Goal: Transaction & Acquisition: Purchase product/service

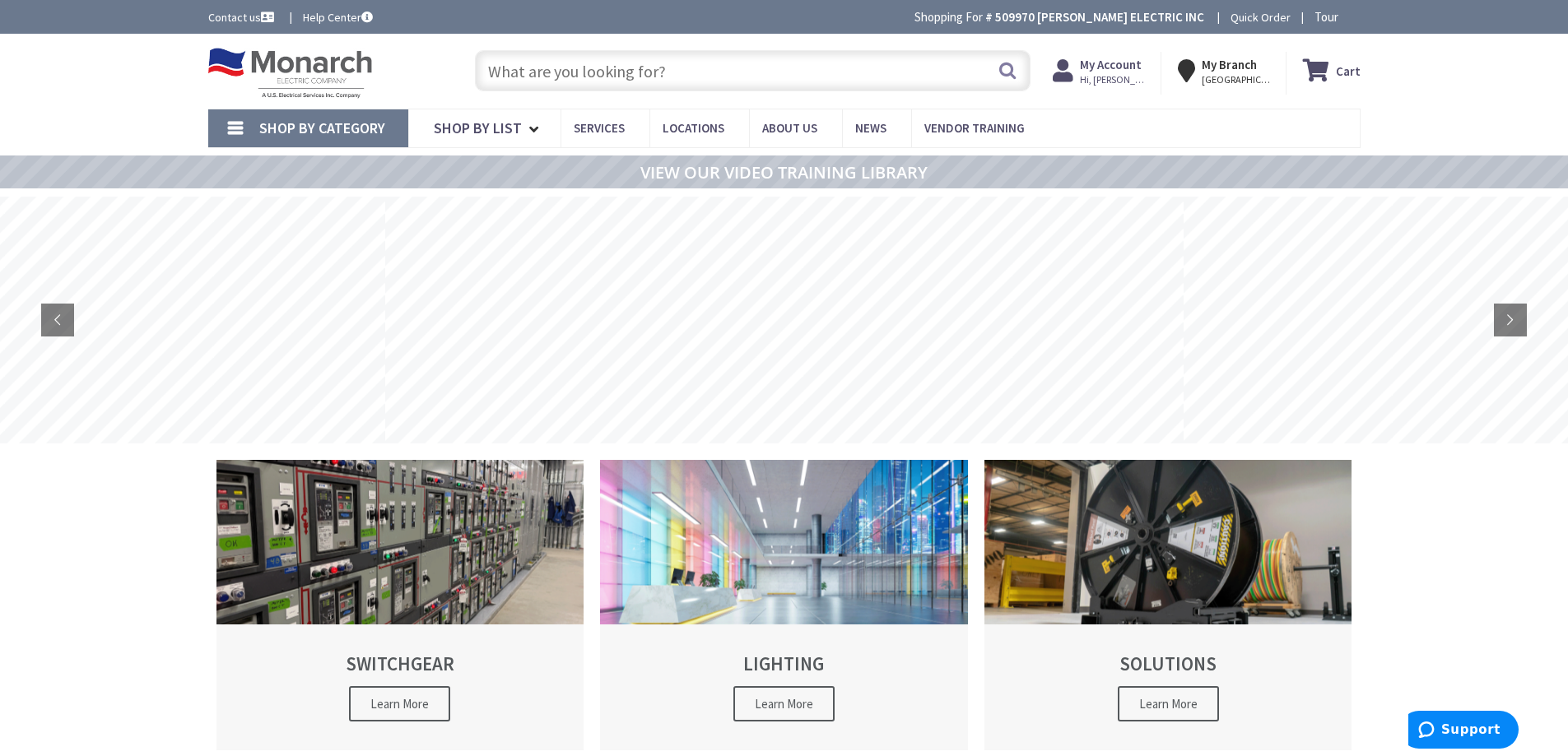
click at [544, 81] on input "text" at bounding box center [753, 71] width 556 height 41
paste input "RAB X22 35"
type input "RAB X22 35"
click at [1016, 73] on button "Search" at bounding box center [1007, 70] width 21 height 37
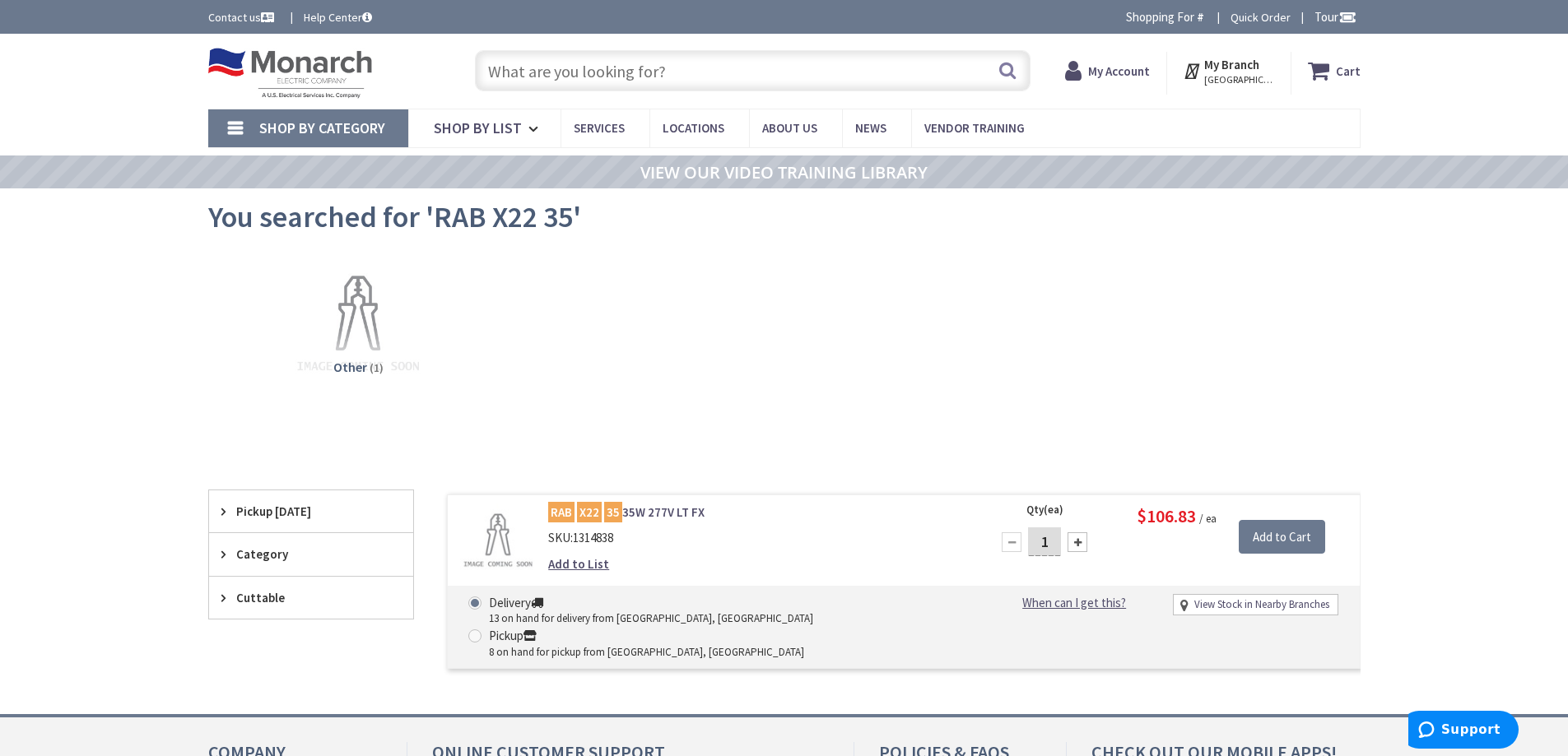
click at [951, 425] on div "Other (1)" at bounding box center [785, 338] width 1095 height 177
drag, startPoint x: 1050, startPoint y: 538, endPoint x: 1031, endPoint y: 538, distance: 19.0
click at [1026, 537] on div "1" at bounding box center [1043, 543] width 98 height 33
type input "6"
click at [1274, 530] on input "Add to Cart" at bounding box center [1282, 537] width 86 height 35
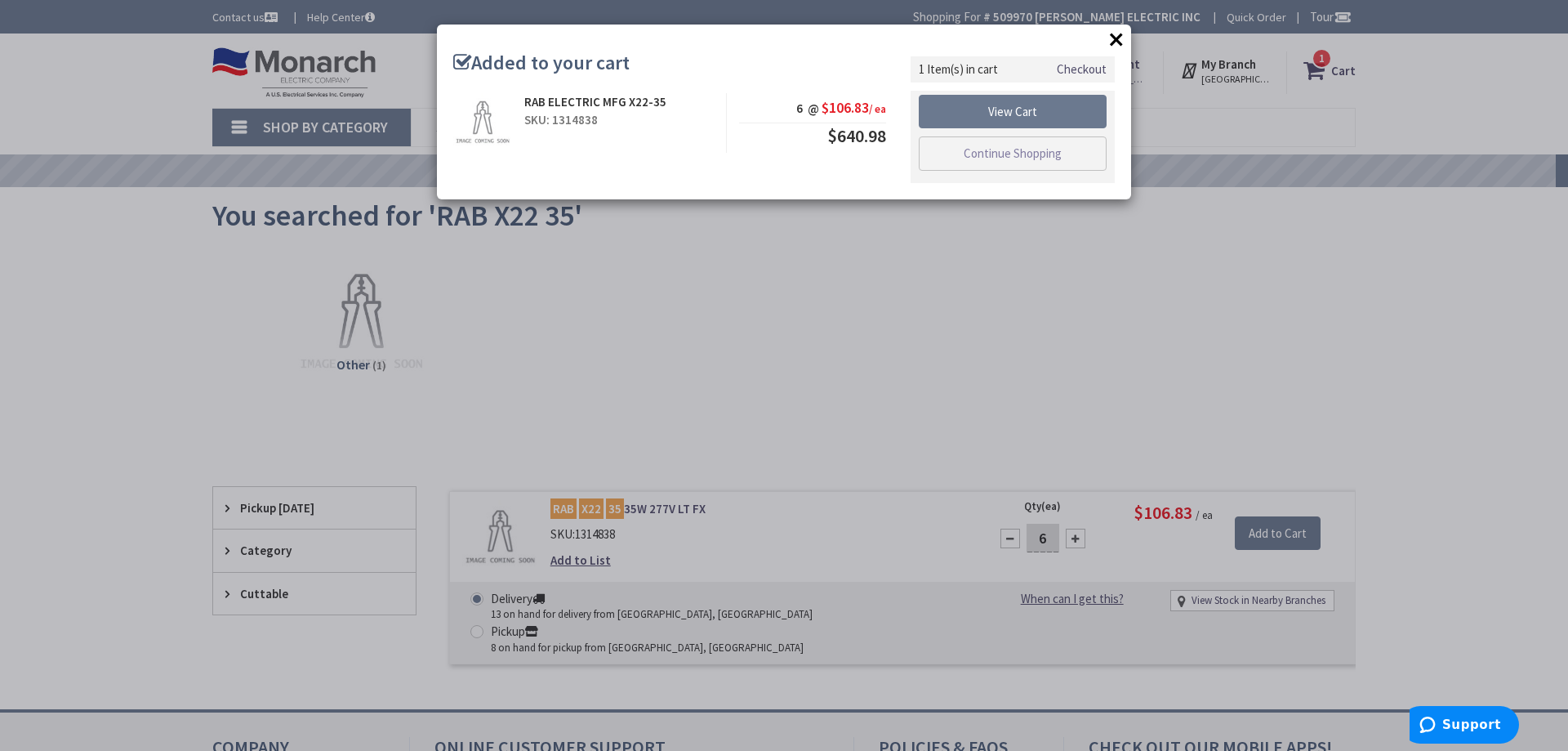
drag, startPoint x: 1119, startPoint y: 38, endPoint x: 1107, endPoint y: 47, distance: 15.0
click at [1119, 38] on button "×" at bounding box center [1116, 39] width 25 height 25
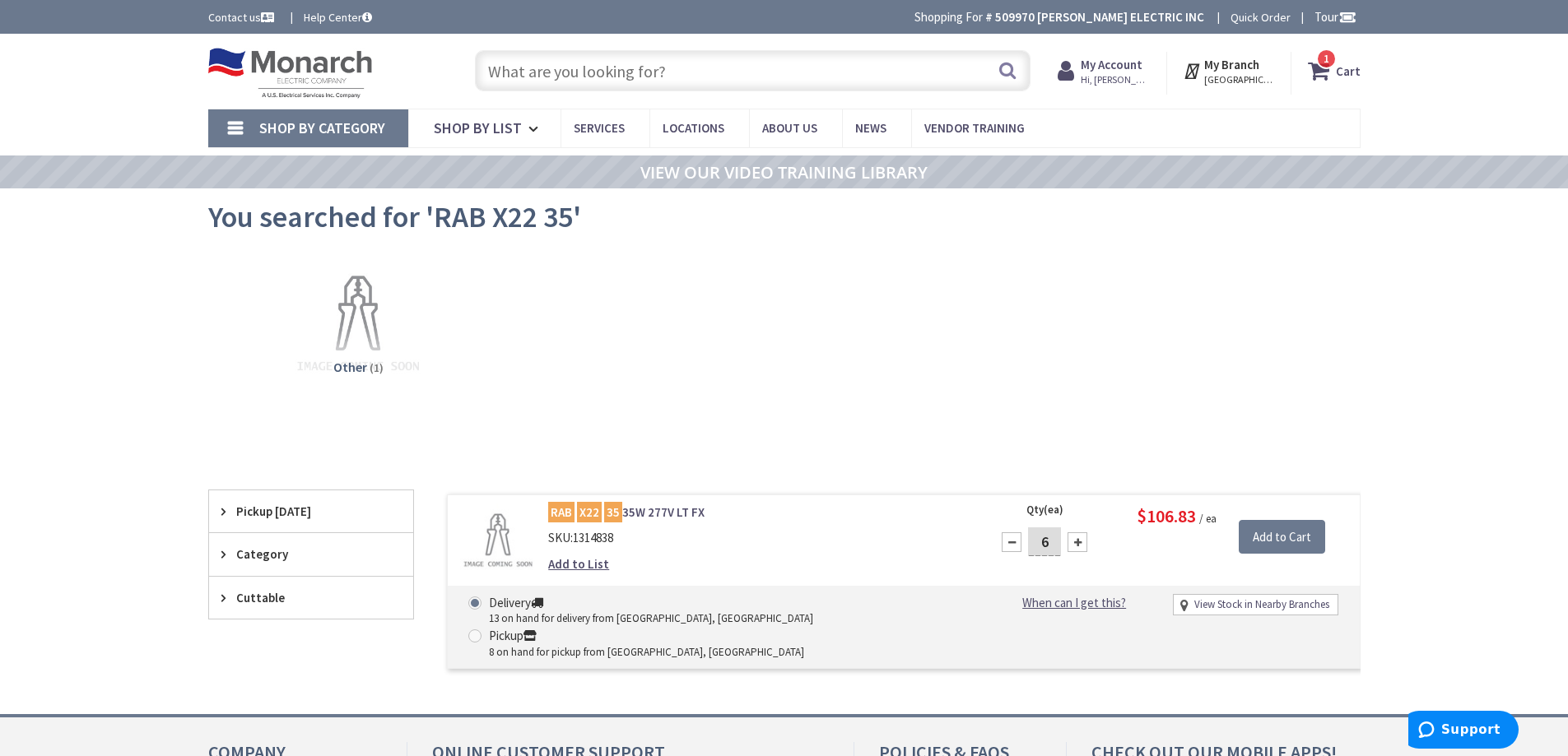
click at [493, 78] on input "text" at bounding box center [753, 71] width 556 height 41
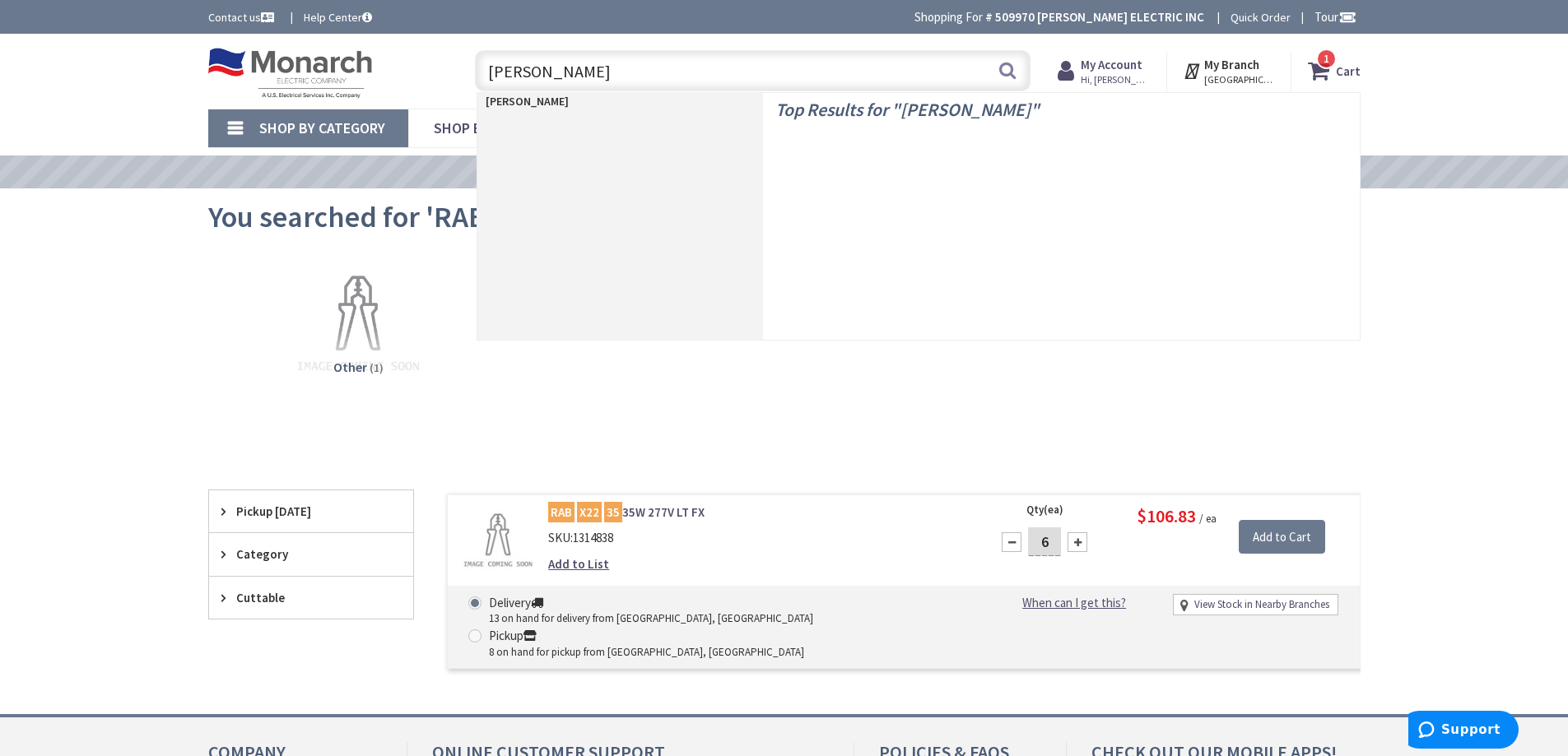
type input "bell box"
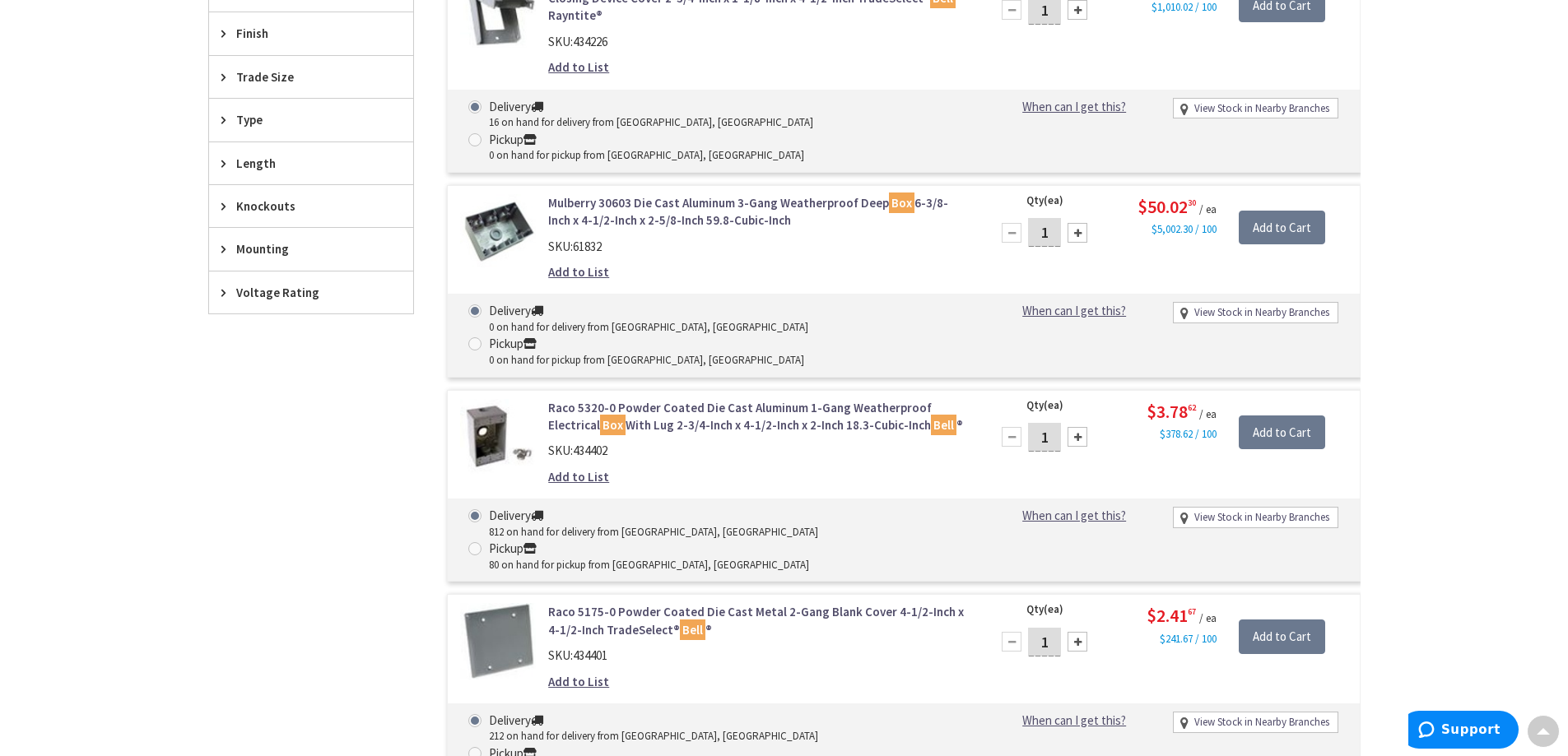
drag, startPoint x: 1048, startPoint y: 339, endPoint x: 1026, endPoint y: 345, distance: 22.8
click at [1025, 420] on div "1" at bounding box center [1043, 437] width 98 height 33
type input "8"
type input "6"
click at [1254, 416] on input "Add to Cart" at bounding box center [1282, 433] width 86 height 35
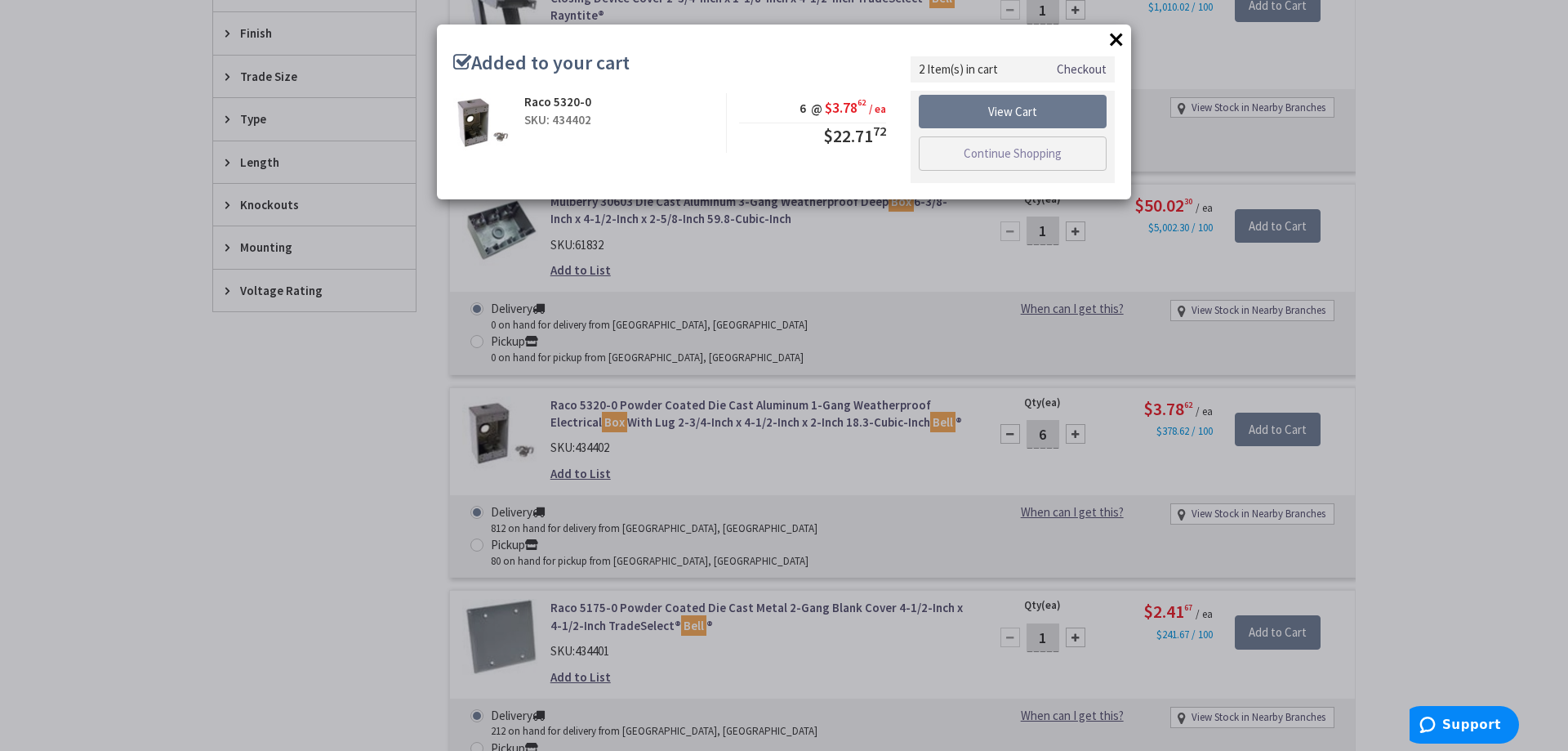
click at [1120, 39] on button "×" at bounding box center [1116, 39] width 25 height 25
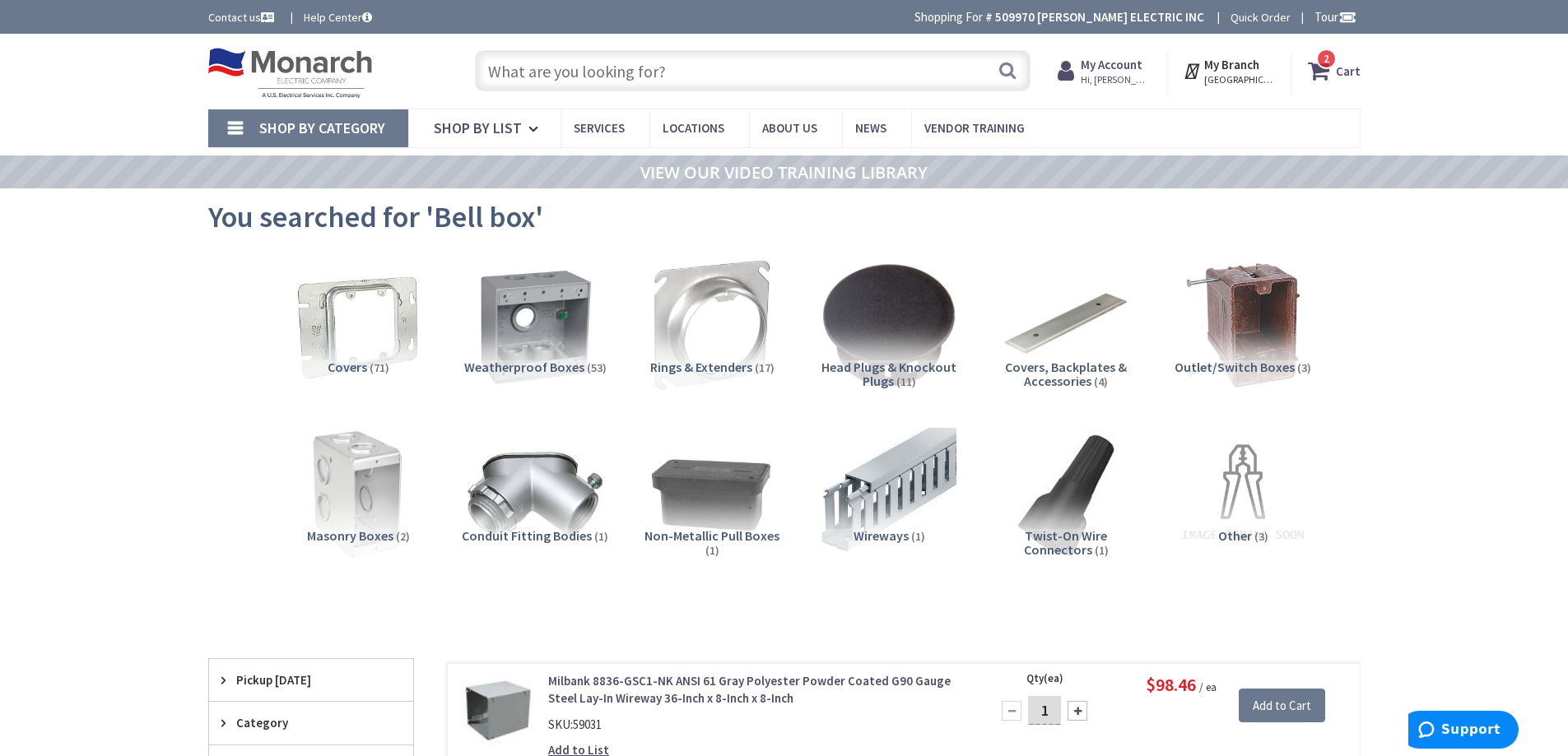
click at [618, 84] on input "text" at bounding box center [753, 71] width 556 height 41
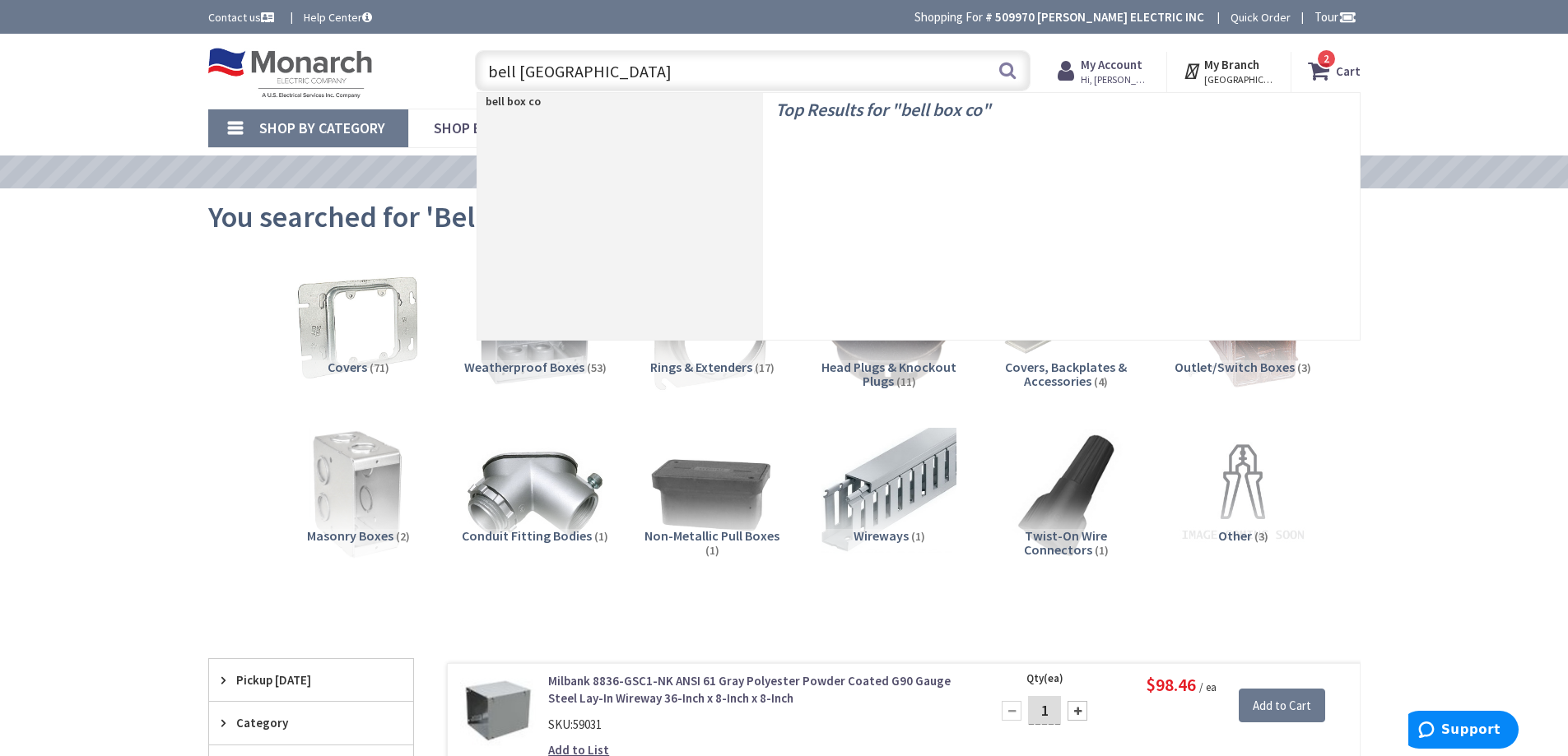
type input "bell box cover"
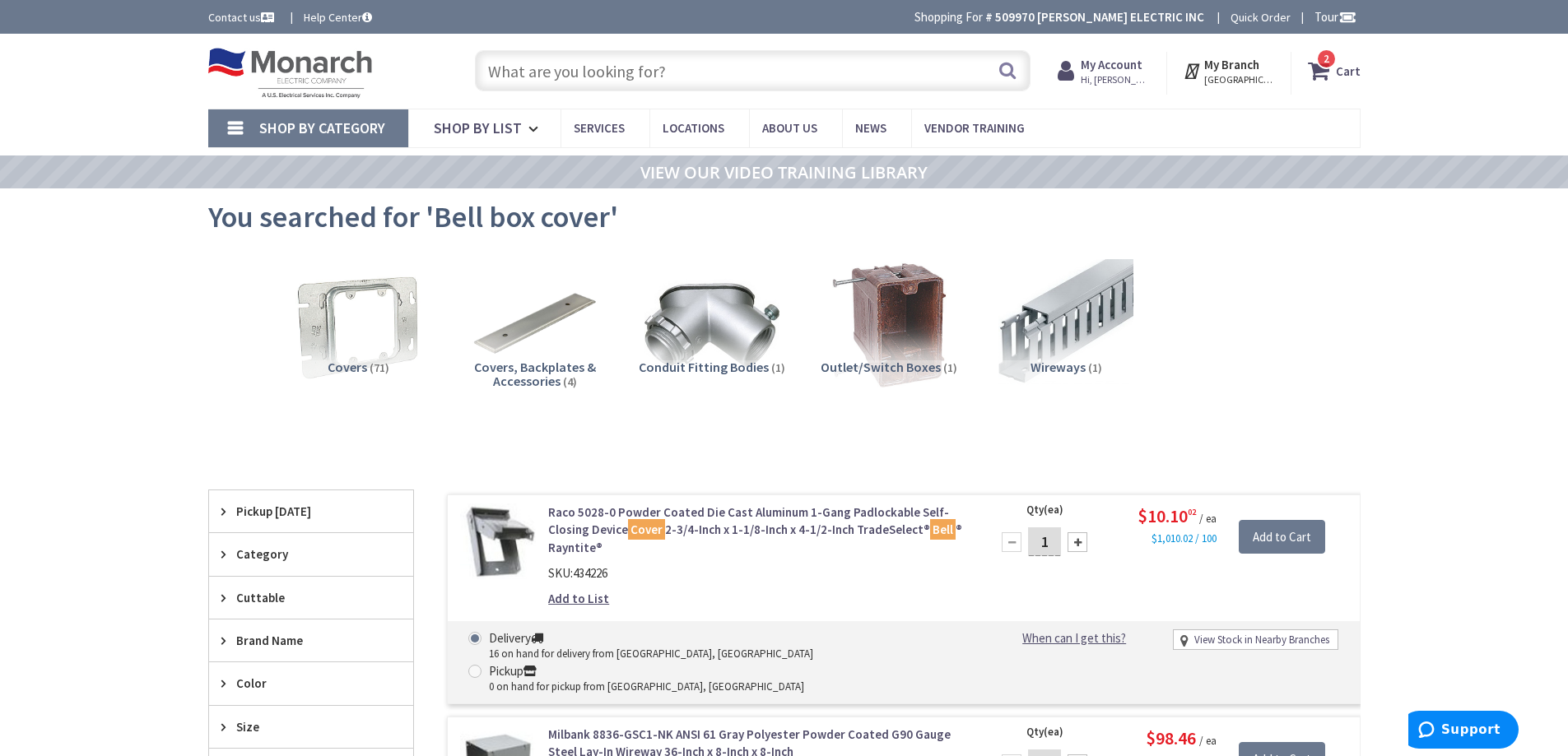
click at [612, 74] on input "text" at bounding box center [753, 71] width 556 height 41
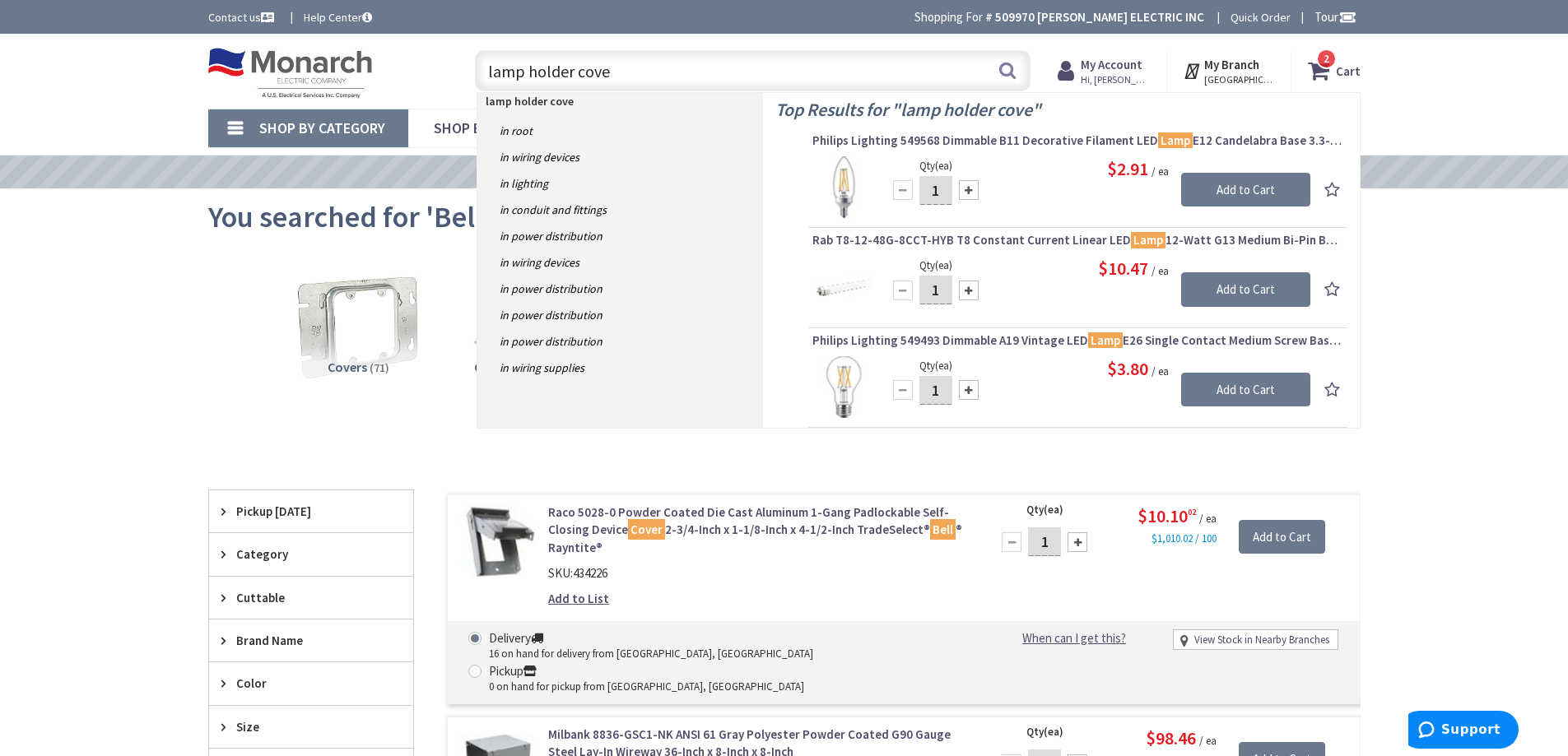
type input "lamp holder cover"
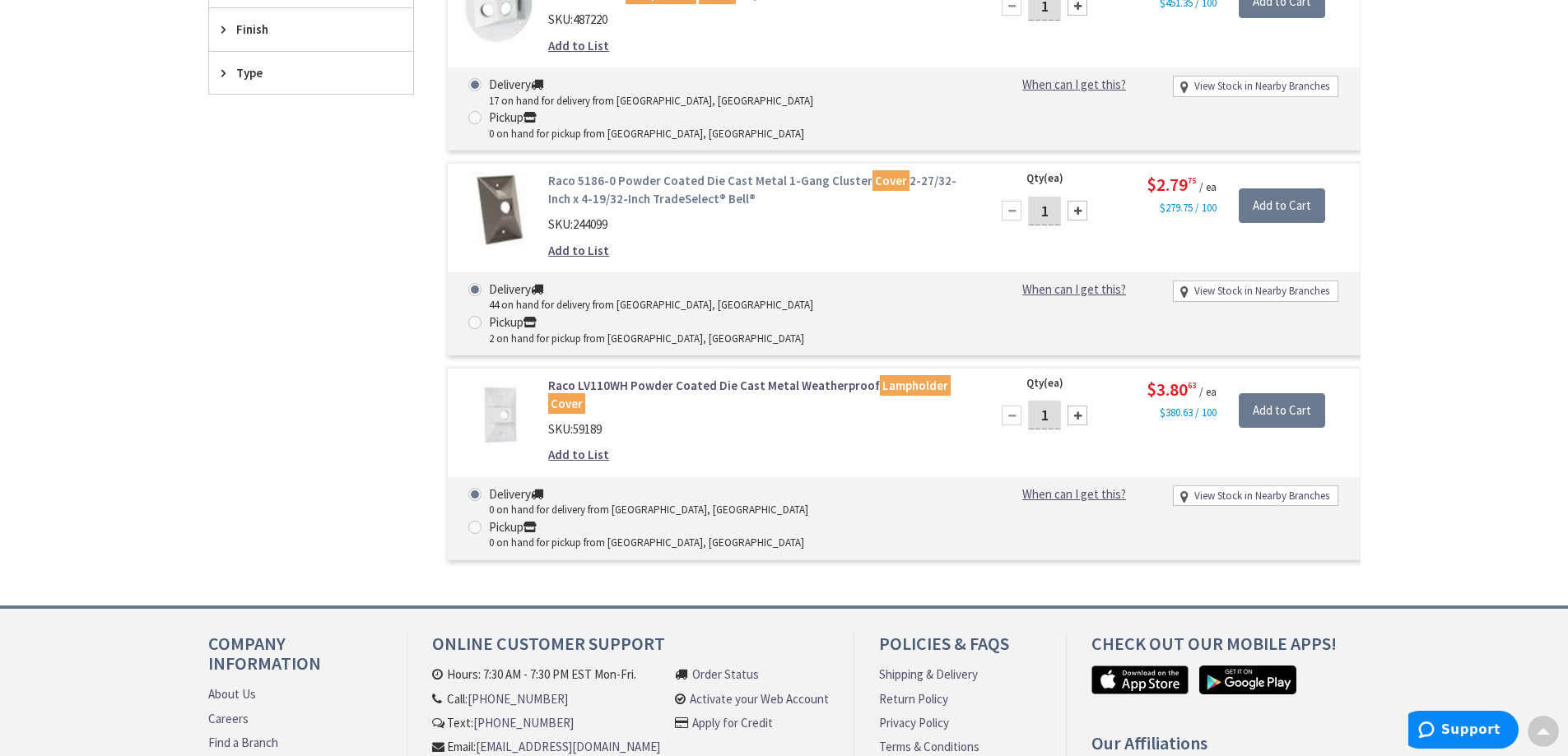
scroll to position [576, 0]
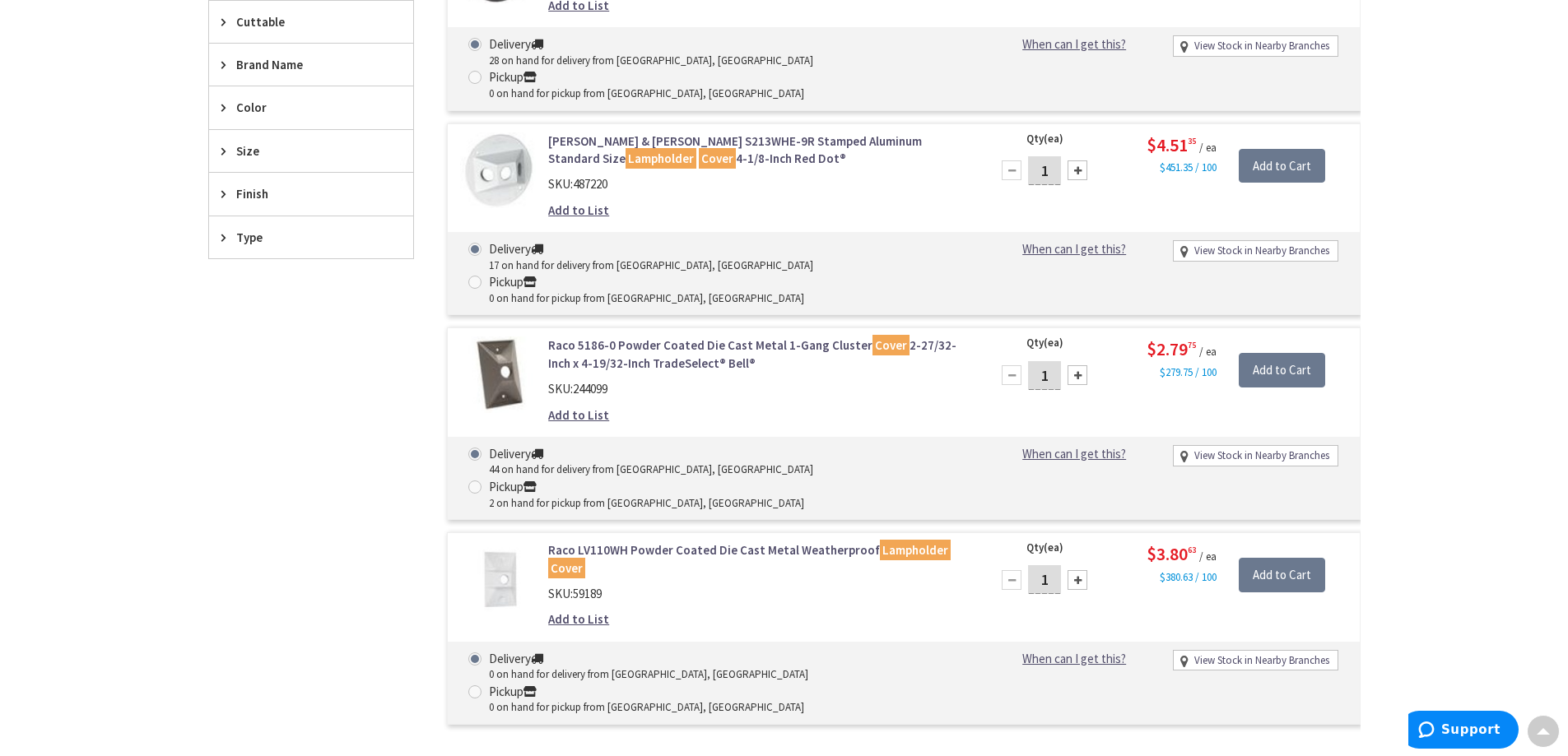
drag, startPoint x: 1051, startPoint y: 308, endPoint x: 1020, endPoint y: 315, distance: 31.8
click at [1020, 359] on div "1" at bounding box center [1043, 375] width 98 height 33
type input "4"
type input "8"
click at [1283, 353] on input "Add to Cart" at bounding box center [1282, 371] width 86 height 35
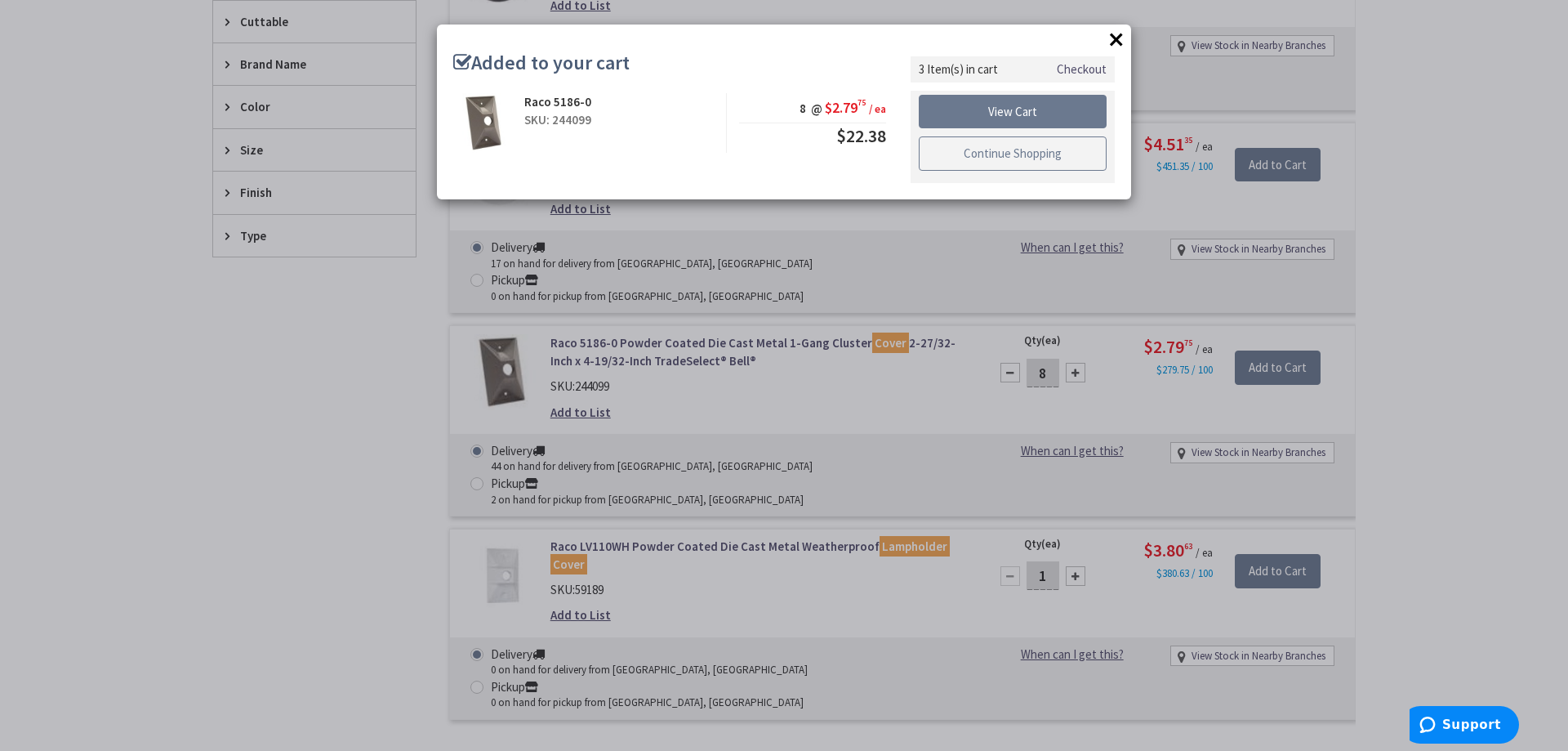
click at [1023, 151] on link "Continue Shopping" at bounding box center [1013, 153] width 188 height 35
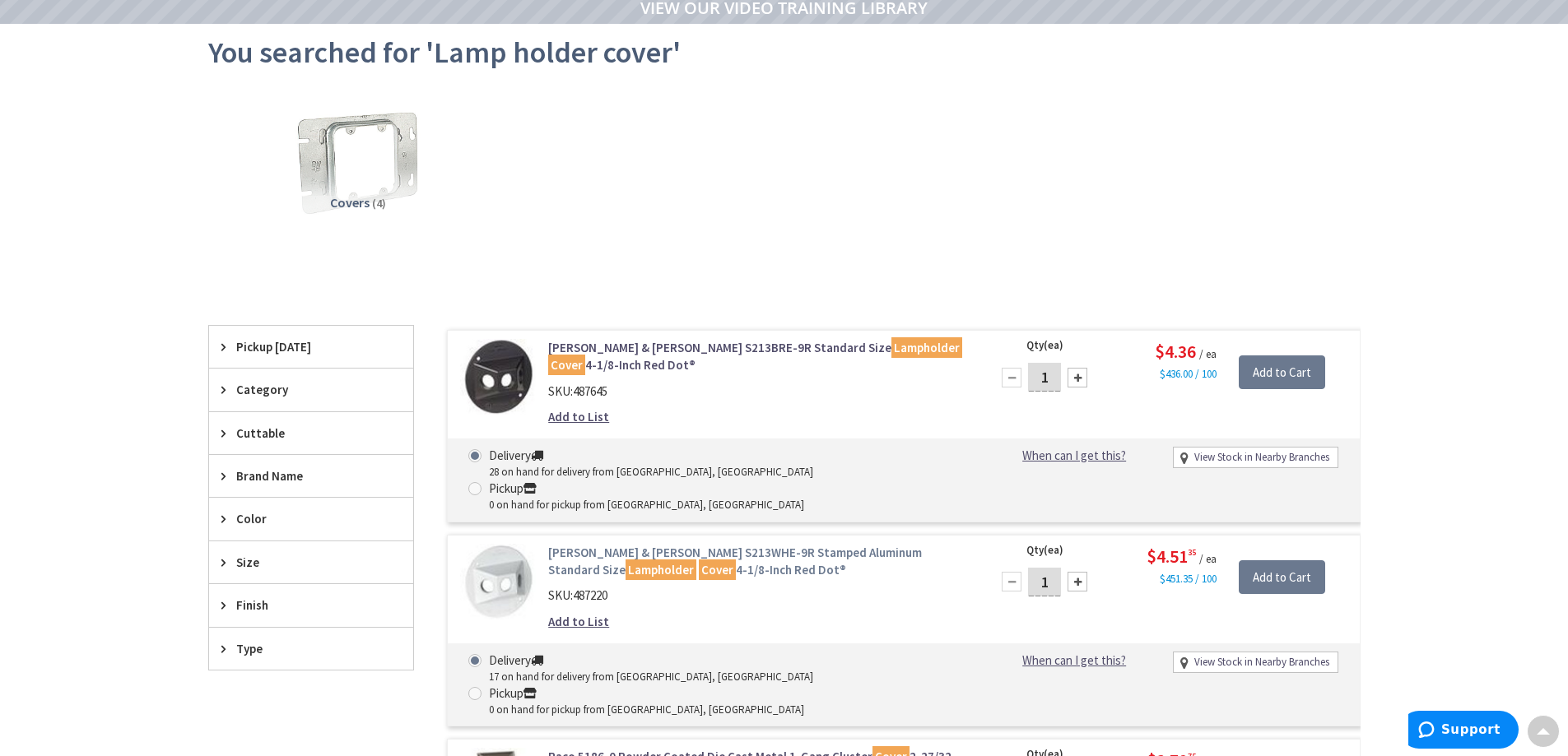
scroll to position [0, 0]
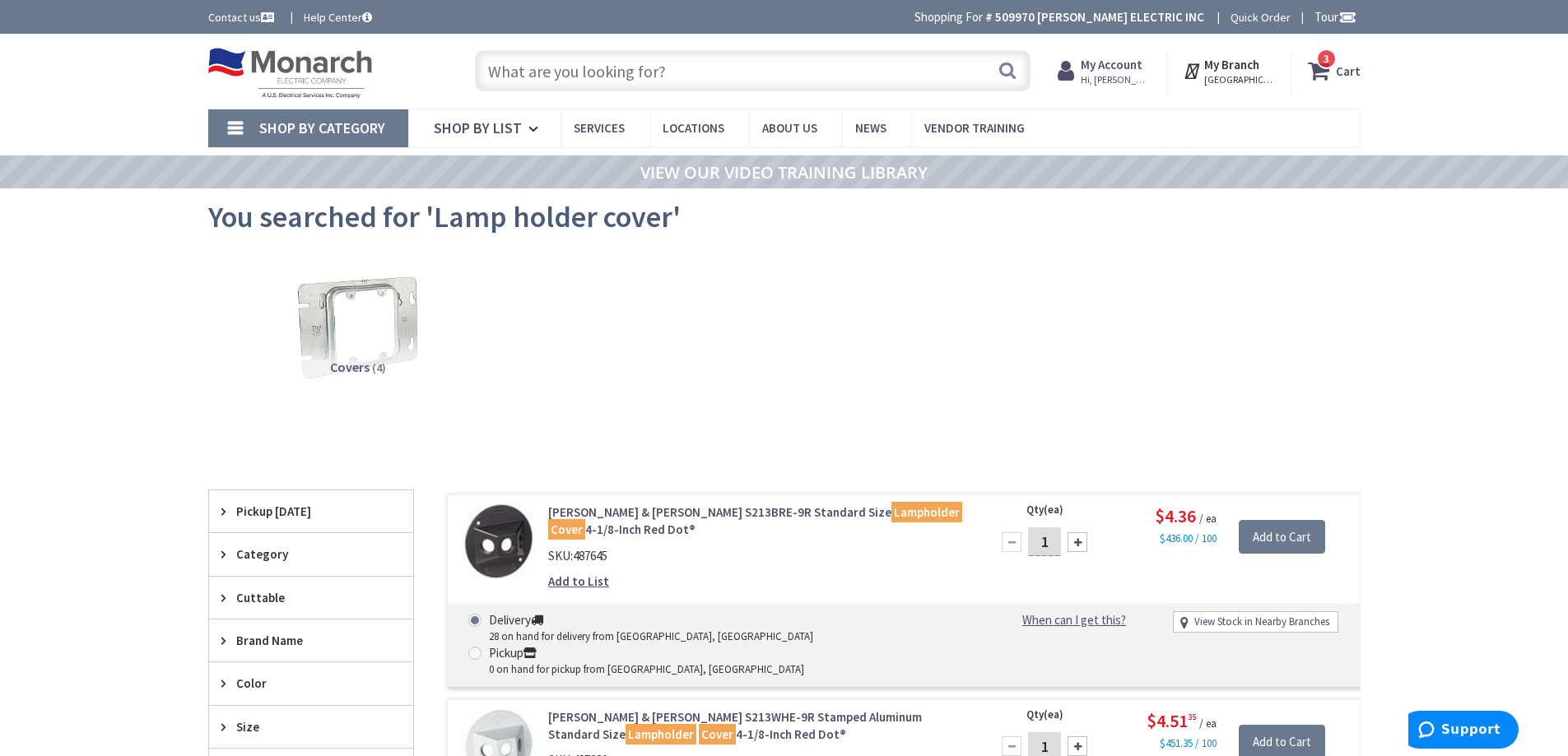
click at [638, 73] on input "text" at bounding box center [753, 71] width 556 height 41
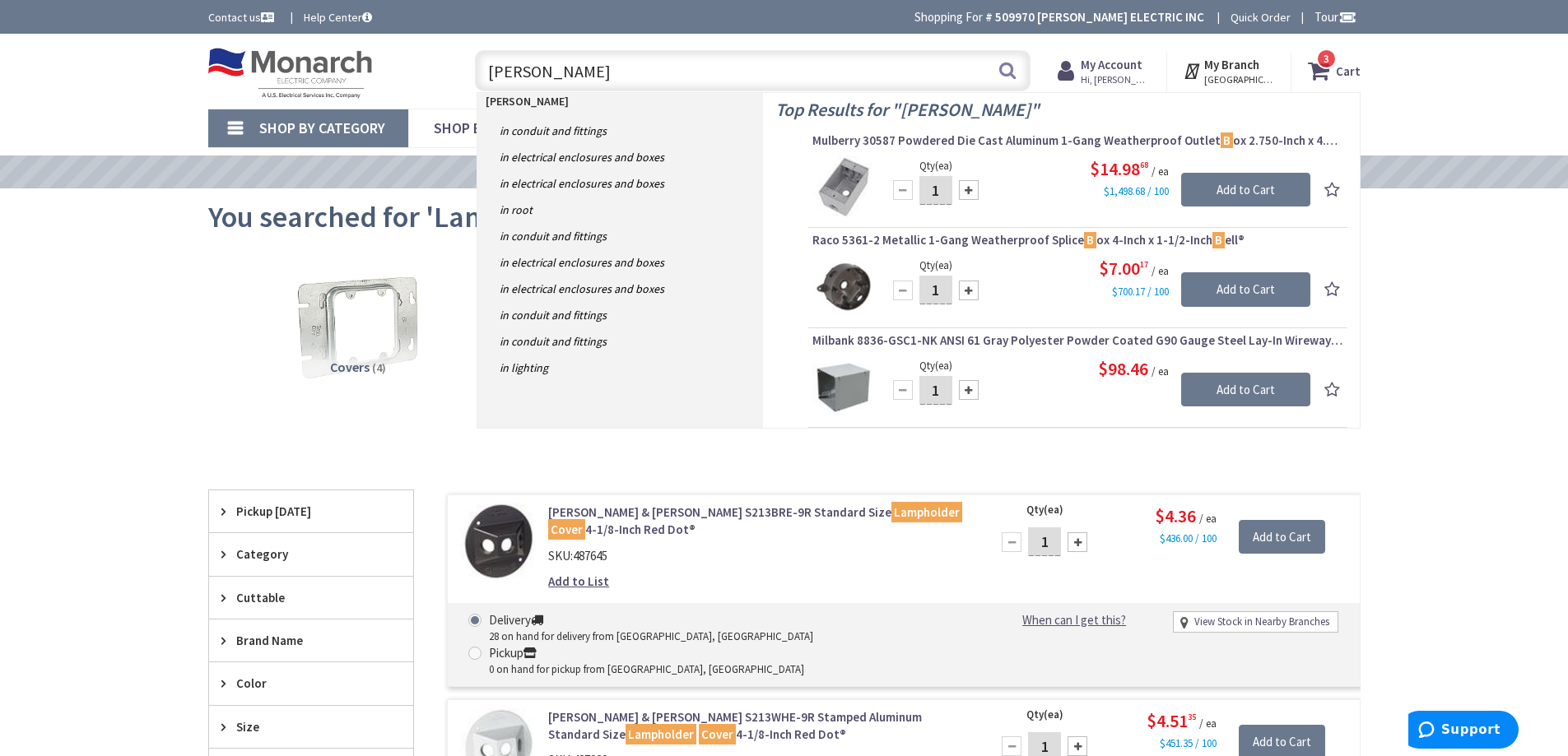
type input "bell box"
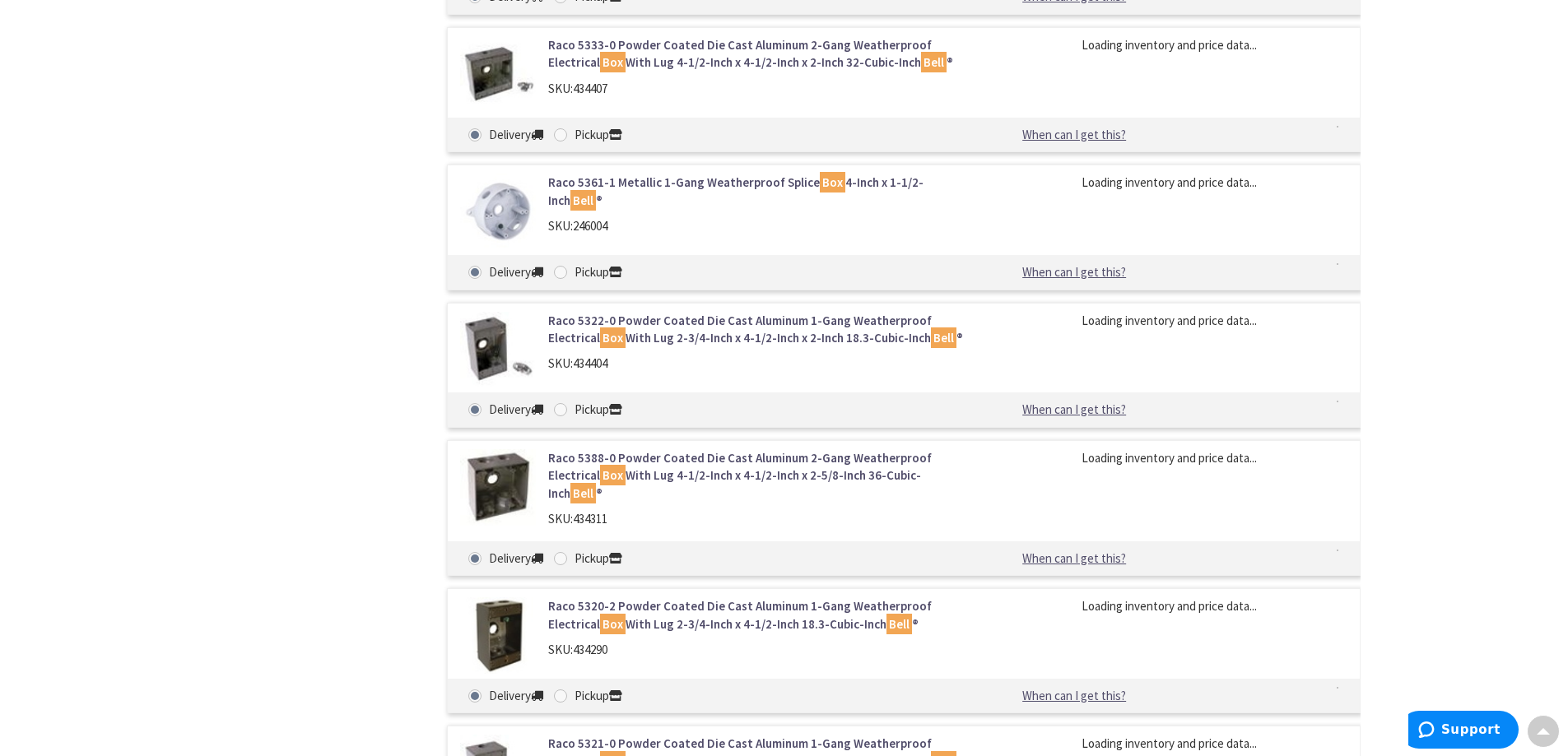
scroll to position [3043, 0]
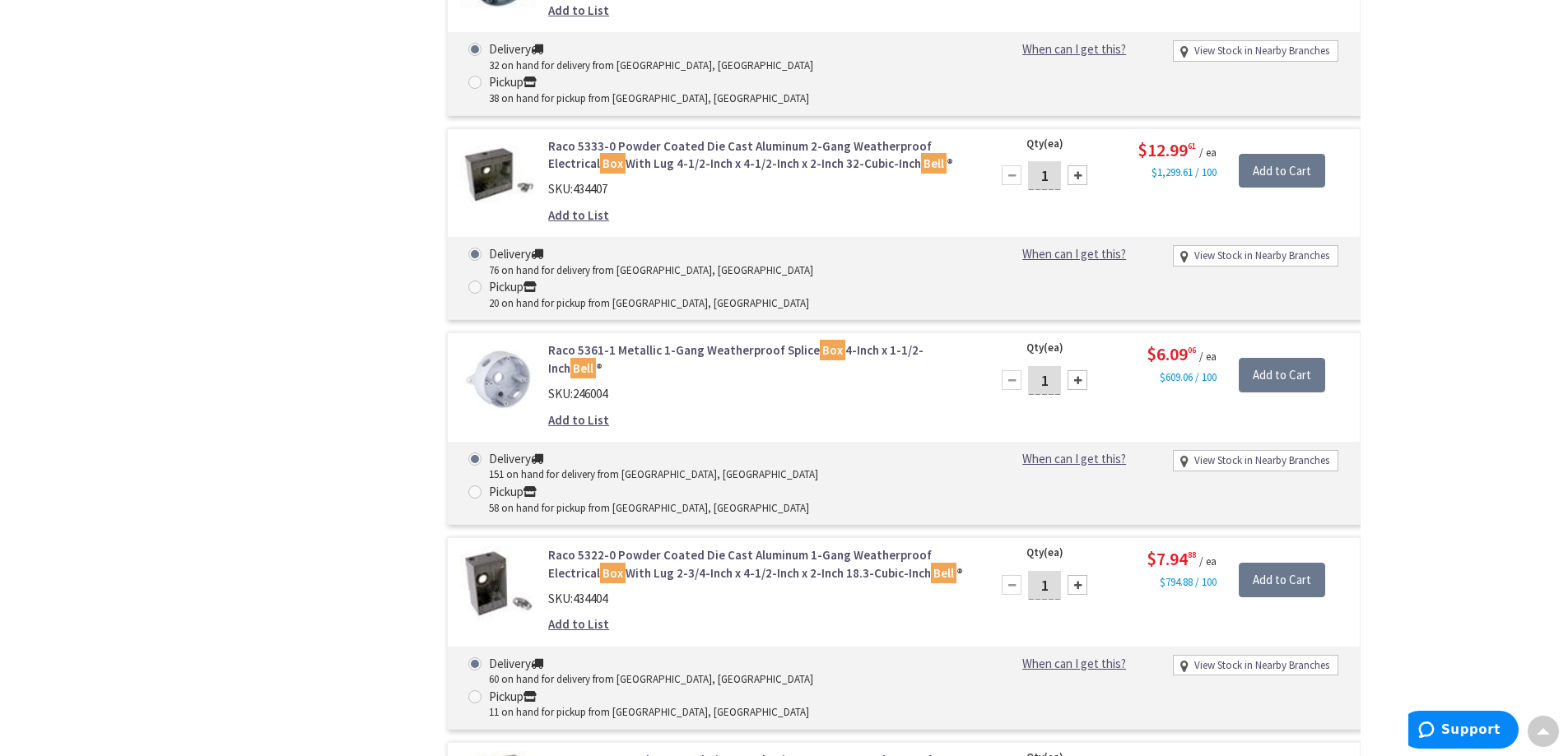
drag, startPoint x: 1053, startPoint y: 434, endPoint x: 1025, endPoint y: 448, distance: 31.3
type input "6"
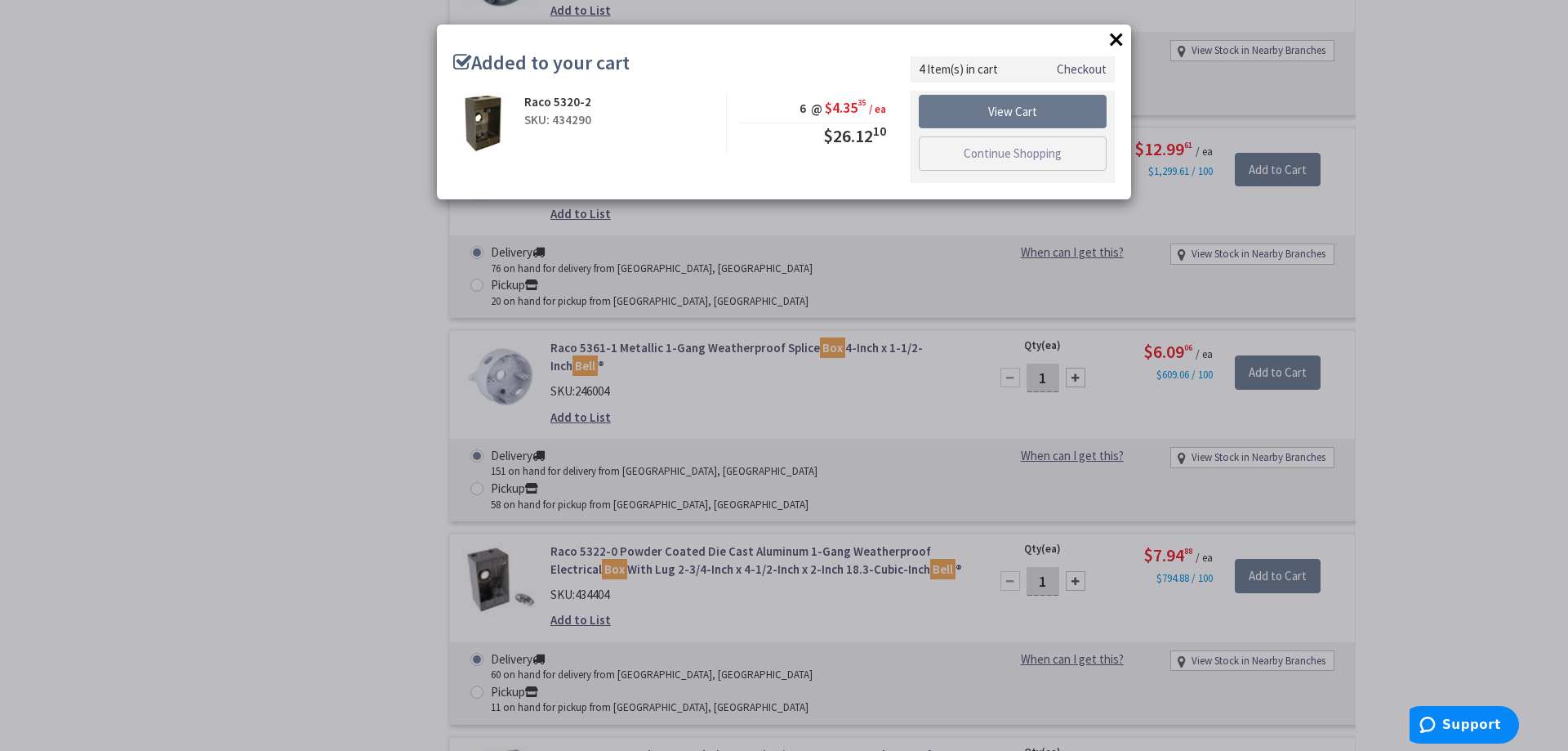
click at [1108, 41] on button "×" at bounding box center [1116, 39] width 25 height 25
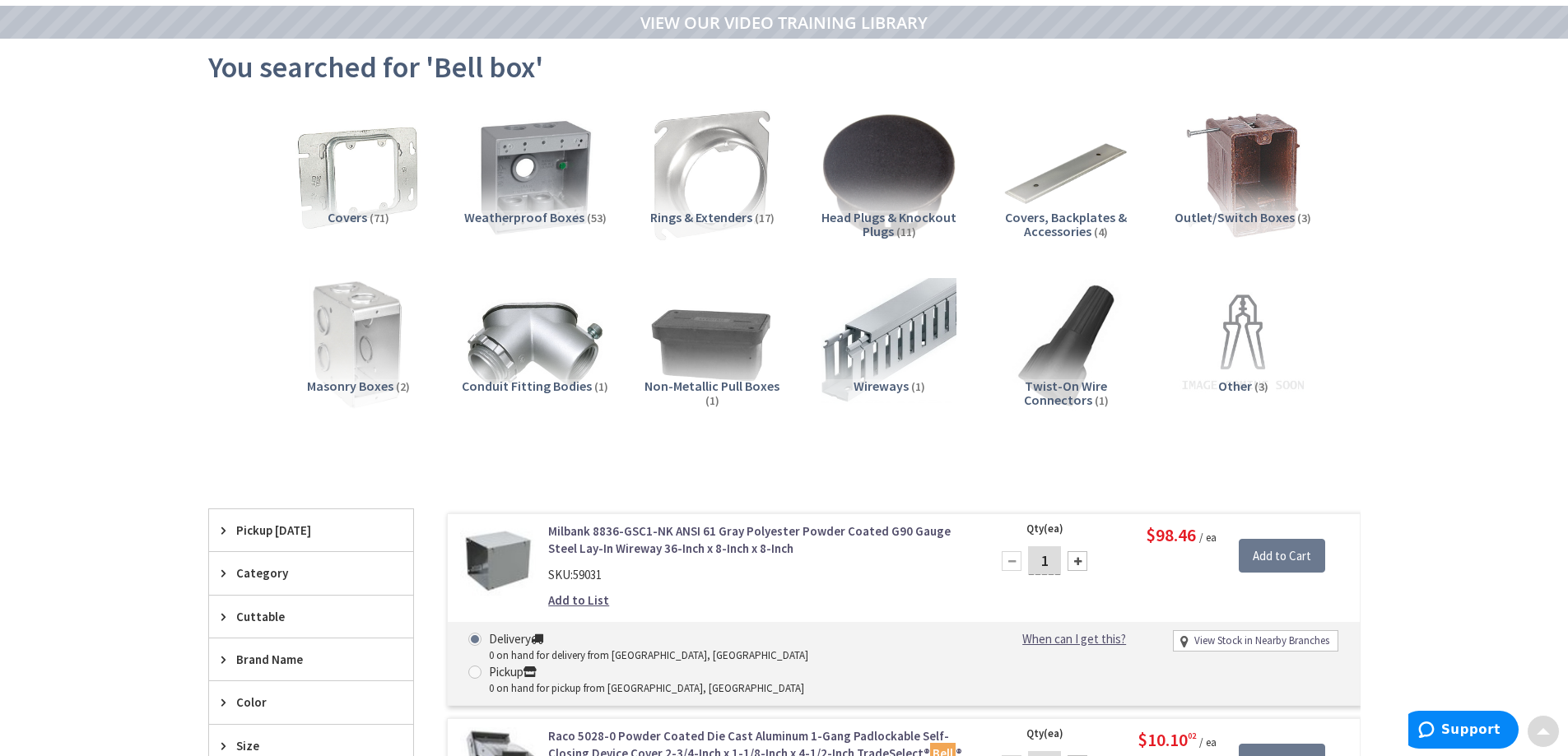
scroll to position [0, 0]
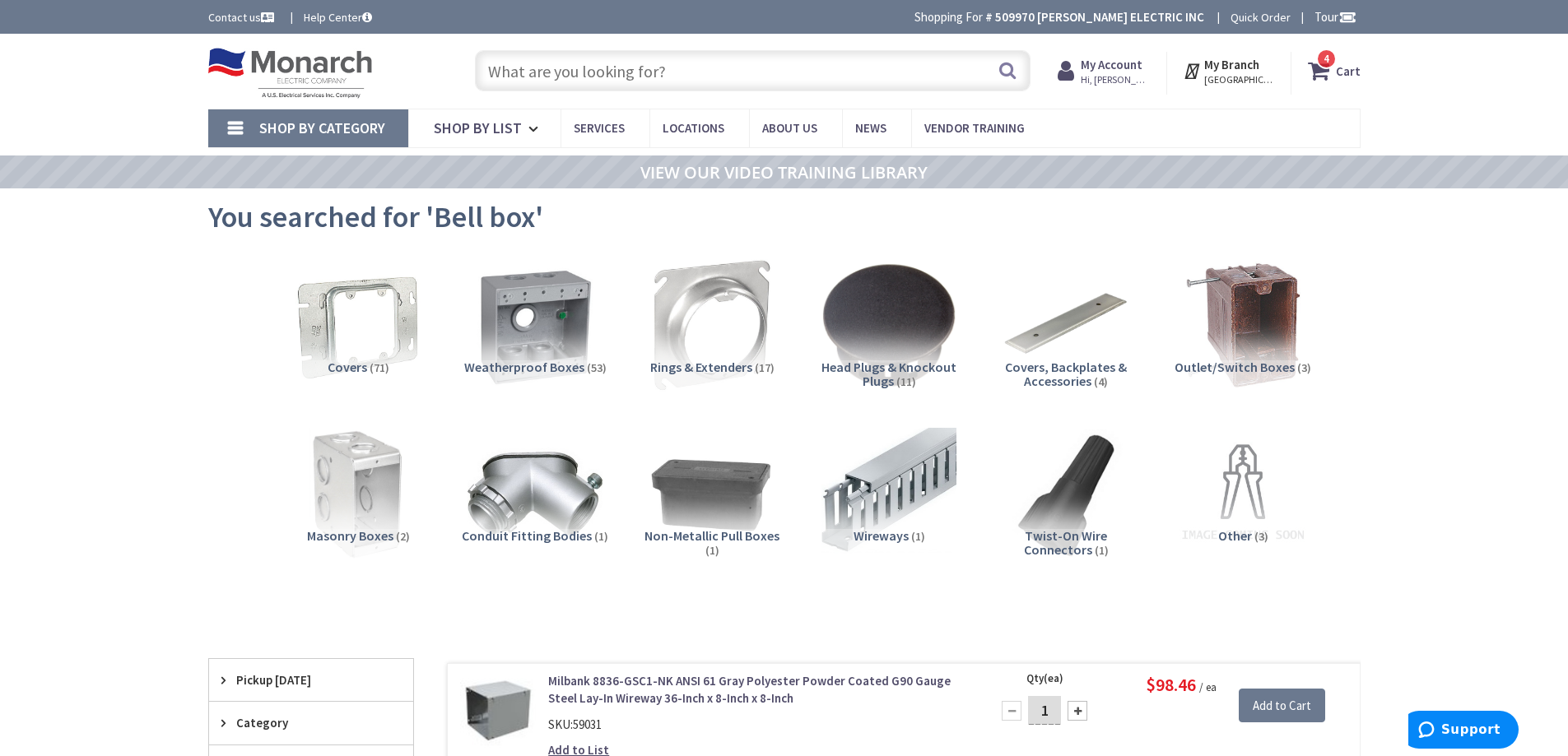
click at [1332, 60] on span "4 4 items" at bounding box center [1326, 59] width 20 height 20
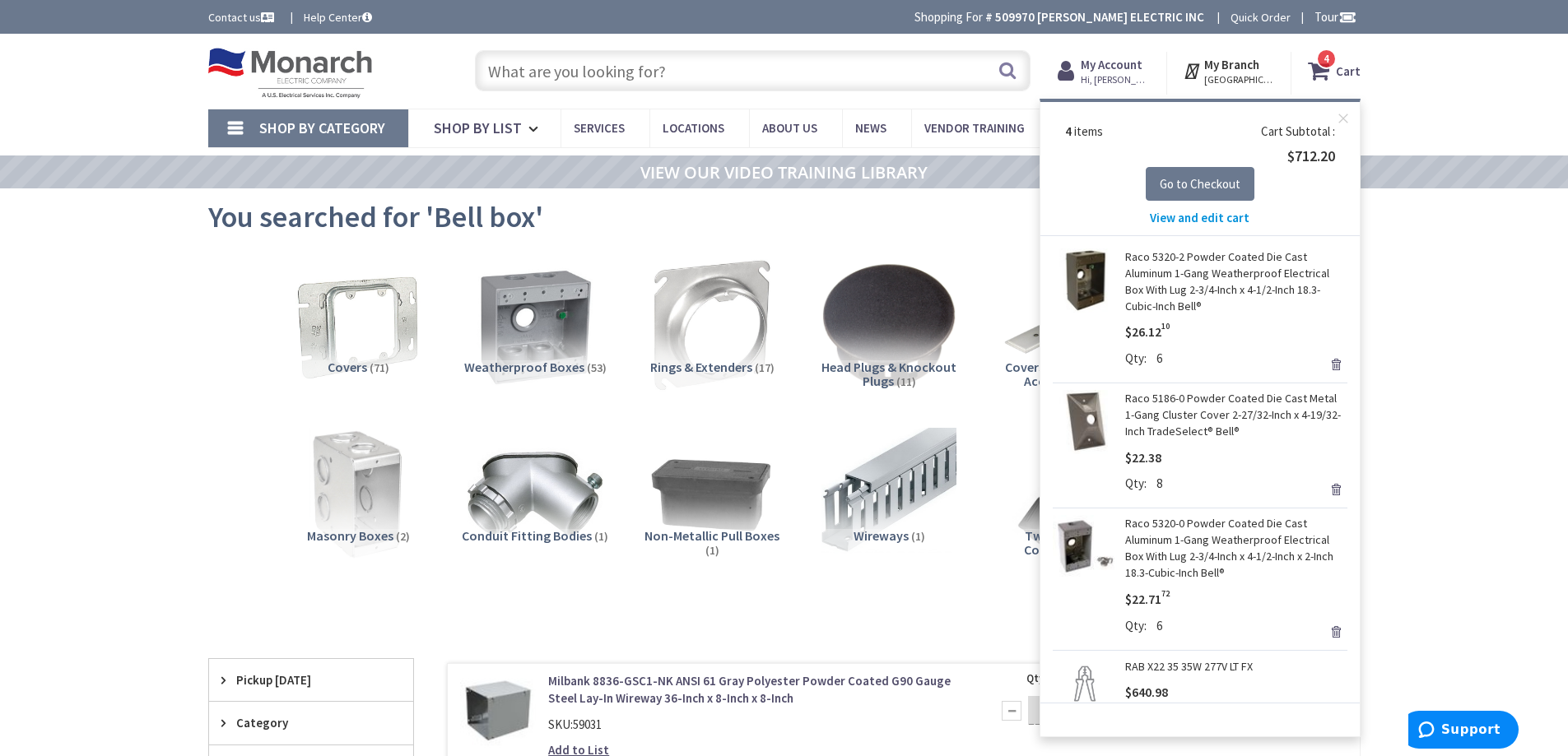
click at [1224, 430] on link "Raco 5186-0 Powder Coated Die Cast Metal 1-Gang Cluster Cover 2-27/32-Inch x 4-…" at bounding box center [1236, 415] width 222 height 50
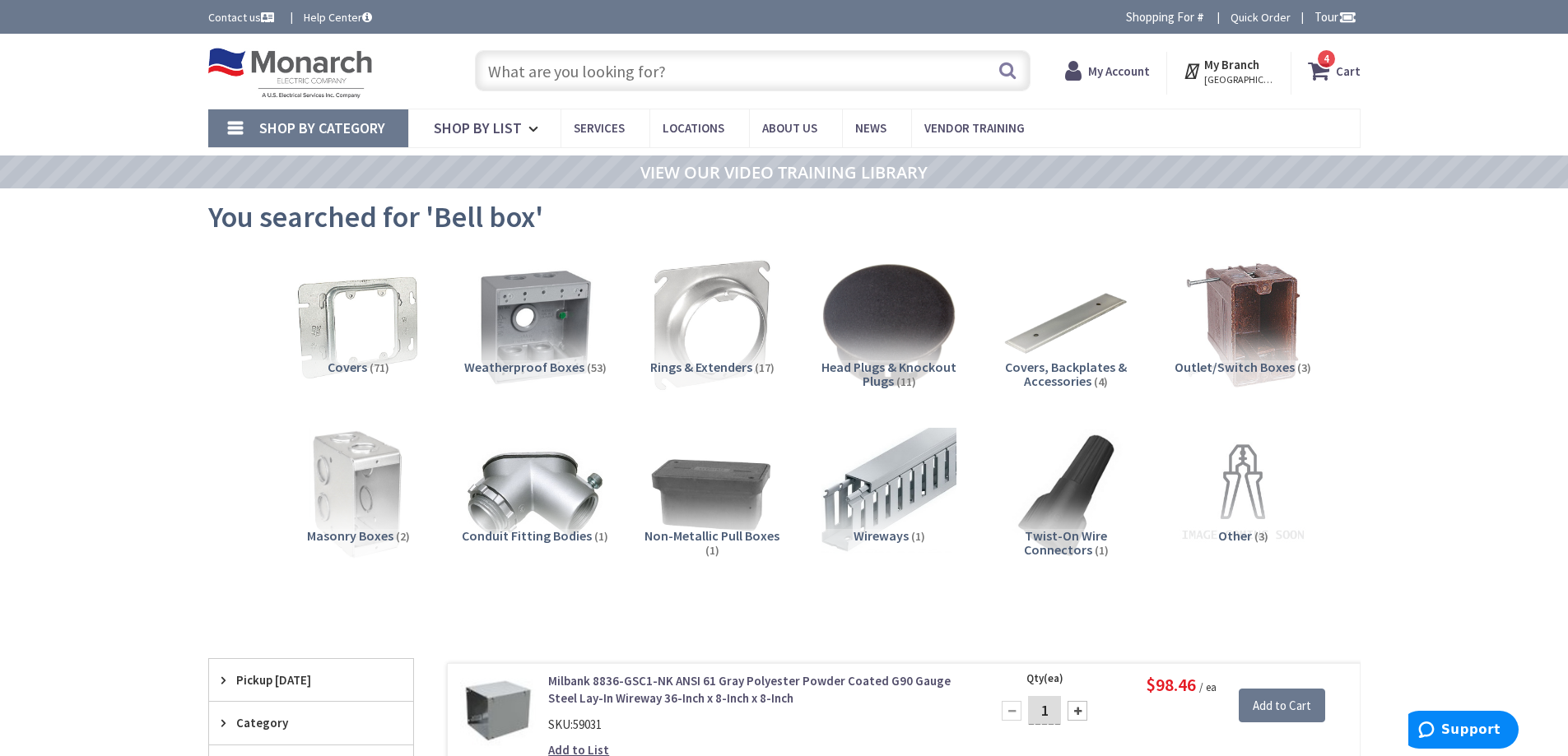
click at [1335, 69] on icon at bounding box center [1321, 71] width 28 height 29
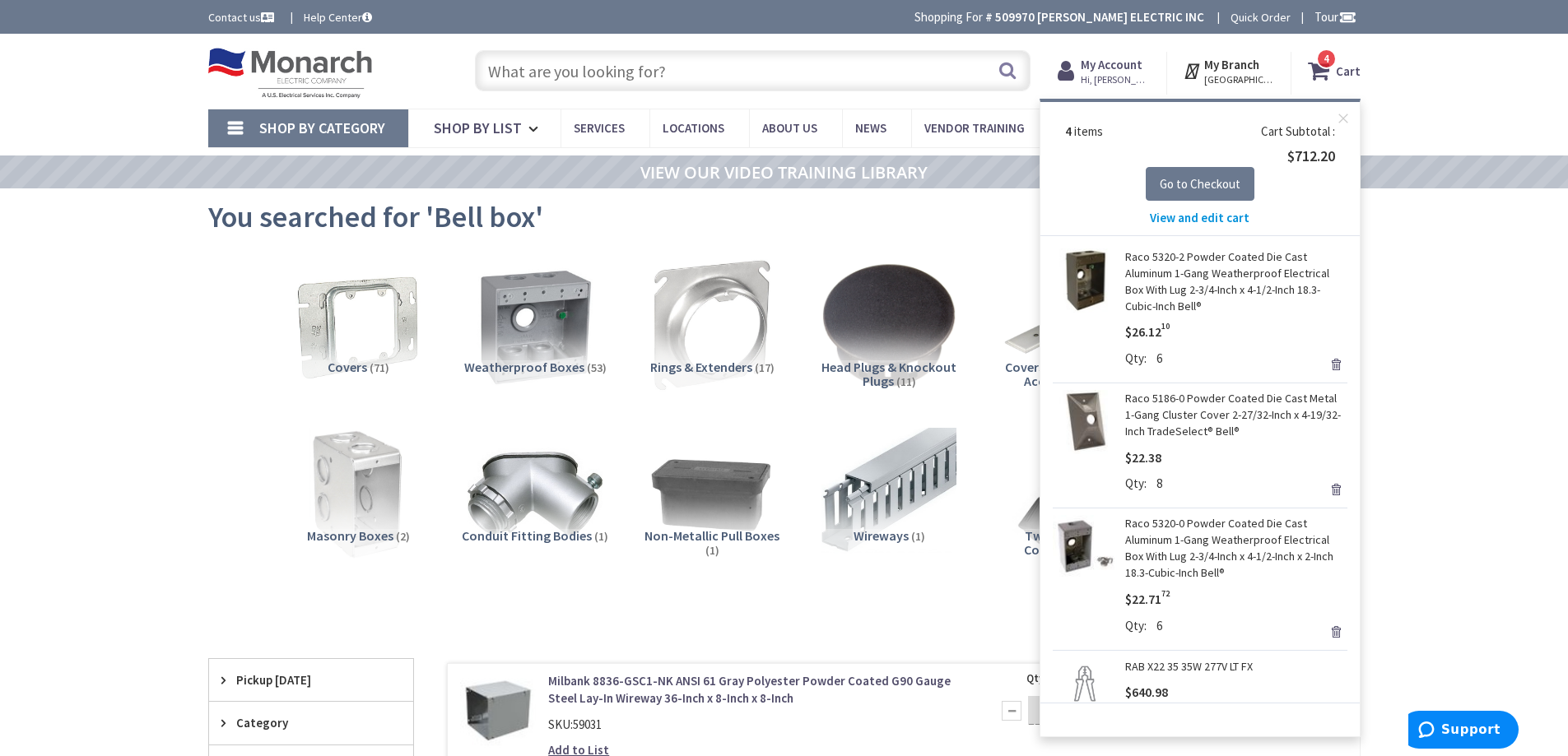
click at [1324, 357] on link "Remove" at bounding box center [1335, 364] width 23 height 23
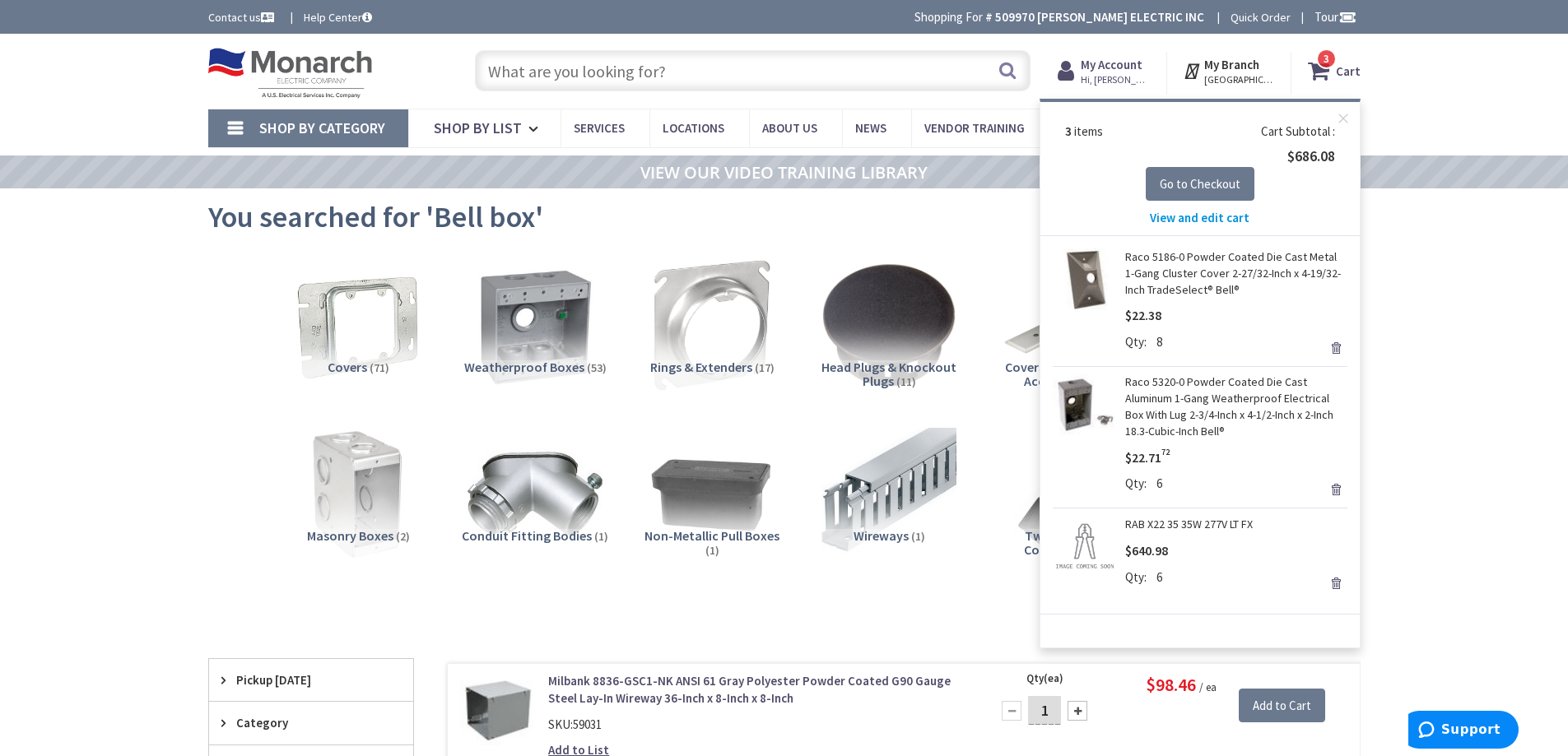
click at [661, 67] on input "text" at bounding box center [753, 71] width 556 height 41
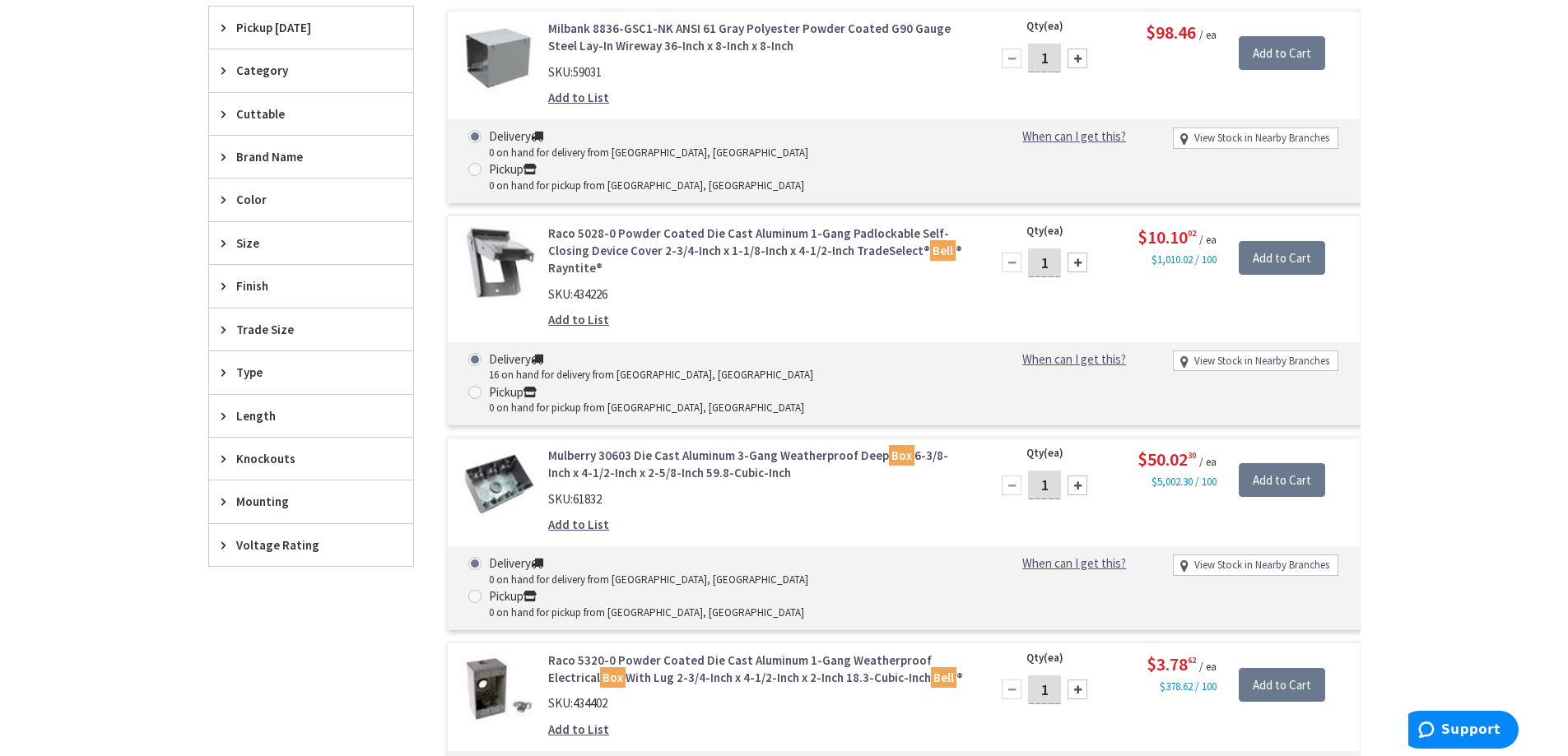
scroll to position [661, 0]
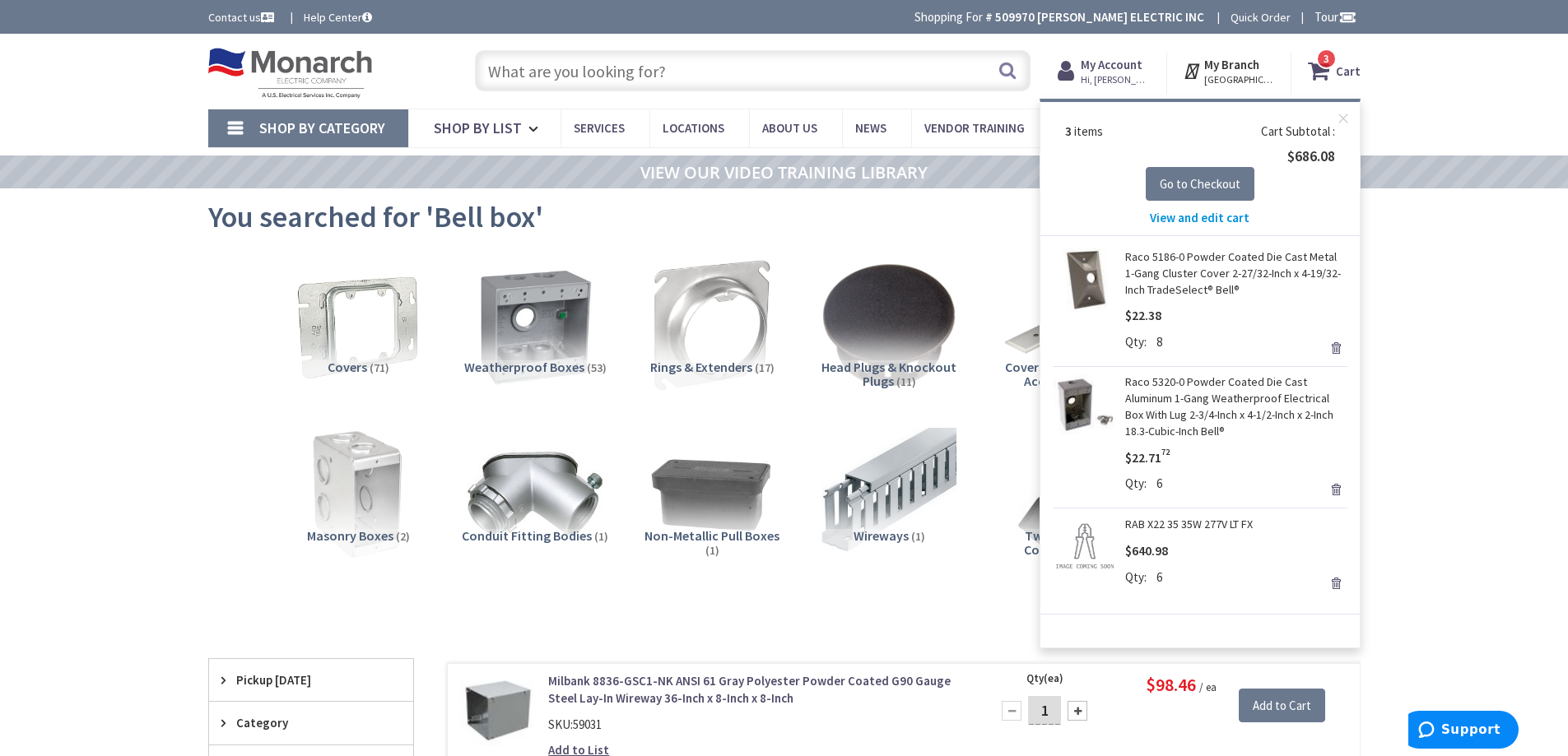
click at [661, 67] on input "text" at bounding box center [753, 71] width 556 height 41
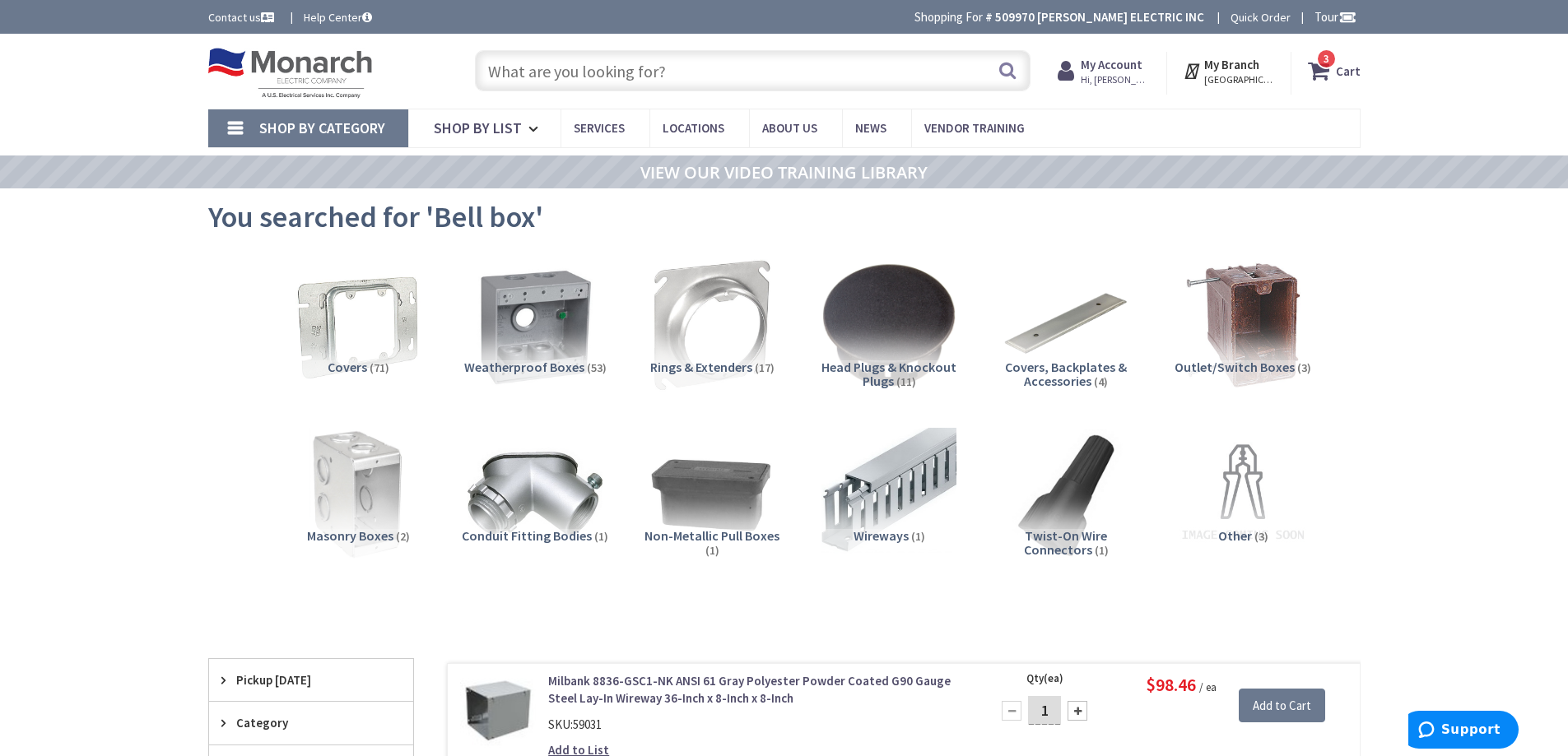
scroll to position [661, 0]
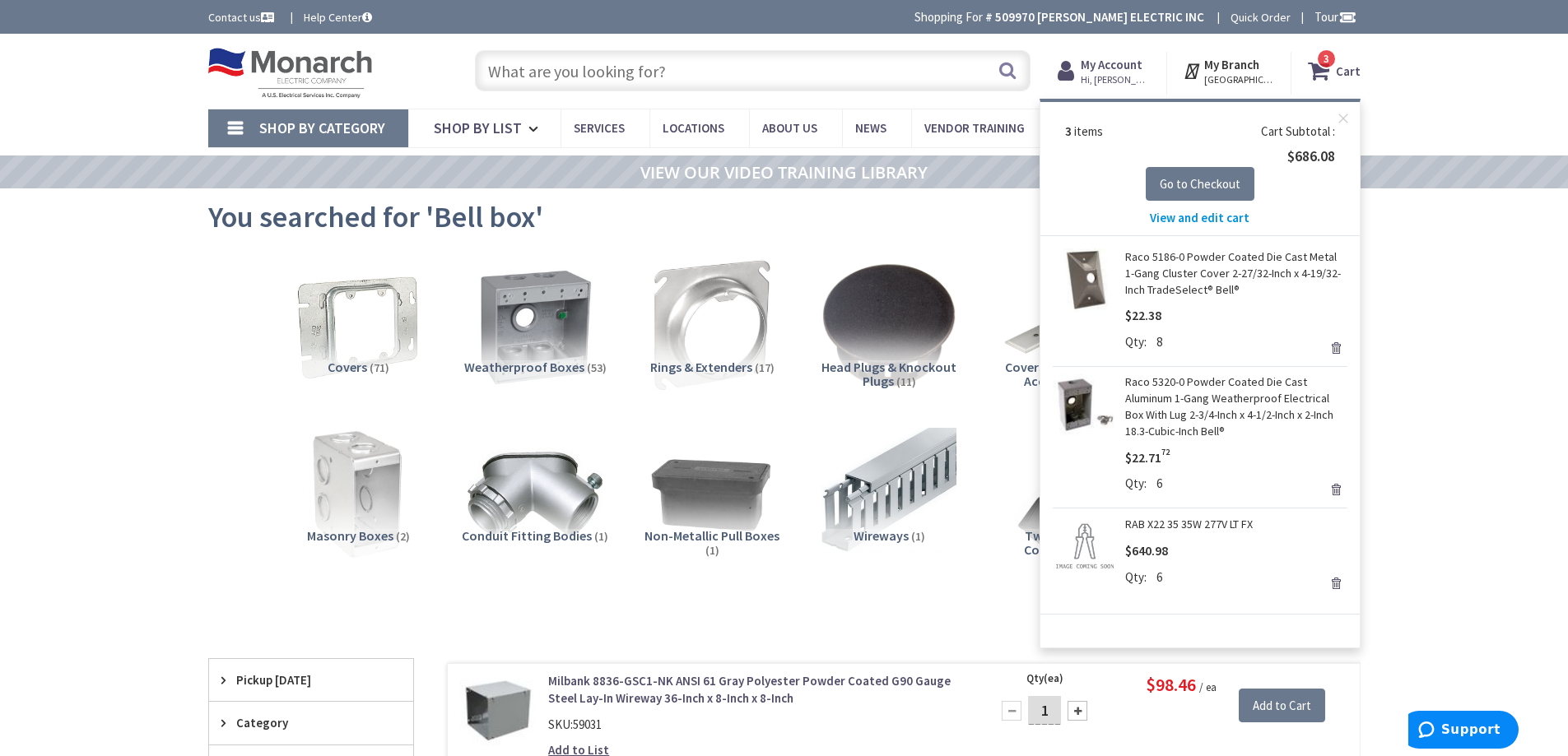
click at [919, 76] on input "text" at bounding box center [753, 71] width 556 height 41
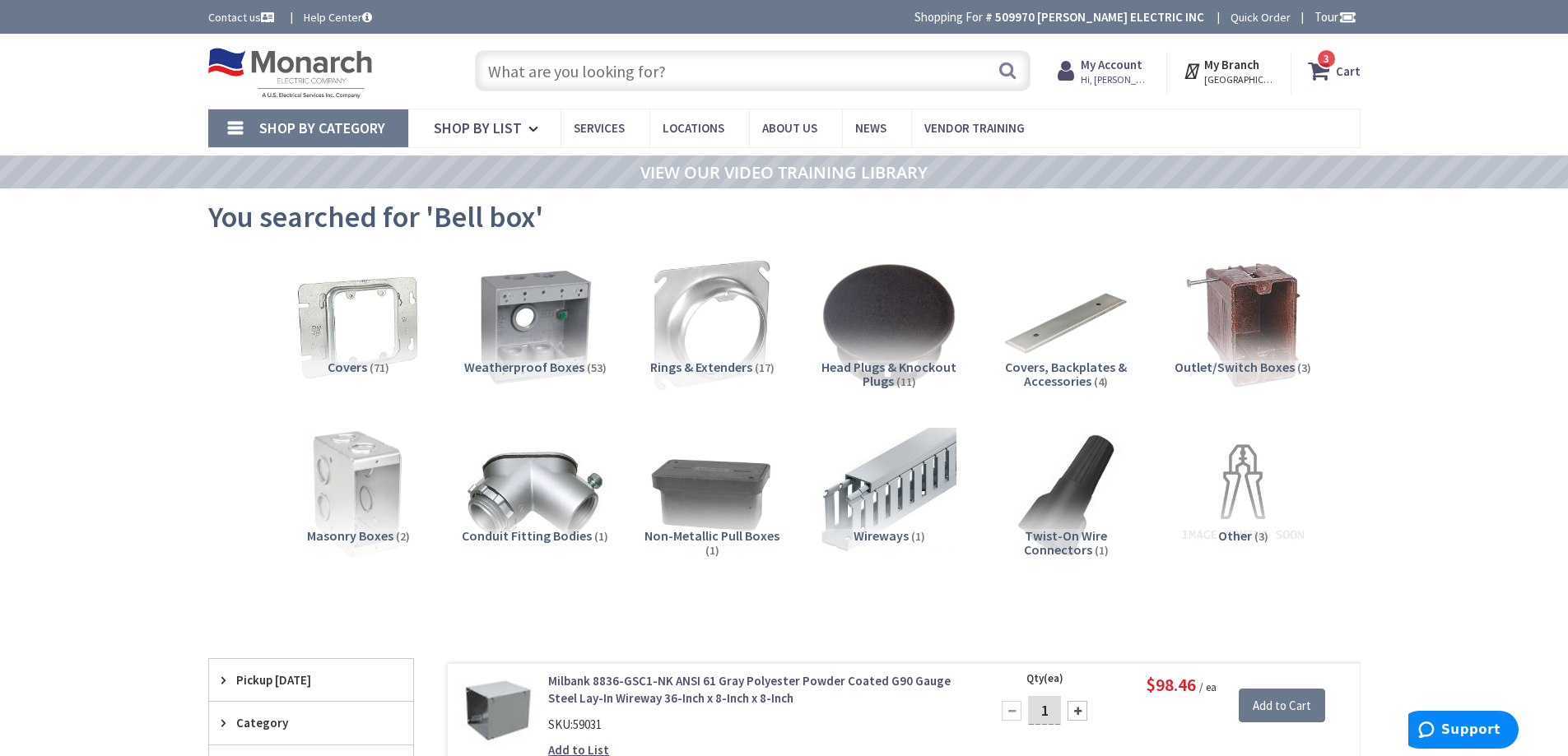
click at [919, 76] on input "text" at bounding box center [753, 71] width 556 height 41
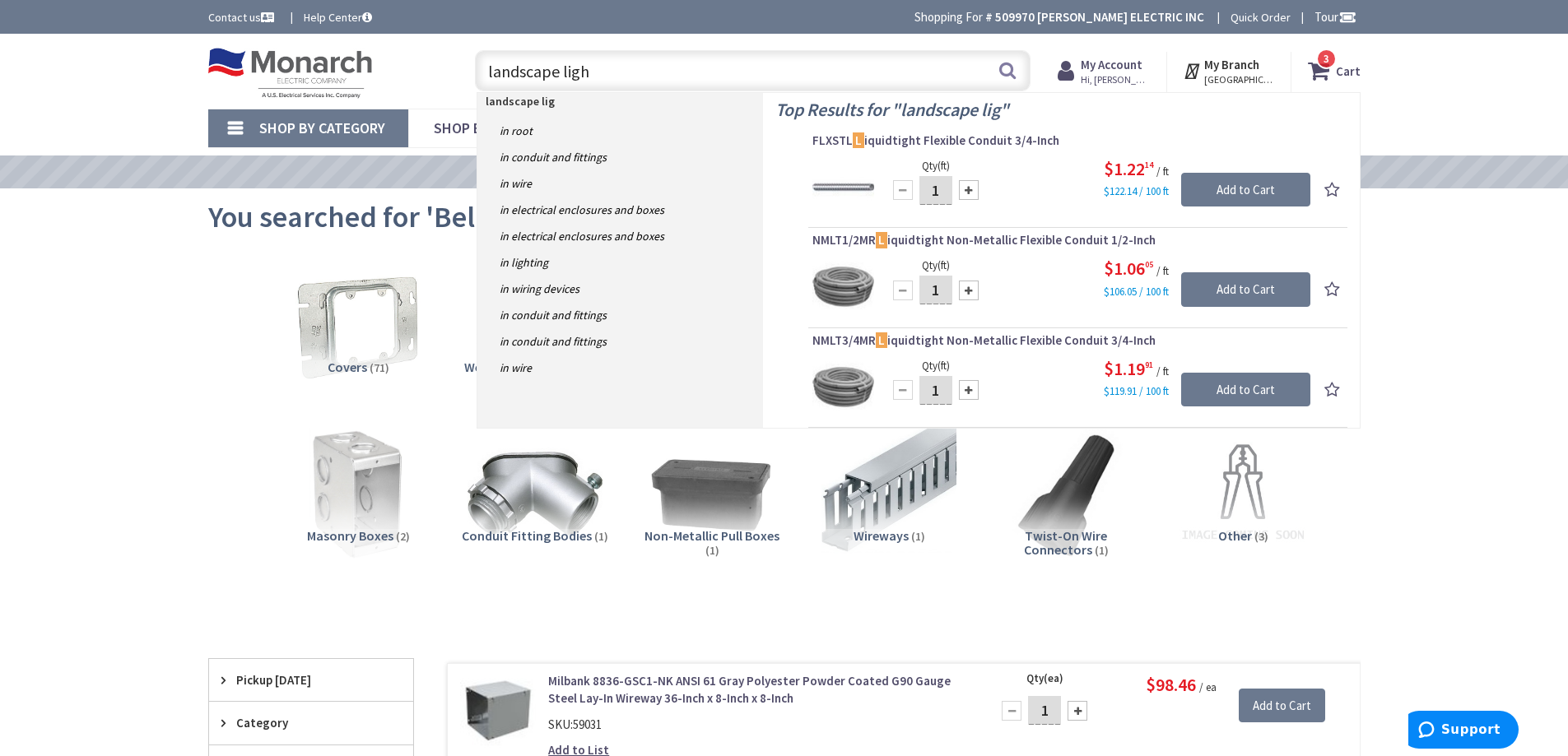
type input "landscape light"
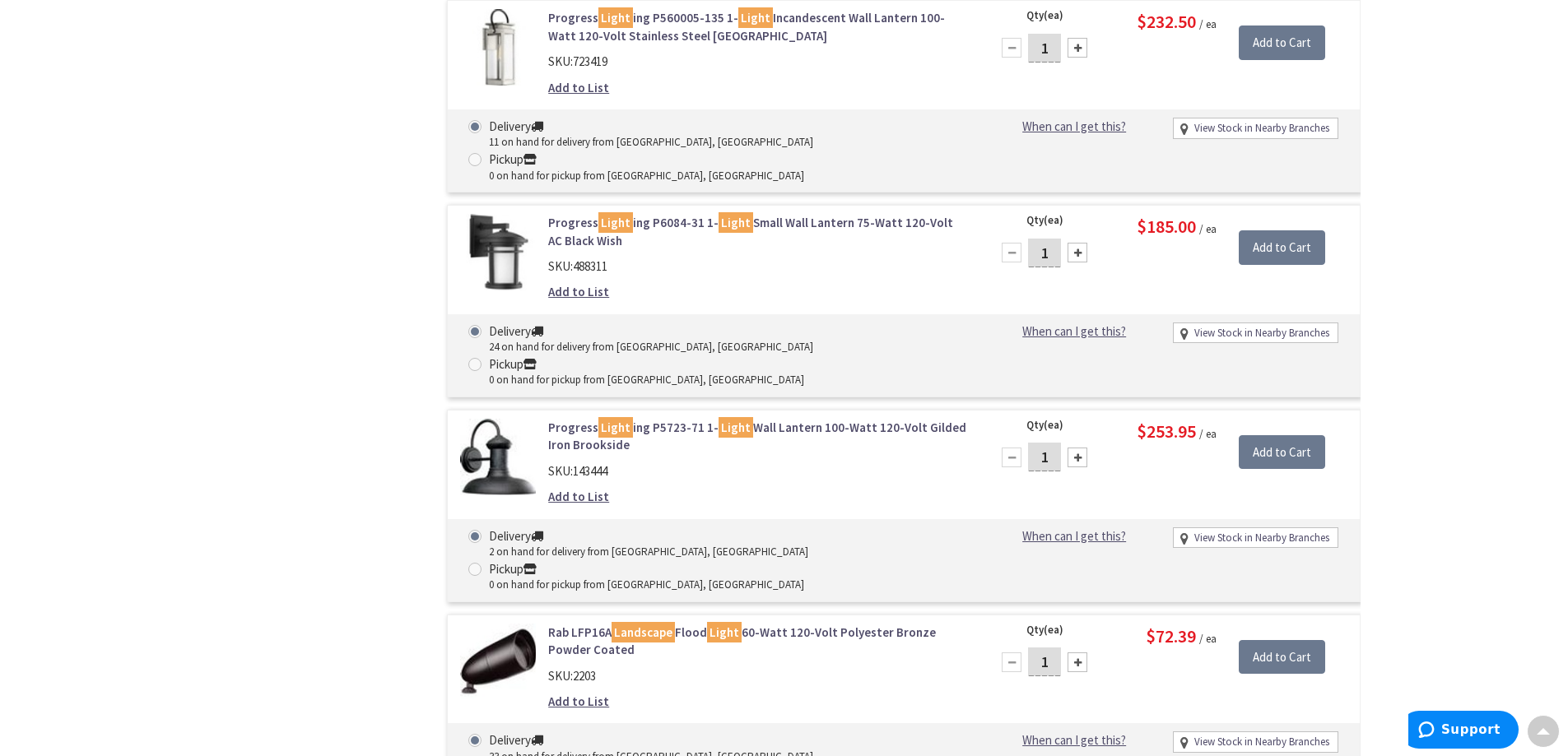
scroll to position [4502, 0]
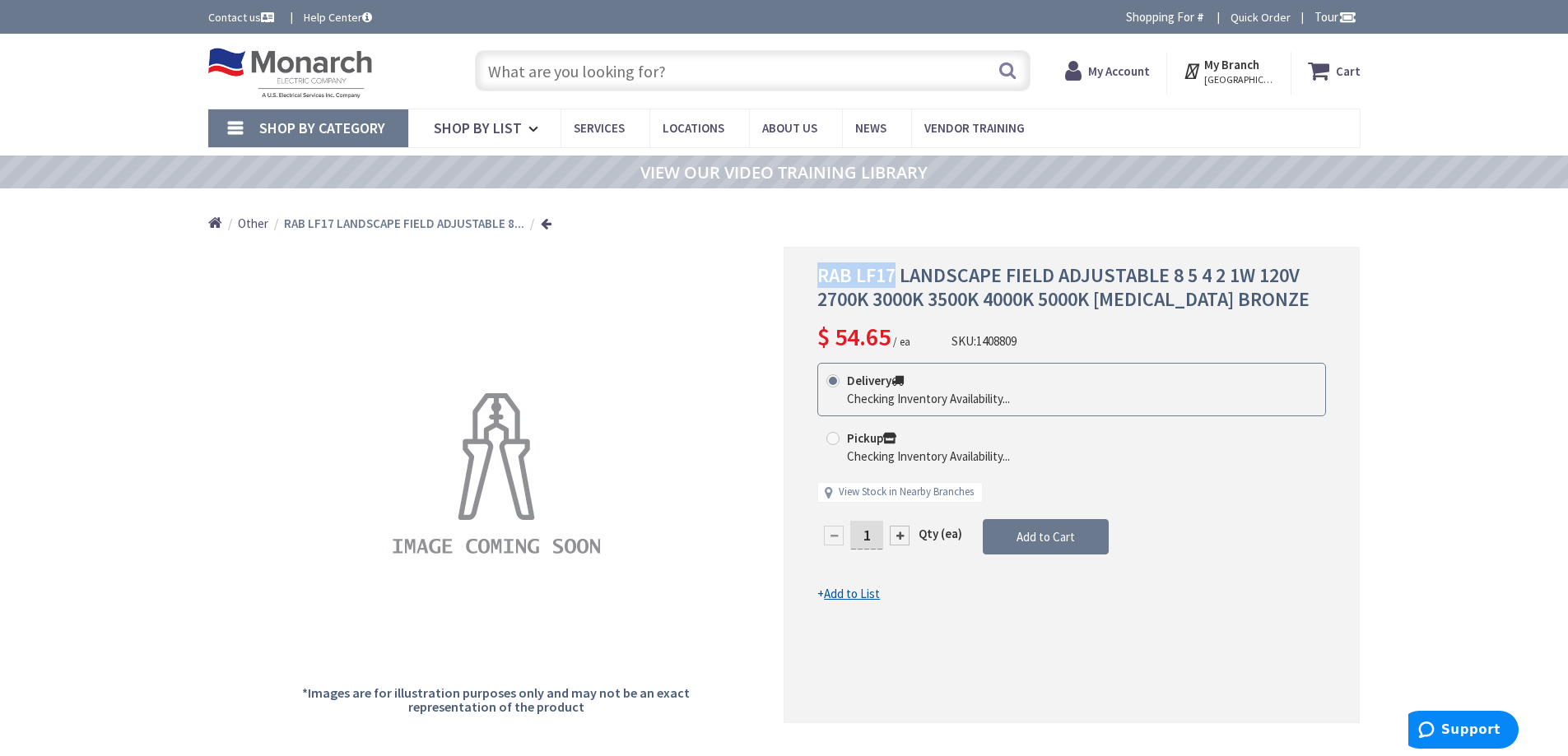
drag, startPoint x: 817, startPoint y: 278, endPoint x: 896, endPoint y: 278, distance: 79.0
click at [896, 278] on span "RAB LF17 LANDSCAPE FIELD ADJUSTABLE 8 5 4 2 1W 120V 2700K 3000K 3500K 4000K 500…" at bounding box center [1063, 287] width 492 height 50
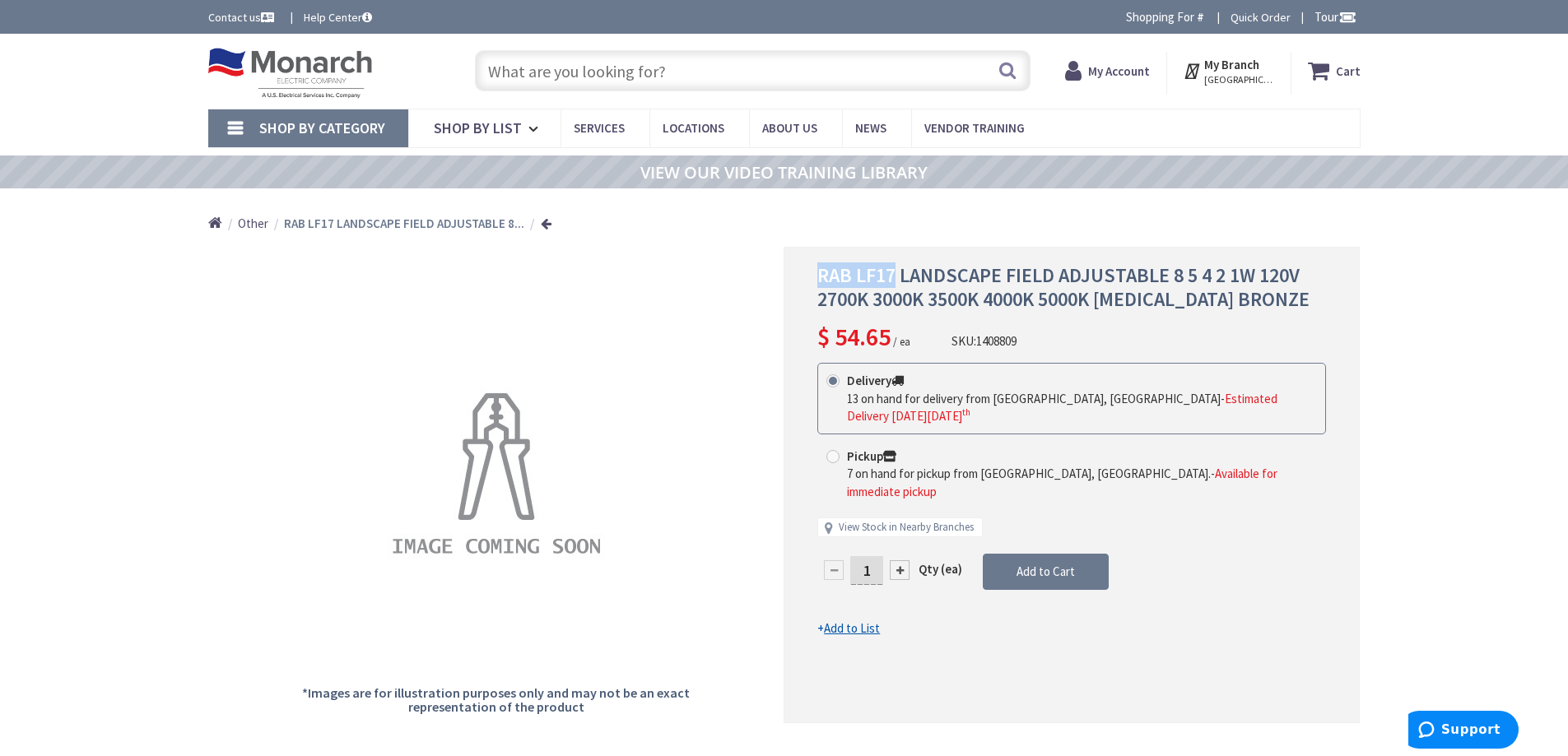
copy span "RAB LF17"
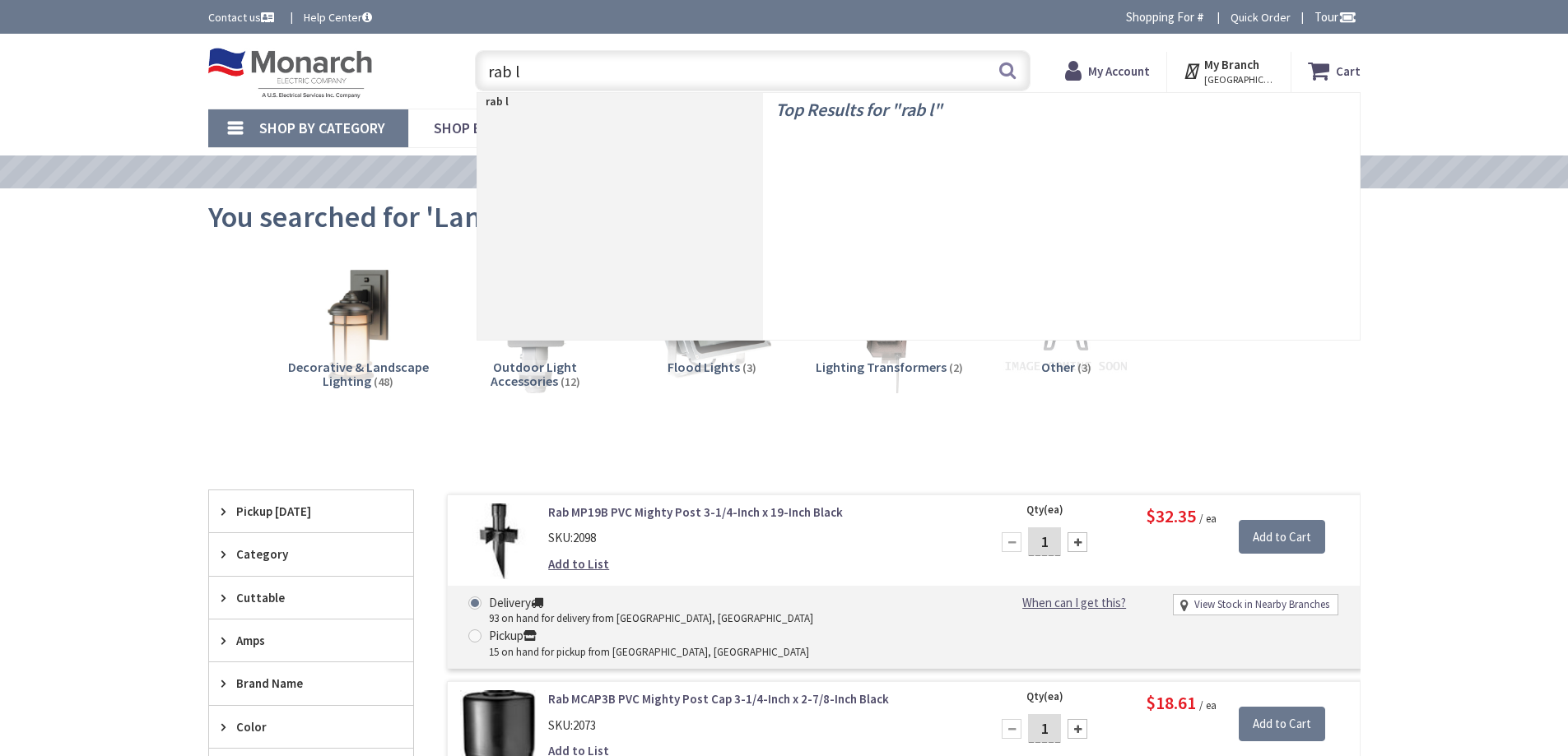
type input "rab lf"
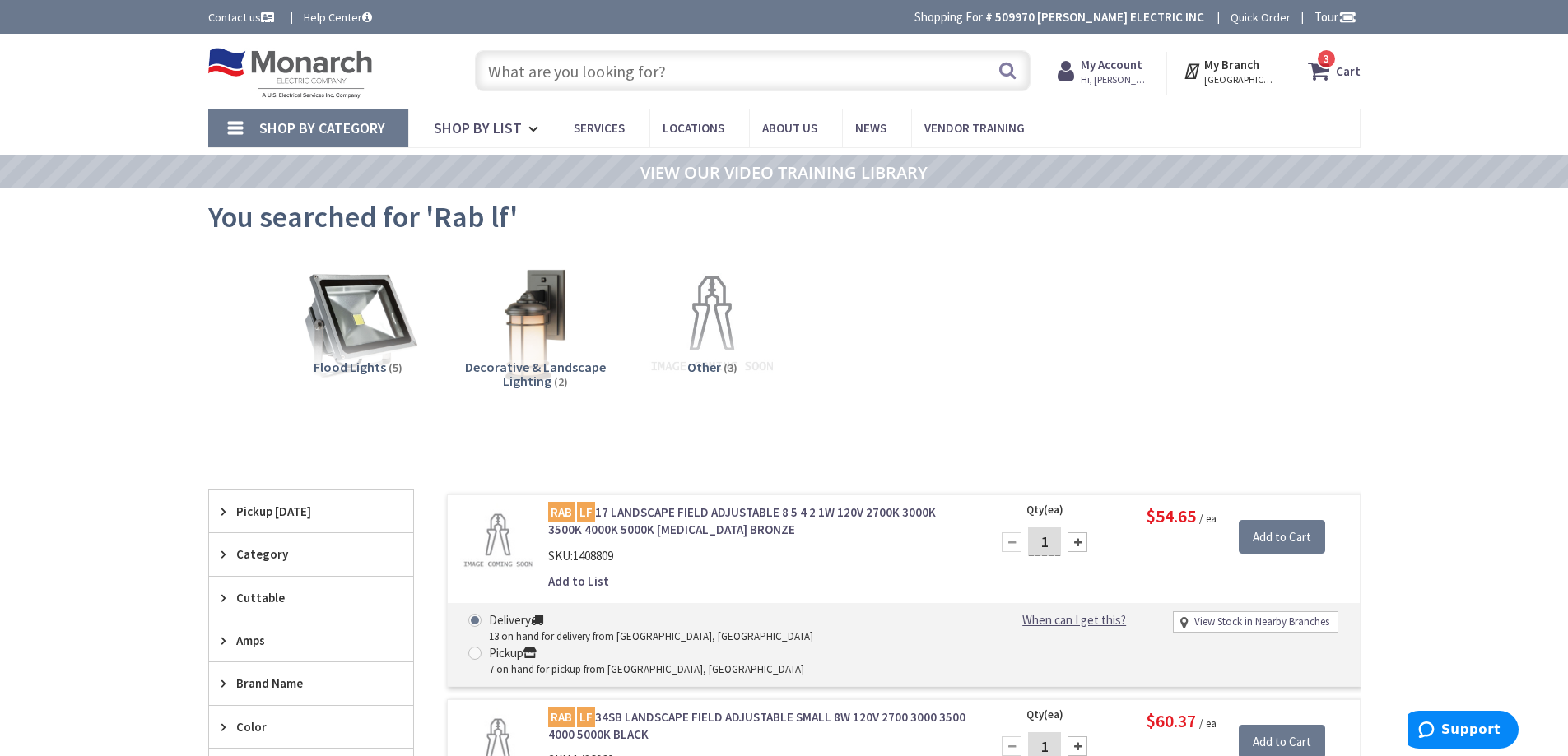
click at [713, 72] on input "text" at bounding box center [753, 71] width 556 height 41
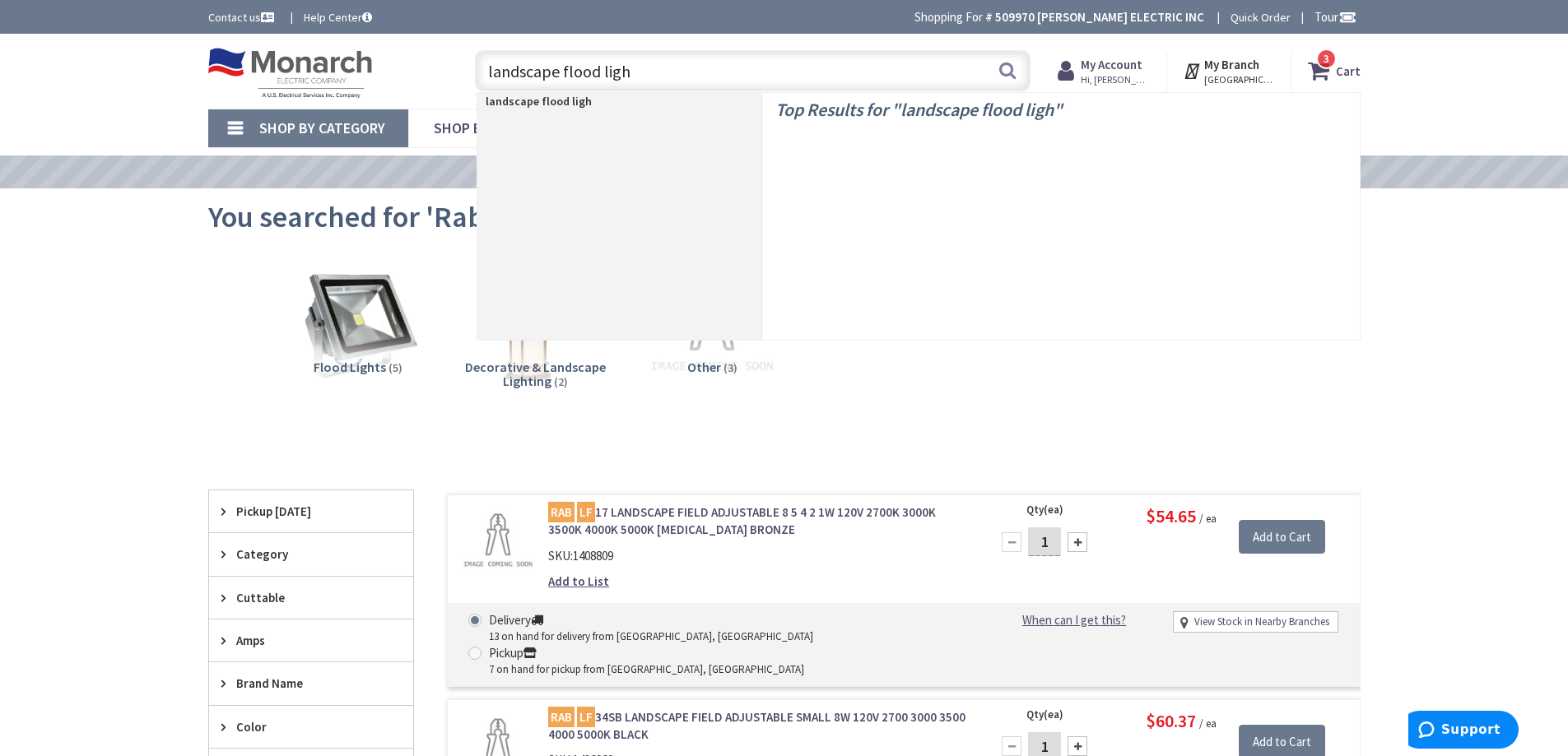
type input "landscape flood light"
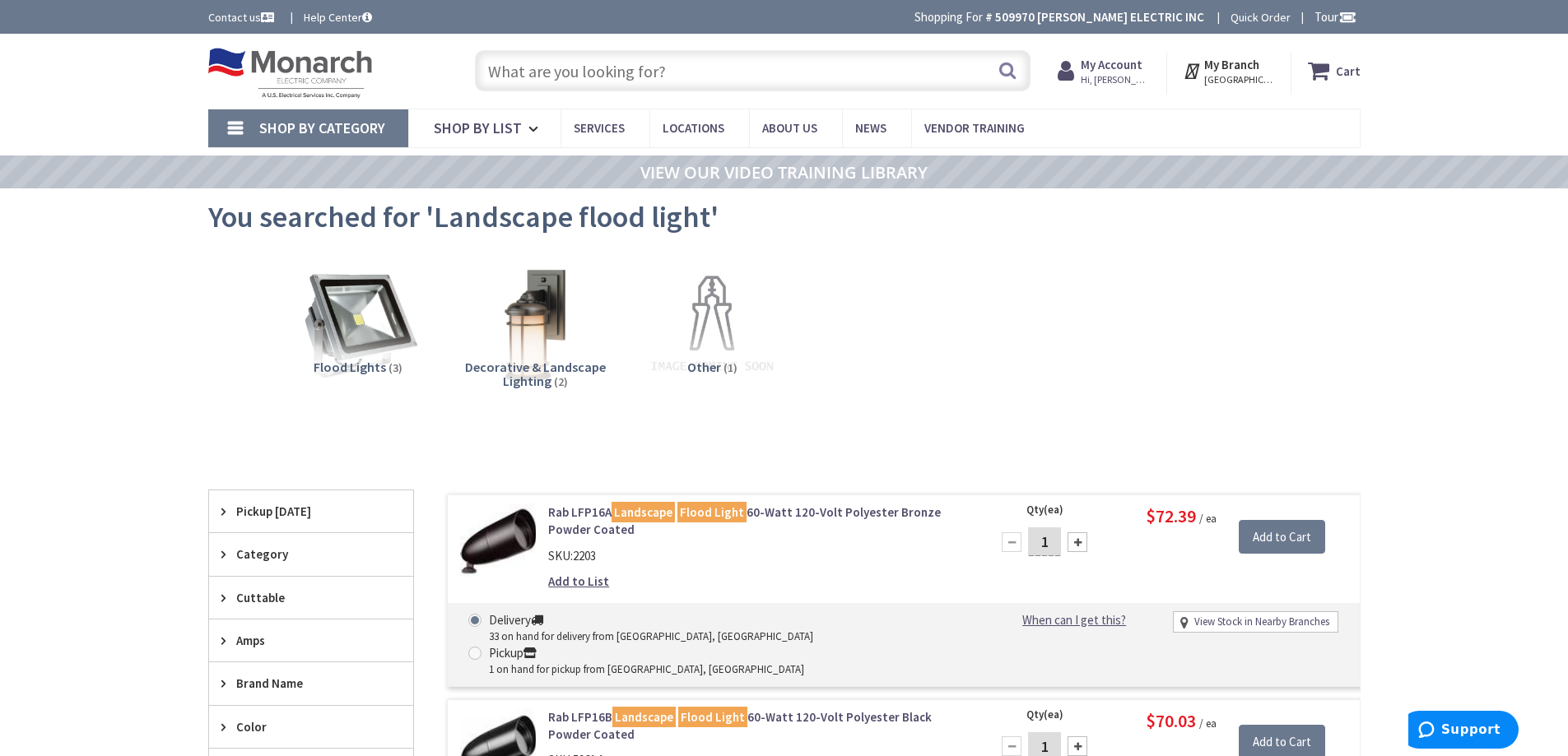
click at [603, 78] on input "text" at bounding box center [753, 71] width 556 height 41
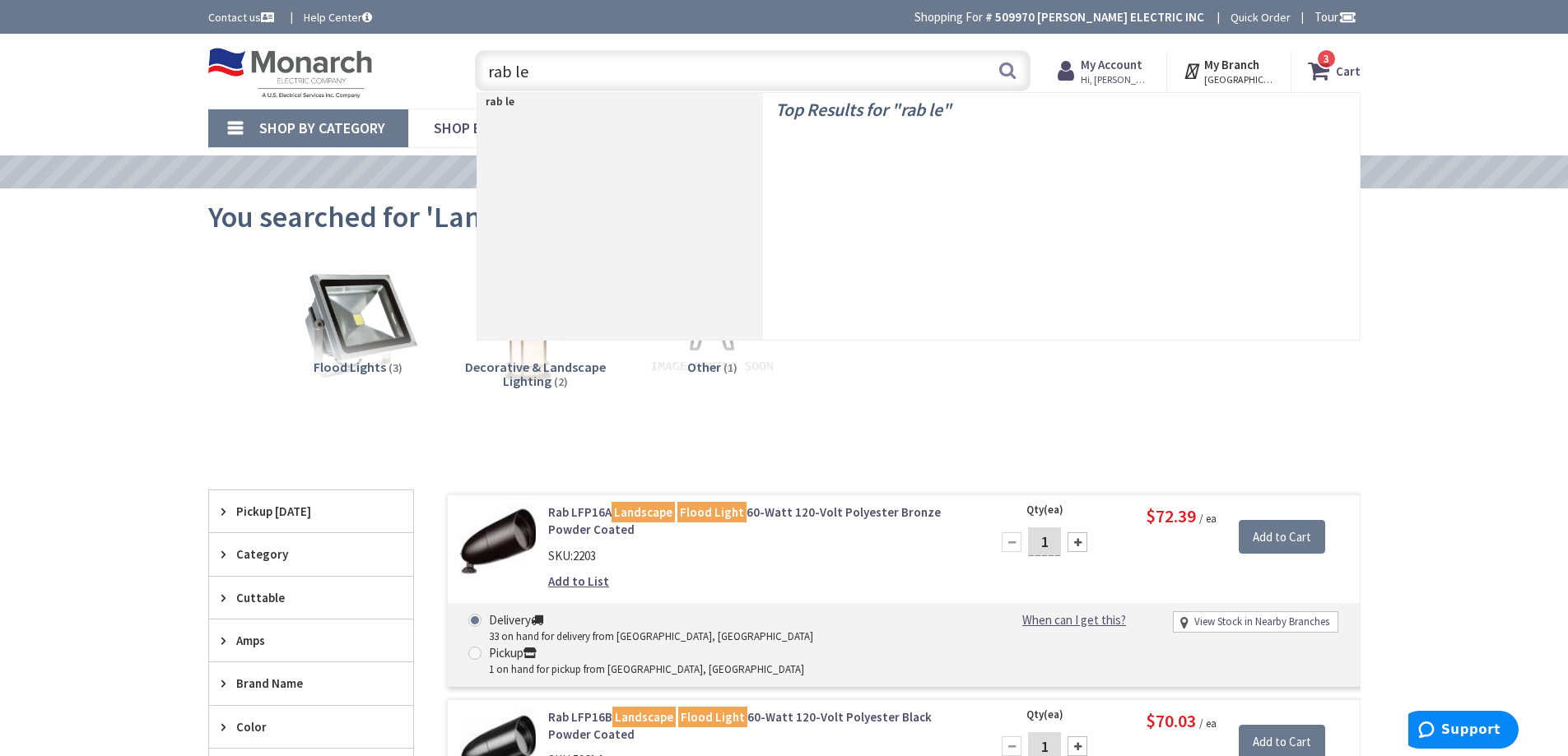
type input "rab led"
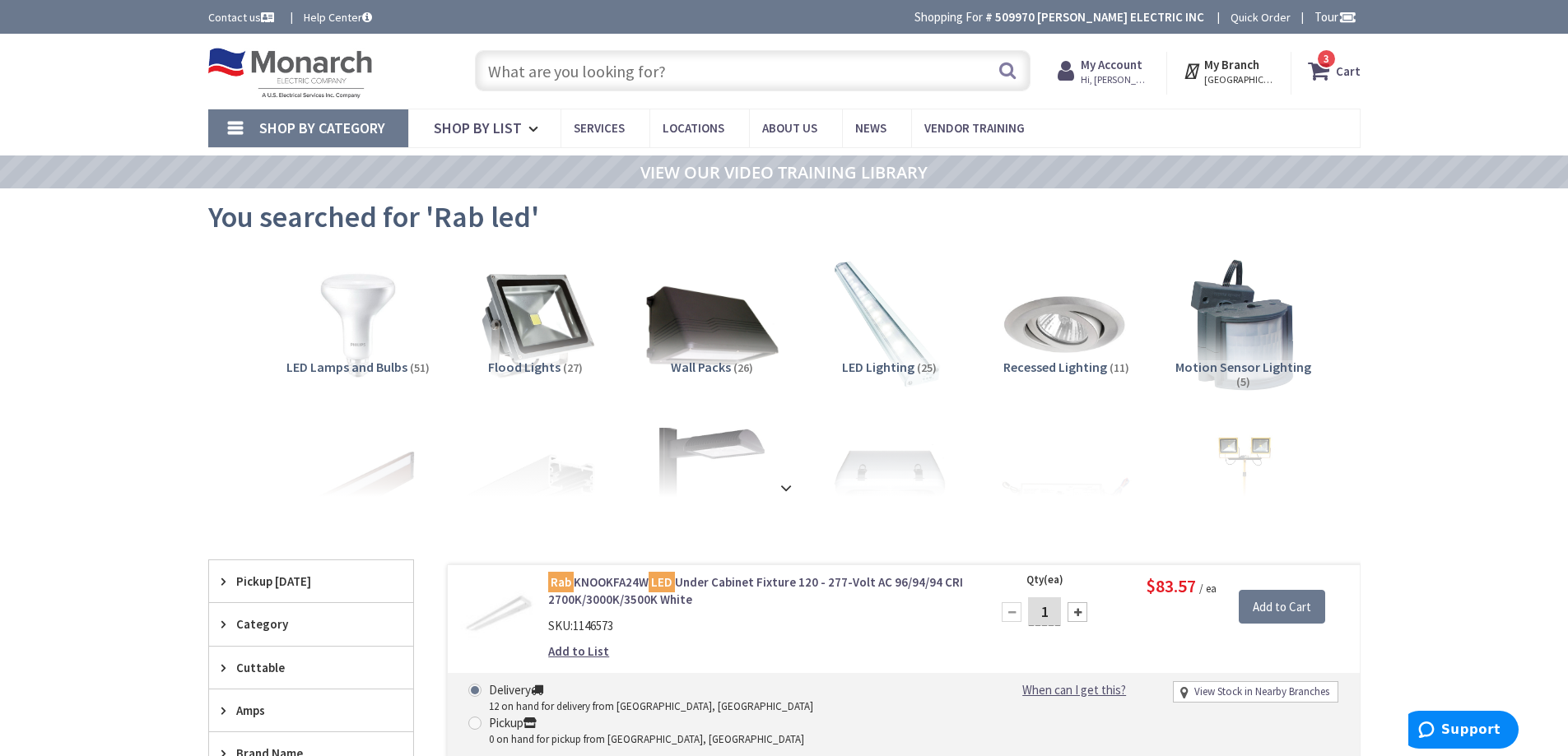
click at [674, 75] on input "text" at bounding box center [753, 71] width 556 height 41
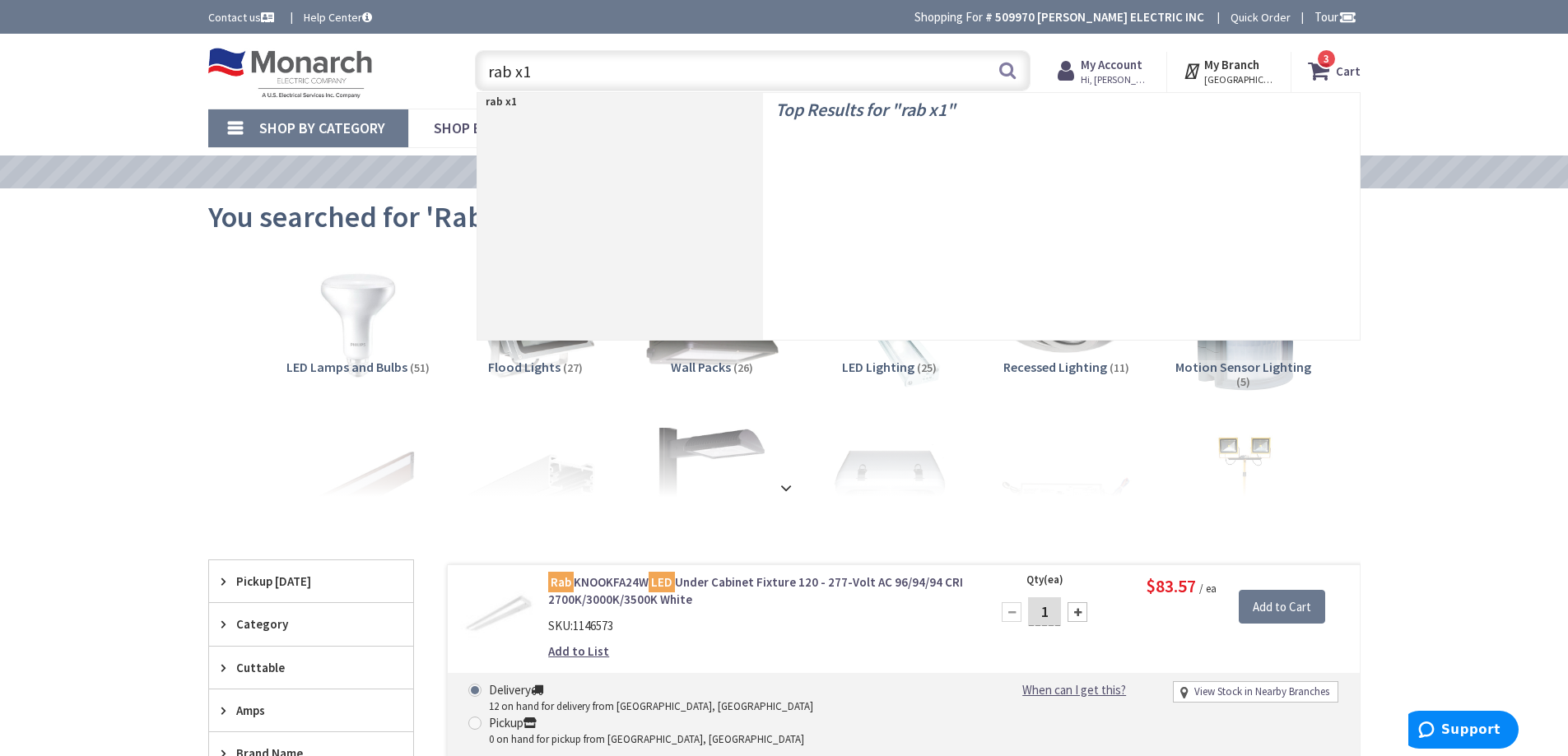
type input "rab x17"
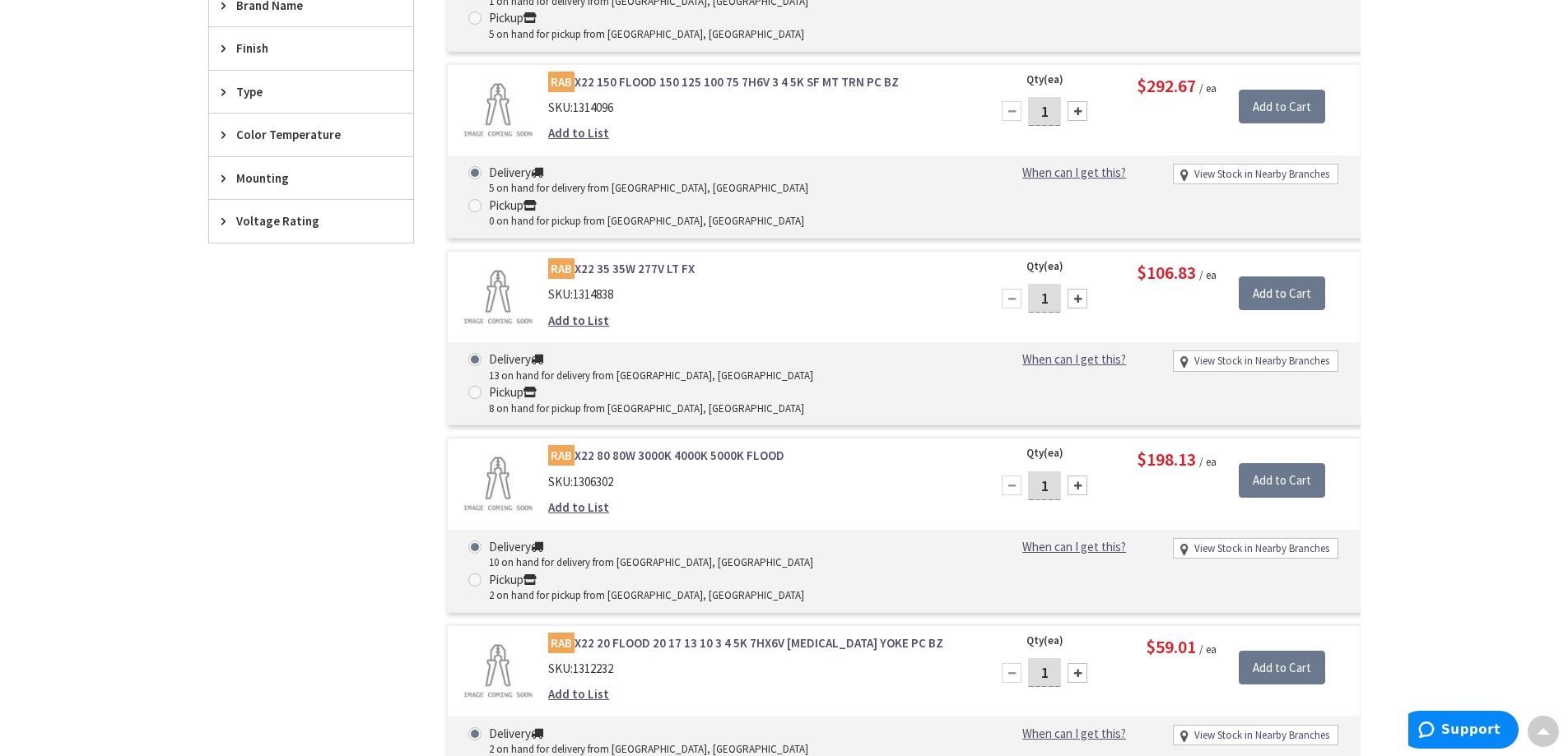
scroll to position [659, 0]
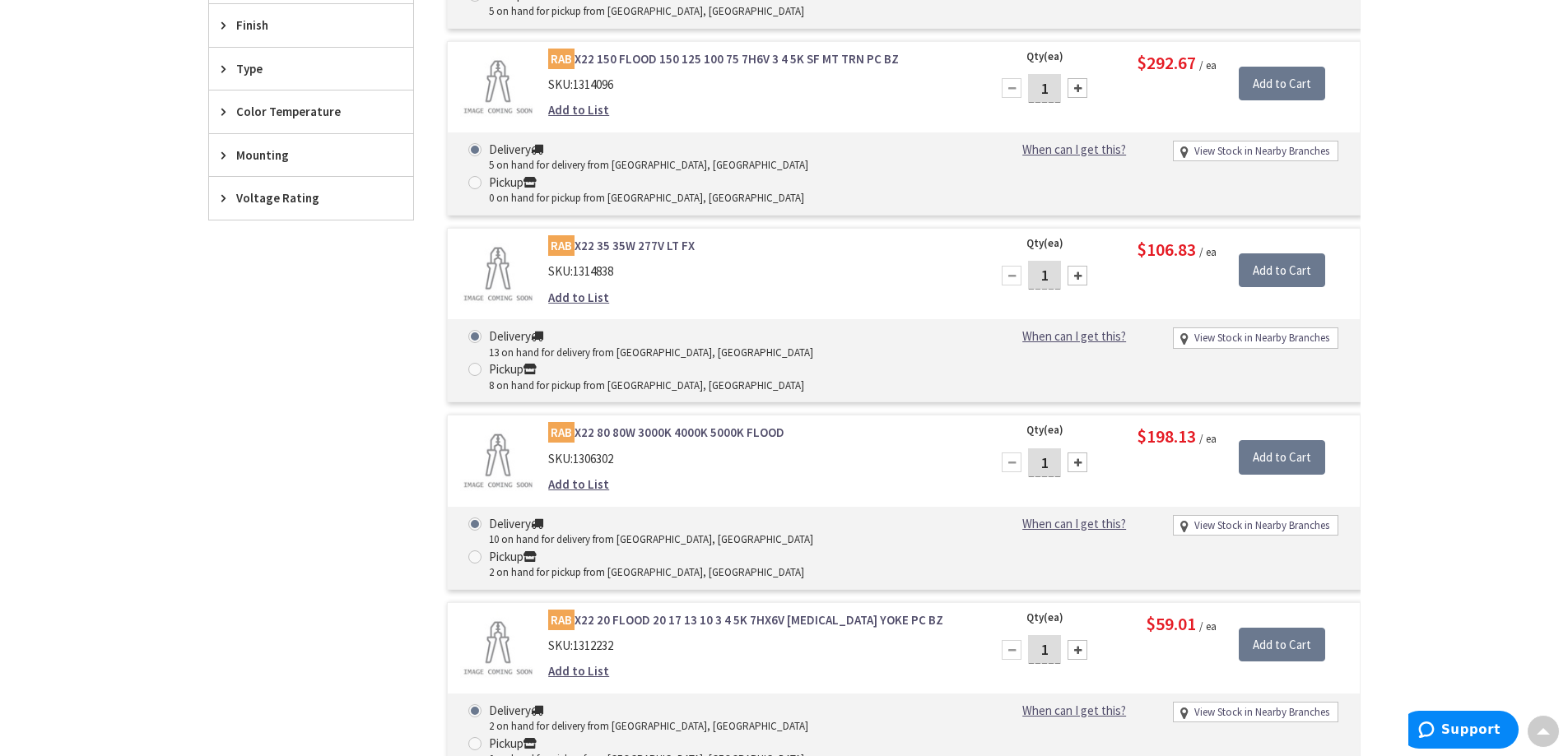
click at [682, 612] on link "RAB X22 20 FLOOD 20 17 13 10 3 4 5K 7HX6V KNUCKLE YOKE PC BZ" at bounding box center [757, 620] width 419 height 17
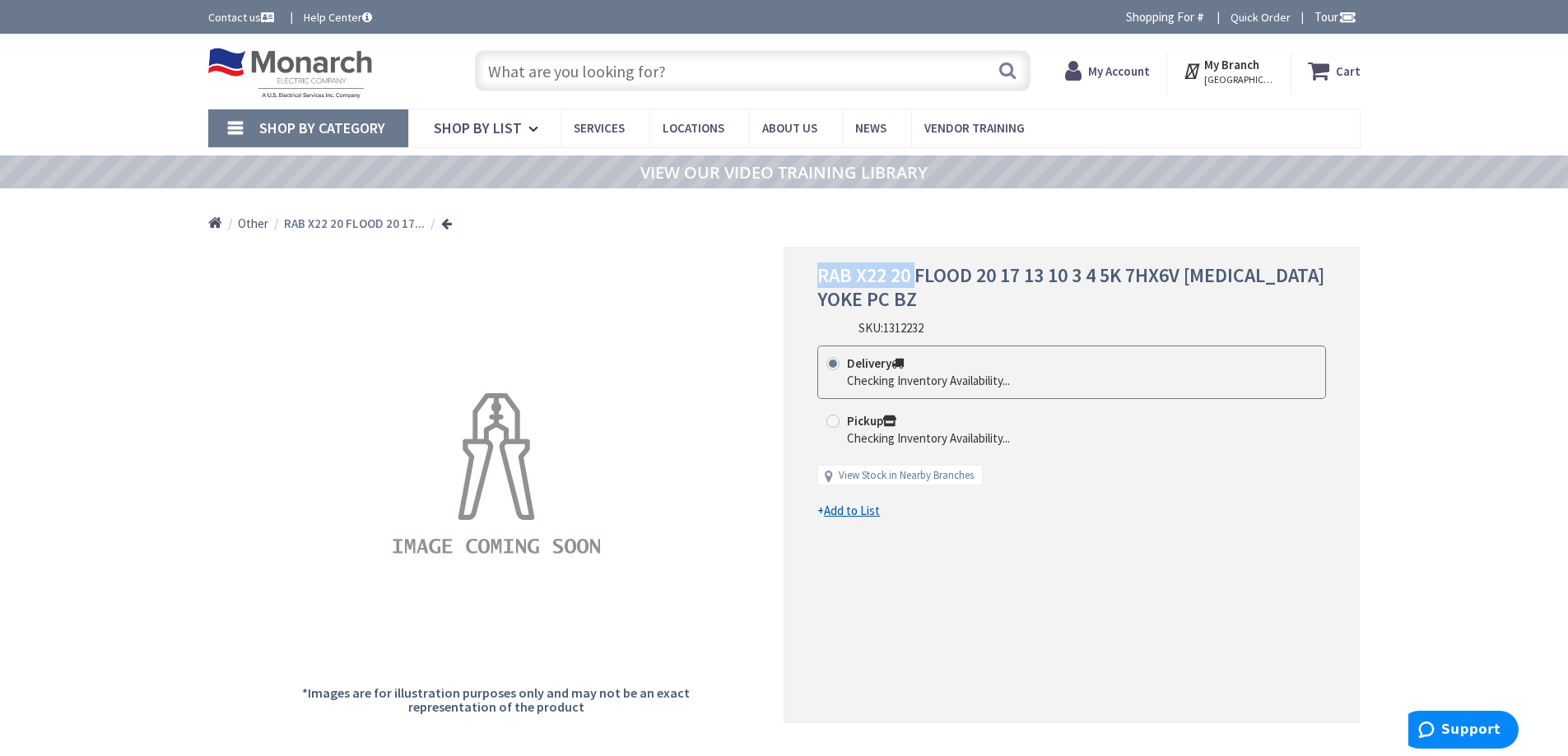
drag, startPoint x: 846, startPoint y: 277, endPoint x: 916, endPoint y: 280, distance: 70.1
click at [916, 280] on span "RAB X22 20 FLOOD 20 17 13 10 3 4 5K 7HX6V [MEDICAL_DATA] YOKE PC BZ" at bounding box center [1070, 287] width 507 height 50
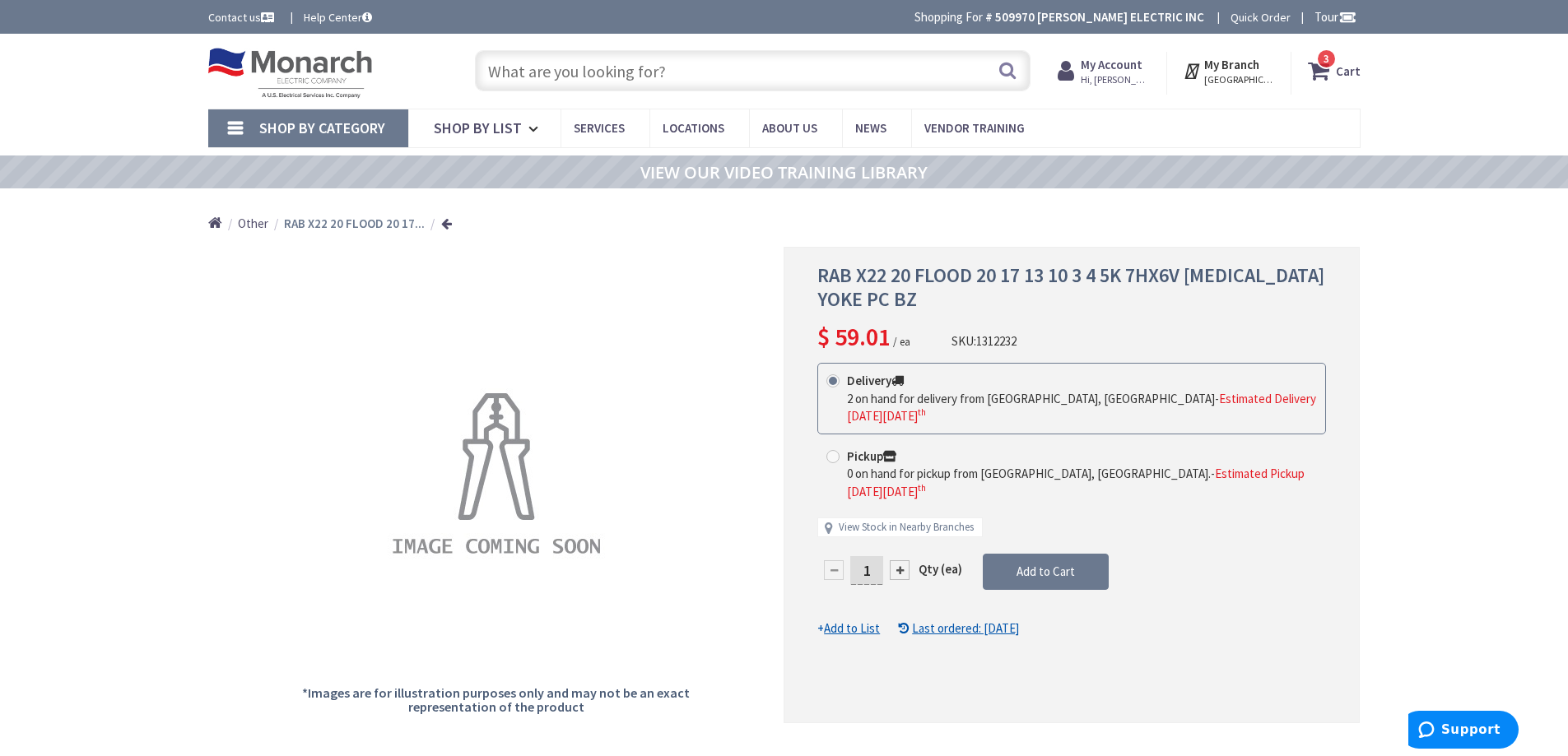
click at [897, 560] on div at bounding box center [899, 569] width 19 height 19
type input "2"
click at [1052, 544] on div at bounding box center [1071, 485] width 574 height 475
click at [1050, 554] on button "Add to Cart" at bounding box center [1045, 571] width 126 height 36
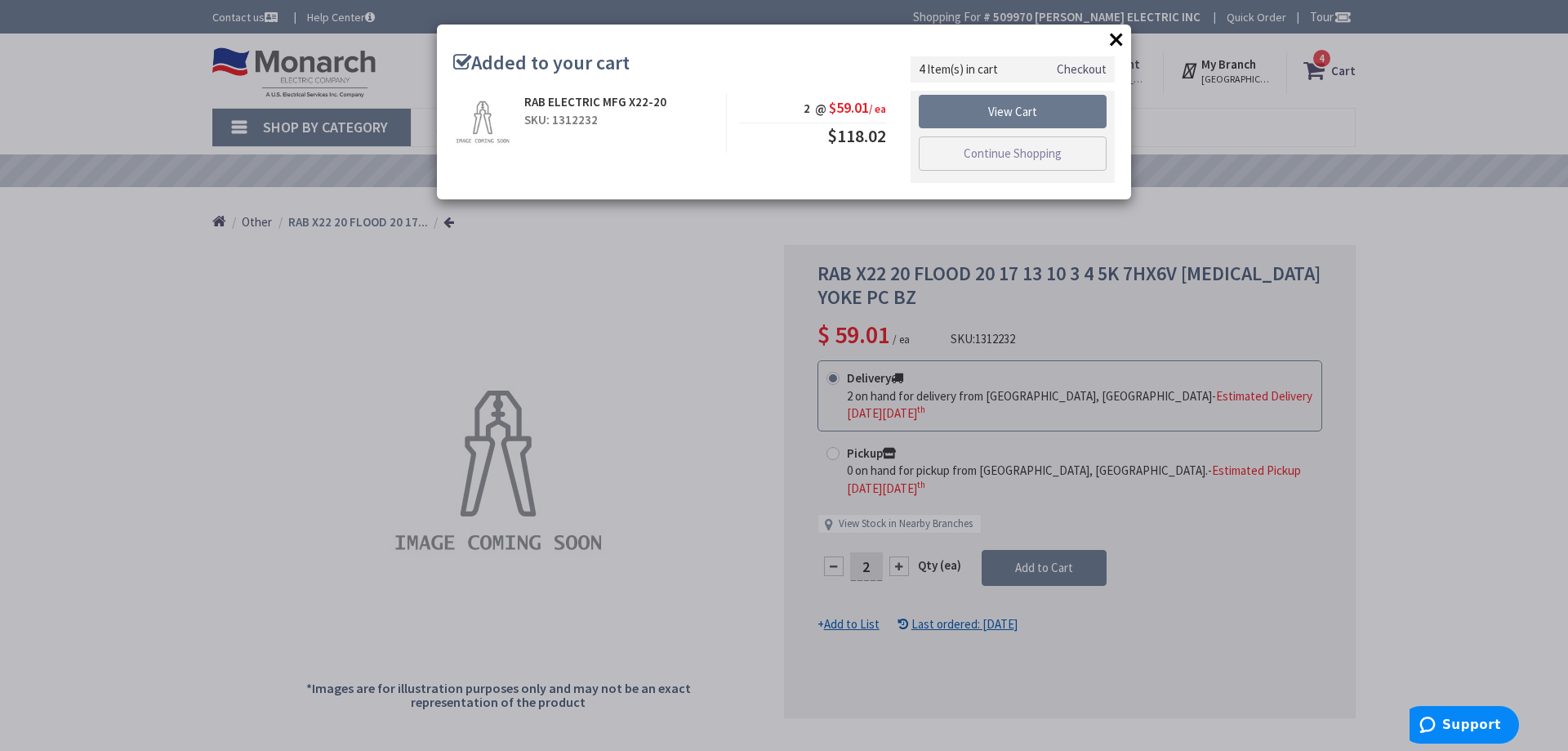
click at [1111, 42] on button "×" at bounding box center [1116, 39] width 25 height 25
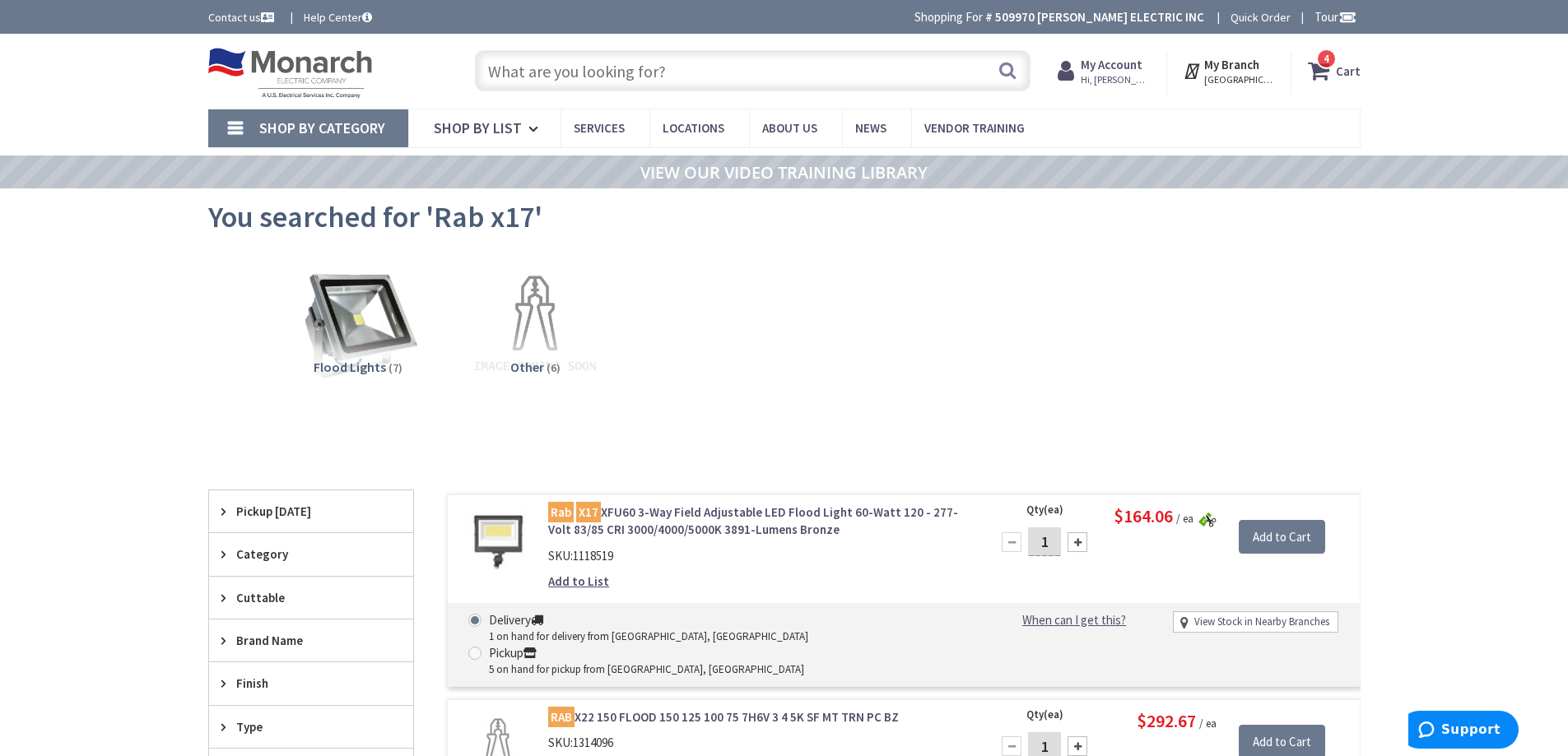
click at [561, 65] on input "text" at bounding box center [753, 71] width 556 height 41
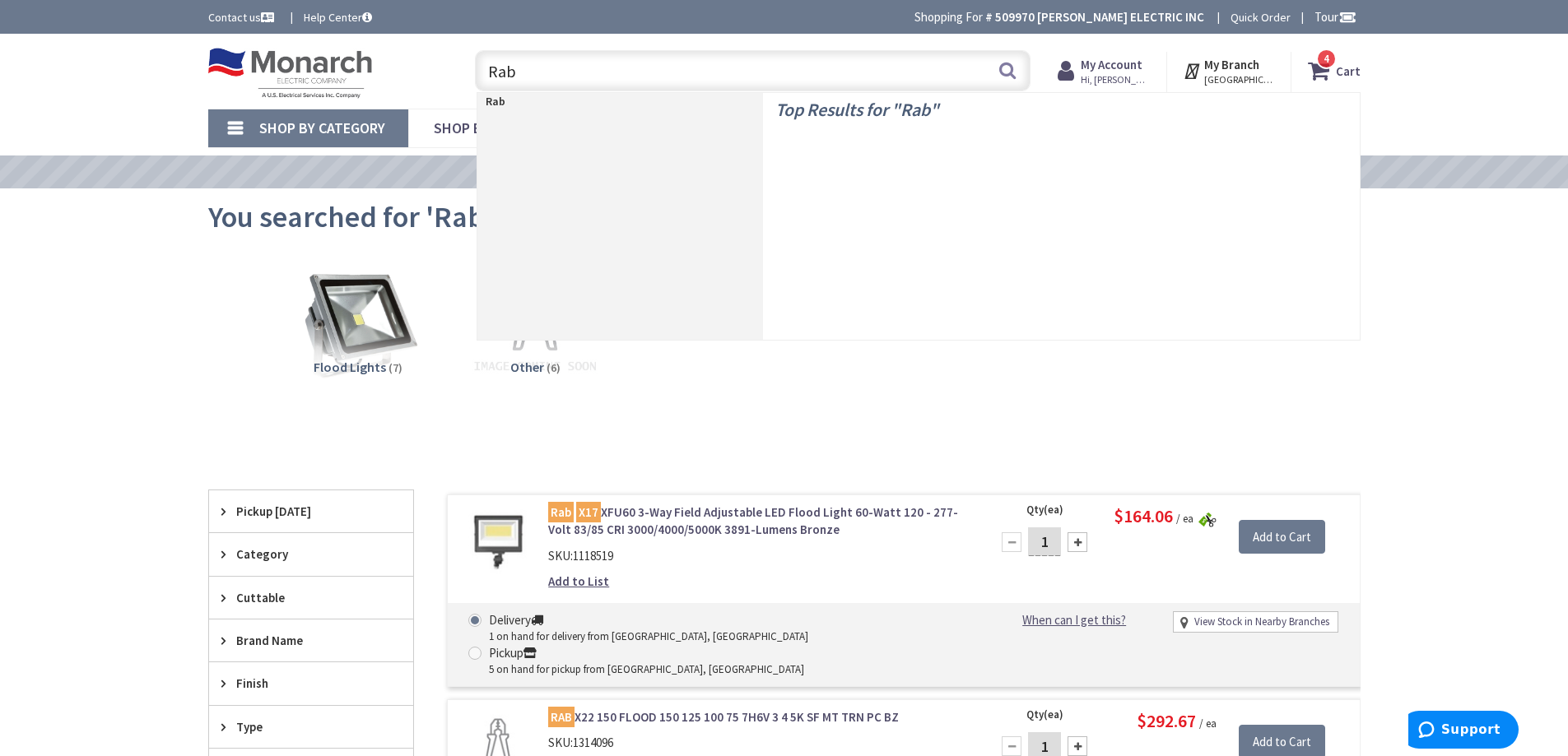
type input "Rab x"
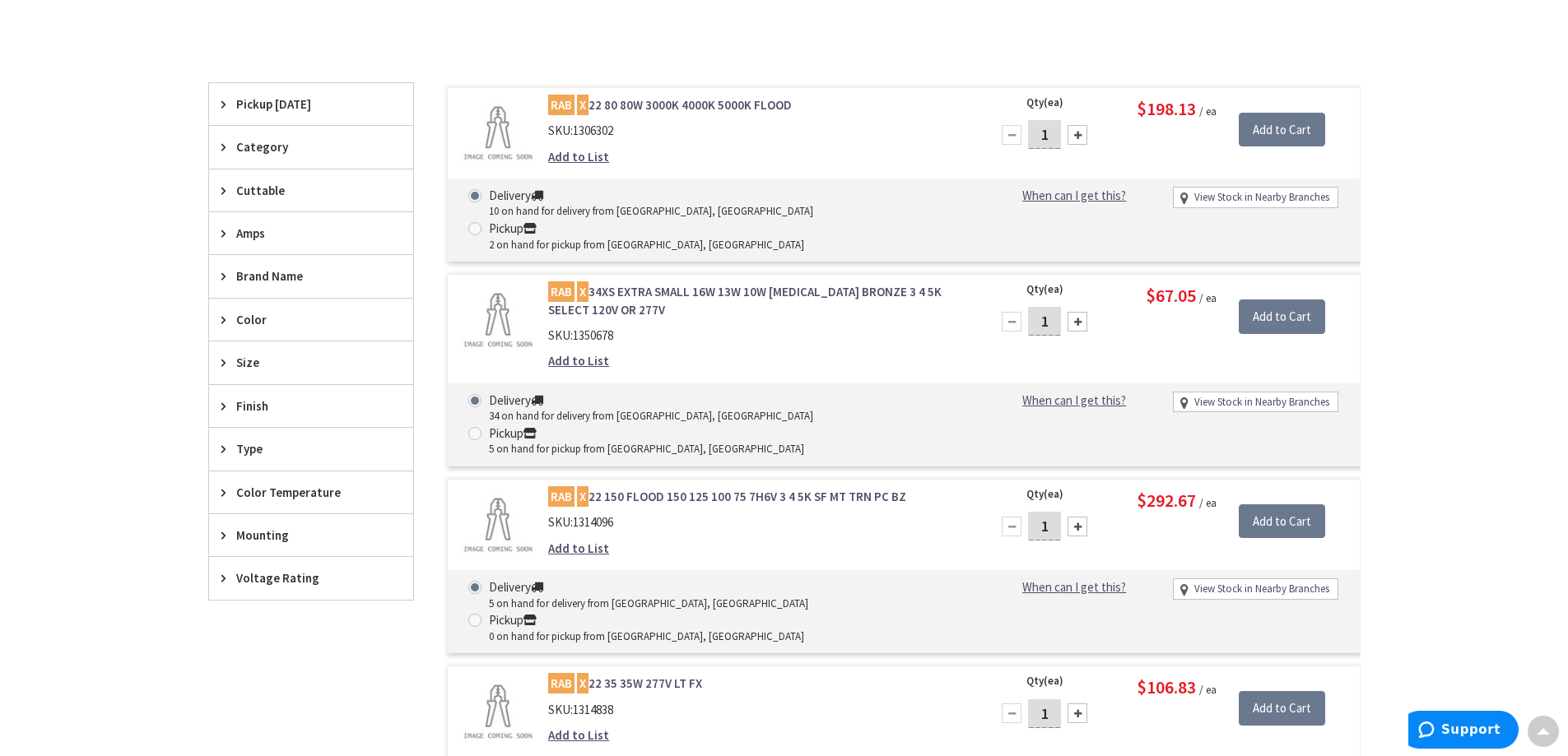
click at [663, 283] on link "RAB X 34XS EXTRA SMALL 16W 13W 10W KNUCKLE BRONZE 3 4 5K SELECT 120V OR 277V" at bounding box center [757, 301] width 419 height 35
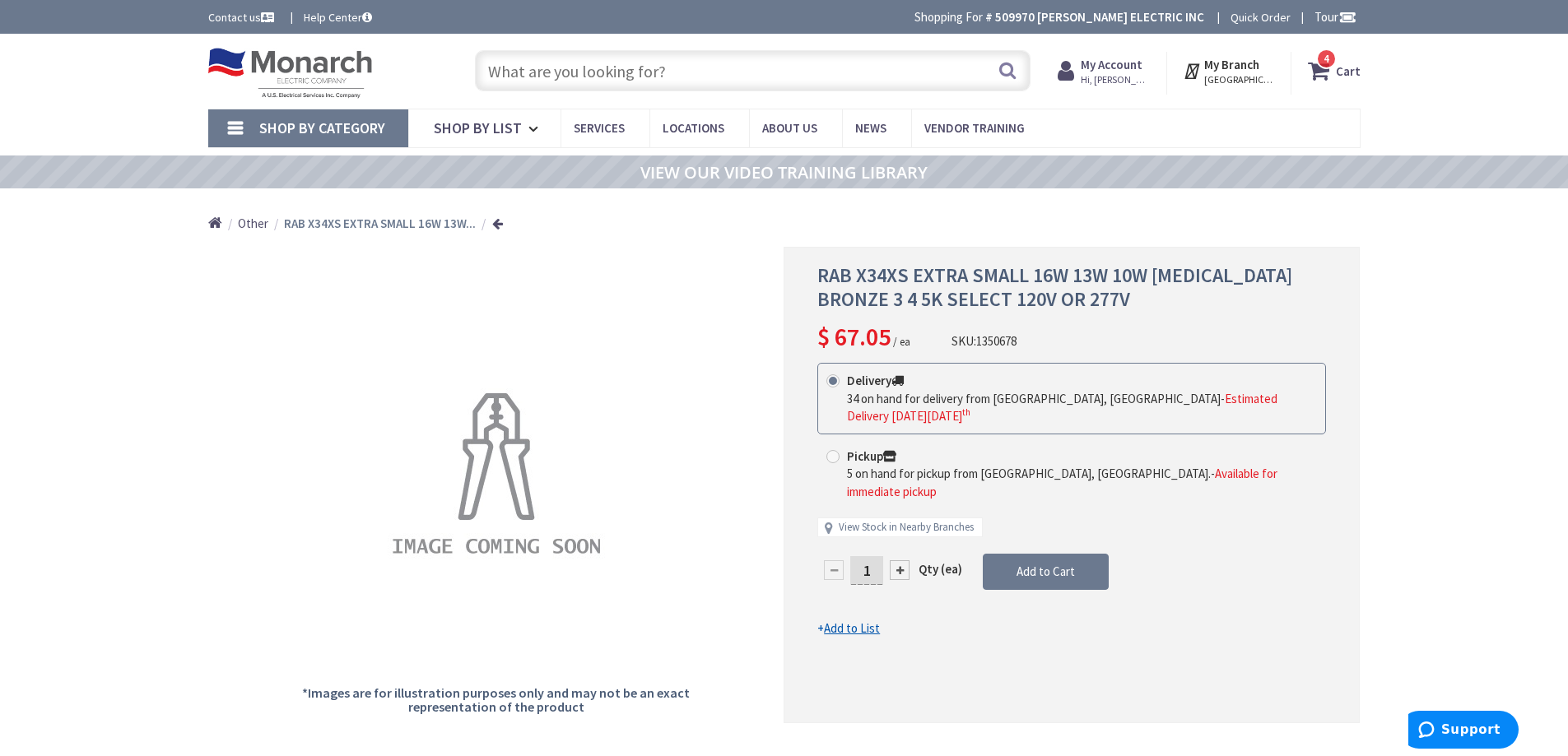
drag, startPoint x: 870, startPoint y: 533, endPoint x: 836, endPoint y: 545, distance: 36.1
click at [836, 554] on div "1" at bounding box center [866, 570] width 98 height 33
type input "5"
click at [1064, 544] on form "This product is Discontinued Delivery 34 on hand for delivery from Cranbury, NJ…" at bounding box center [1071, 499] width 509 height 275
click at [1341, 86] on div "4 4 items Cart My Cart 4 Close 4 items Cart Subtotal $804.10 Go to Checkout" at bounding box center [1325, 73] width 69 height 43
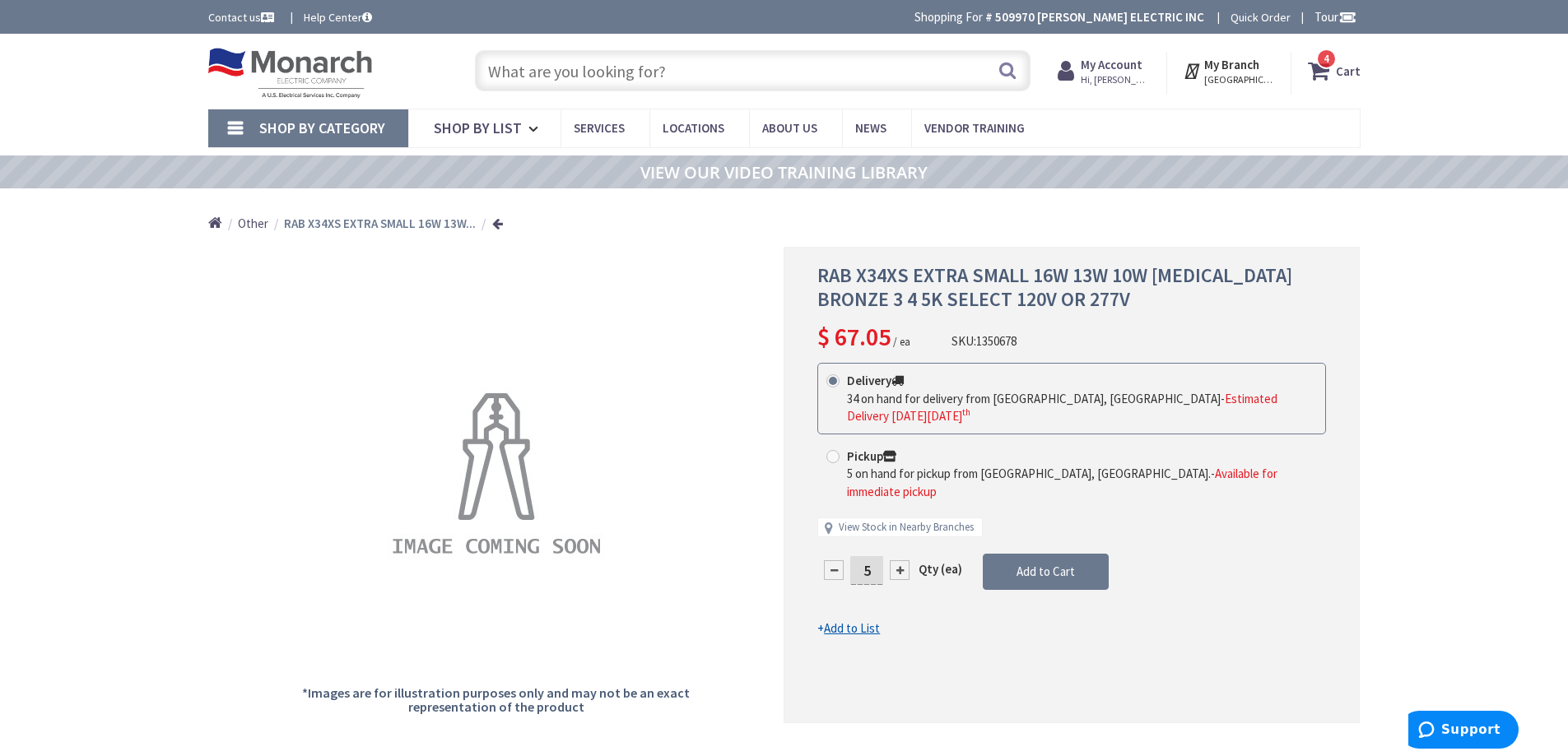
click at [1342, 77] on strong "Cart" at bounding box center [1348, 71] width 25 height 29
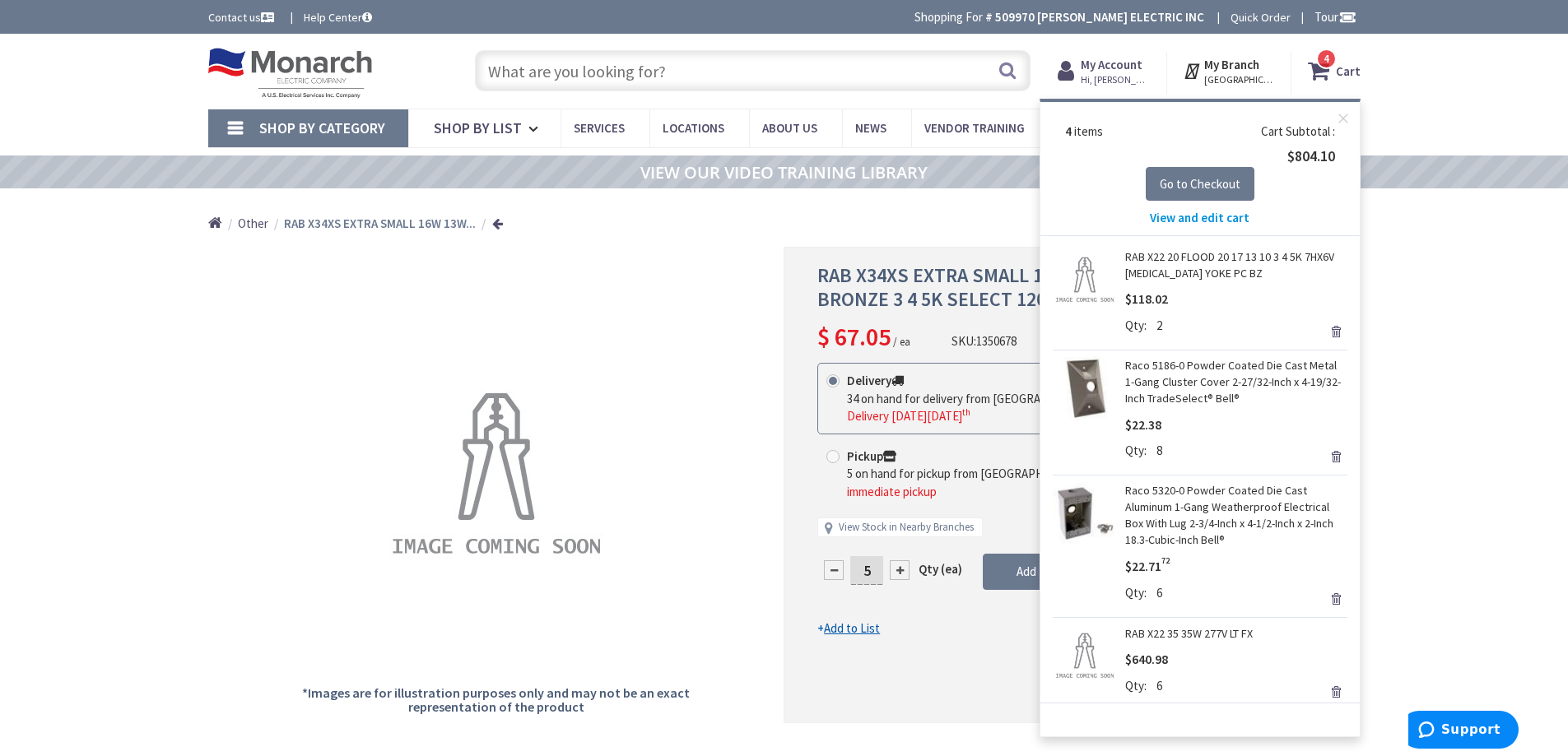
click at [1198, 215] on span "View and edit cart" at bounding box center [1200, 217] width 99 height 16
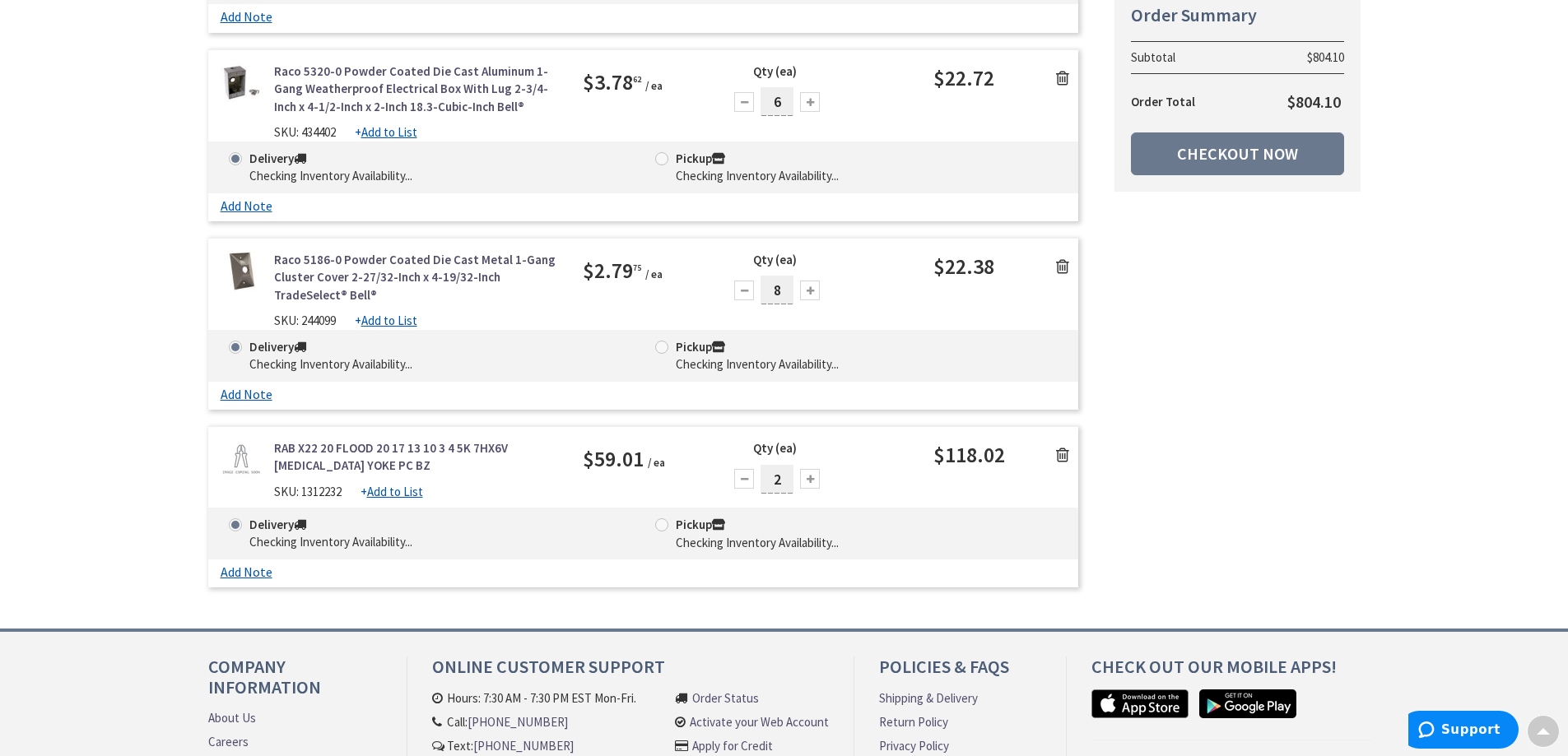
click at [1065, 455] on icon at bounding box center [1063, 455] width 13 height 17
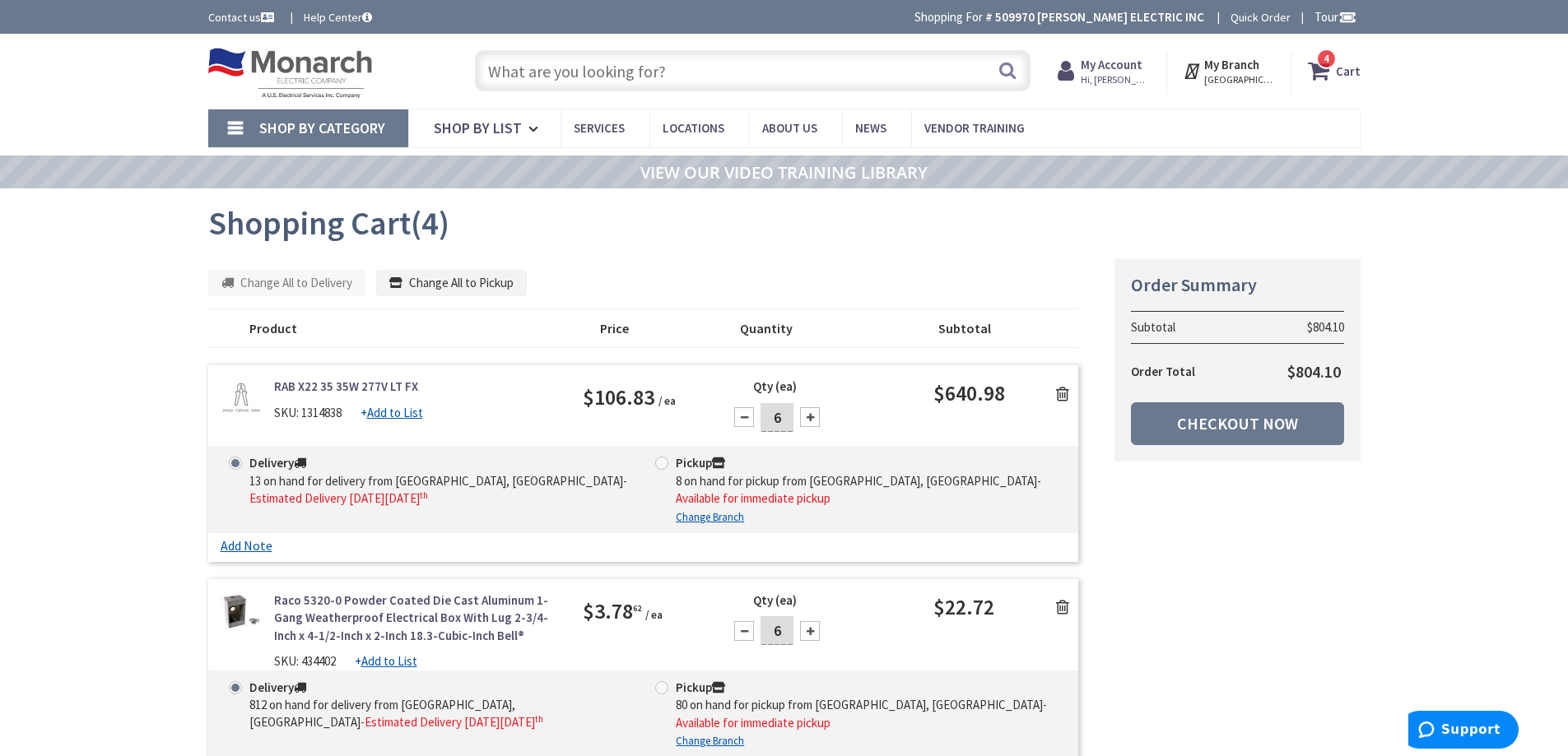
click at [617, 76] on input "text" at bounding box center [753, 71] width 556 height 41
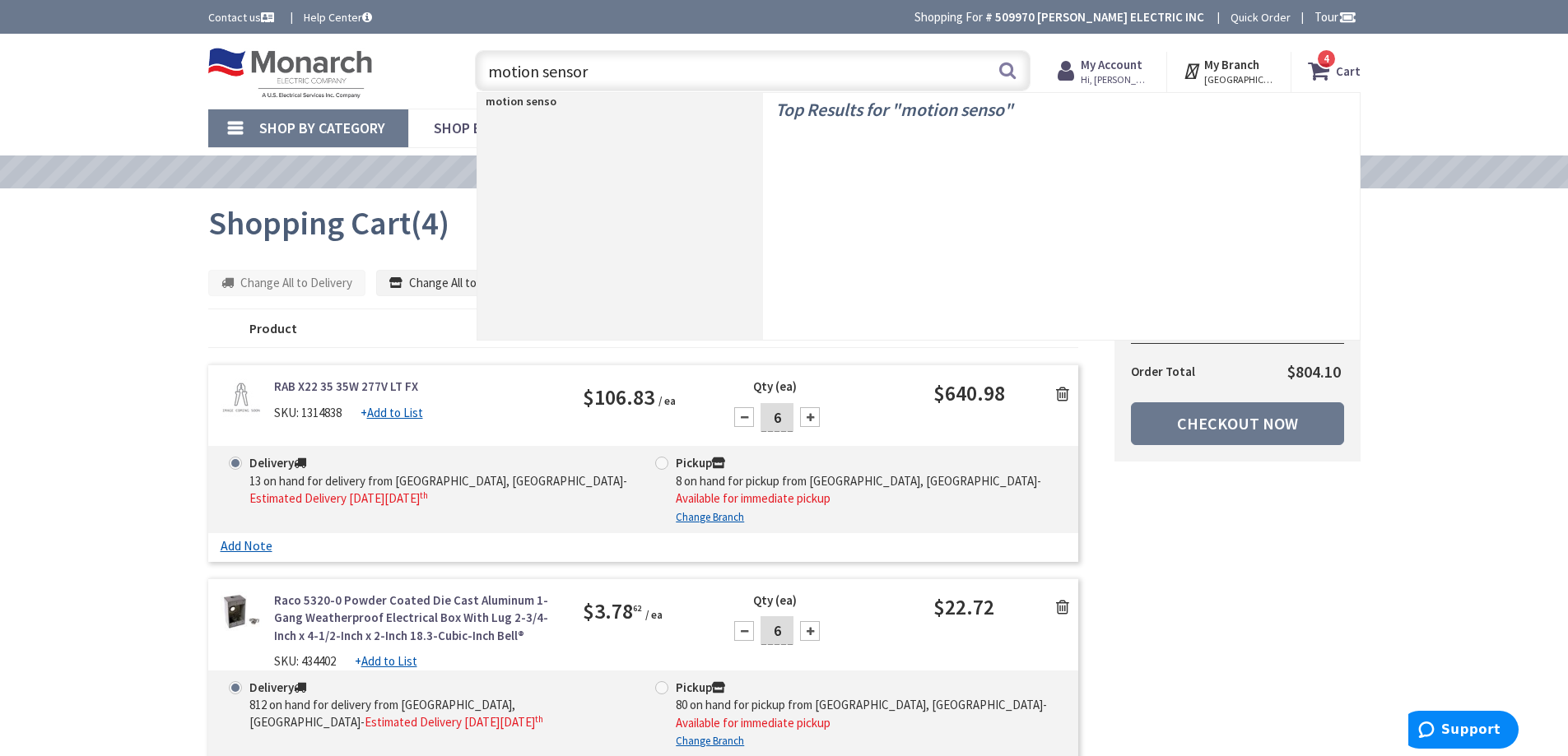
type input "motion sensors"
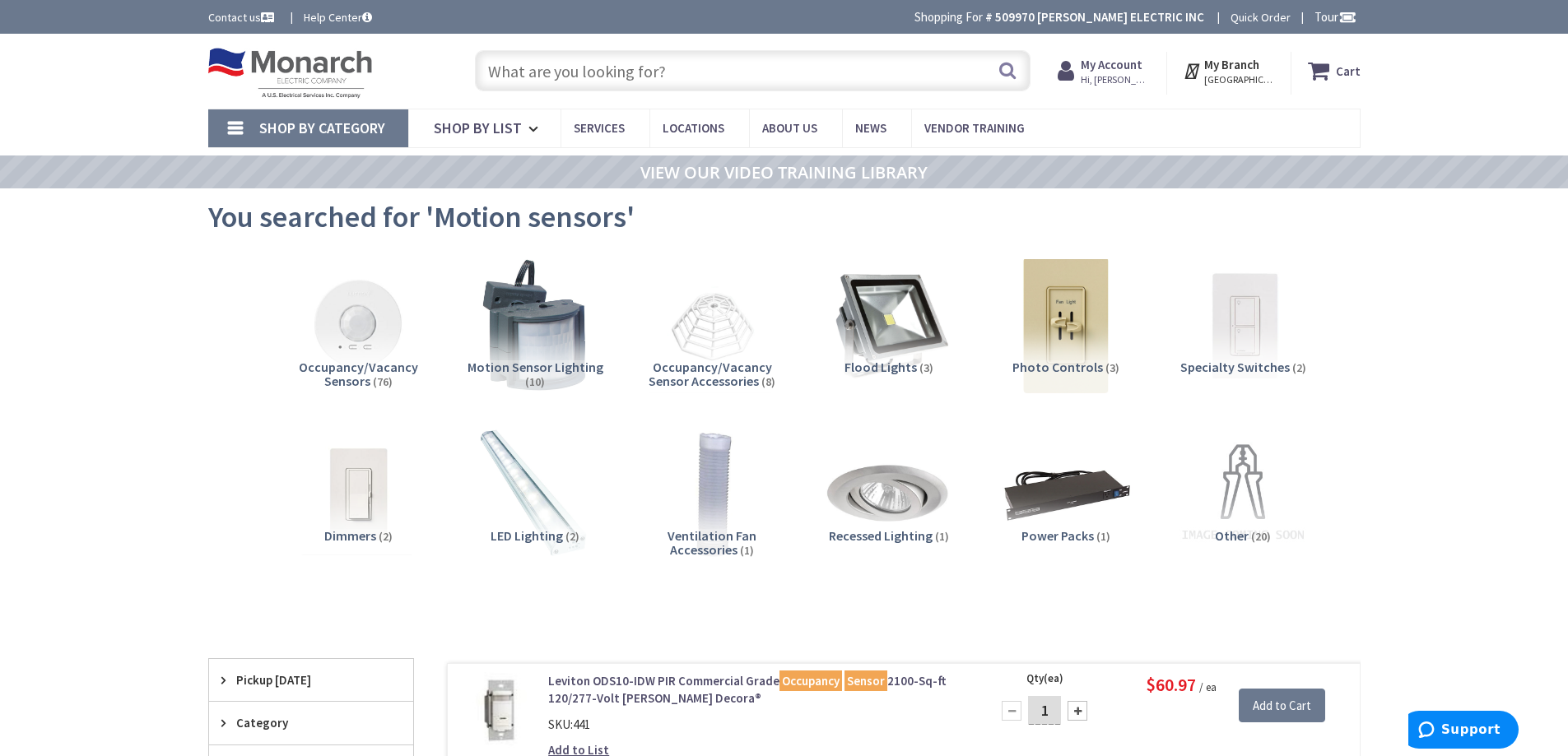
click at [567, 79] on input "text" at bounding box center [753, 71] width 556 height 41
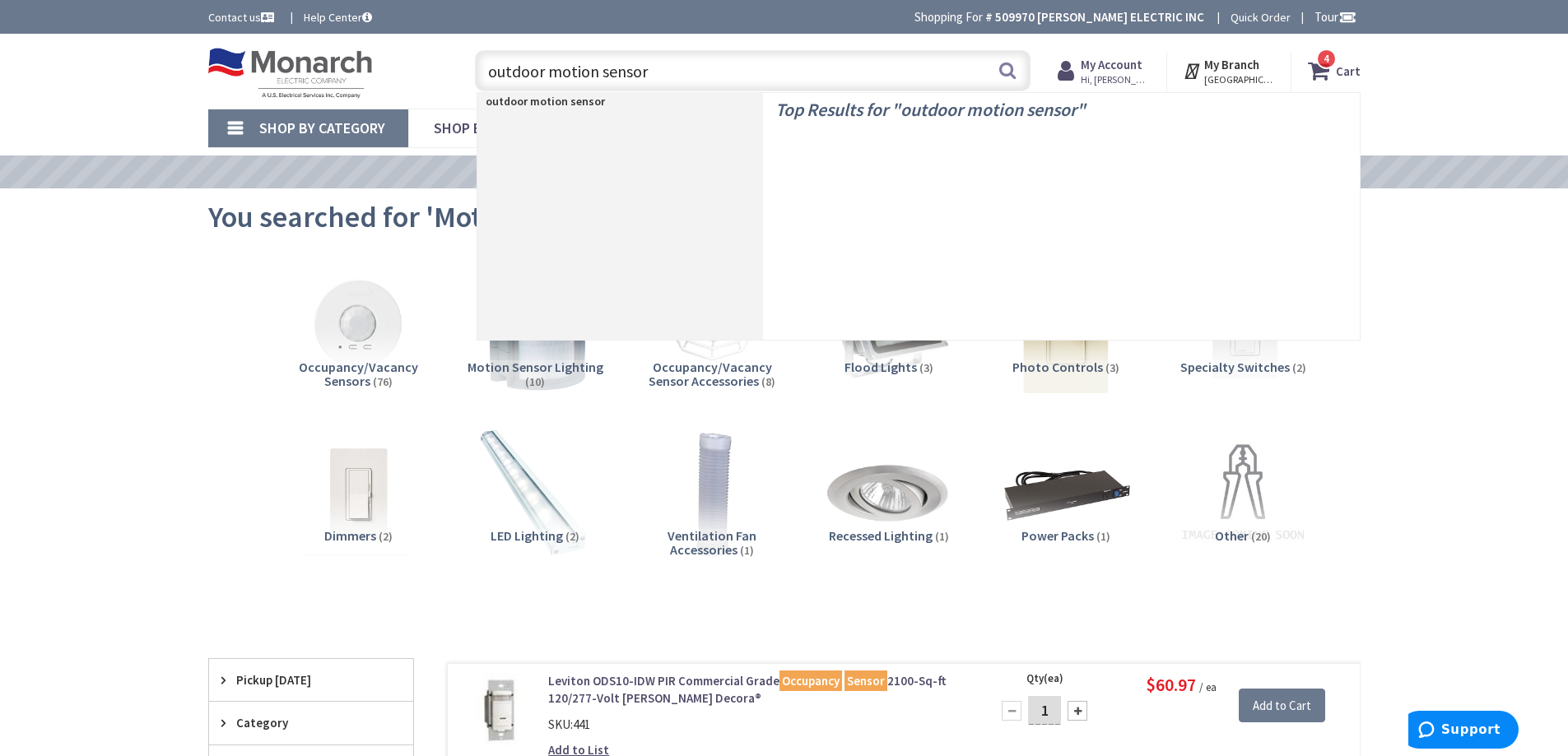
type input "outdoor motion sensors"
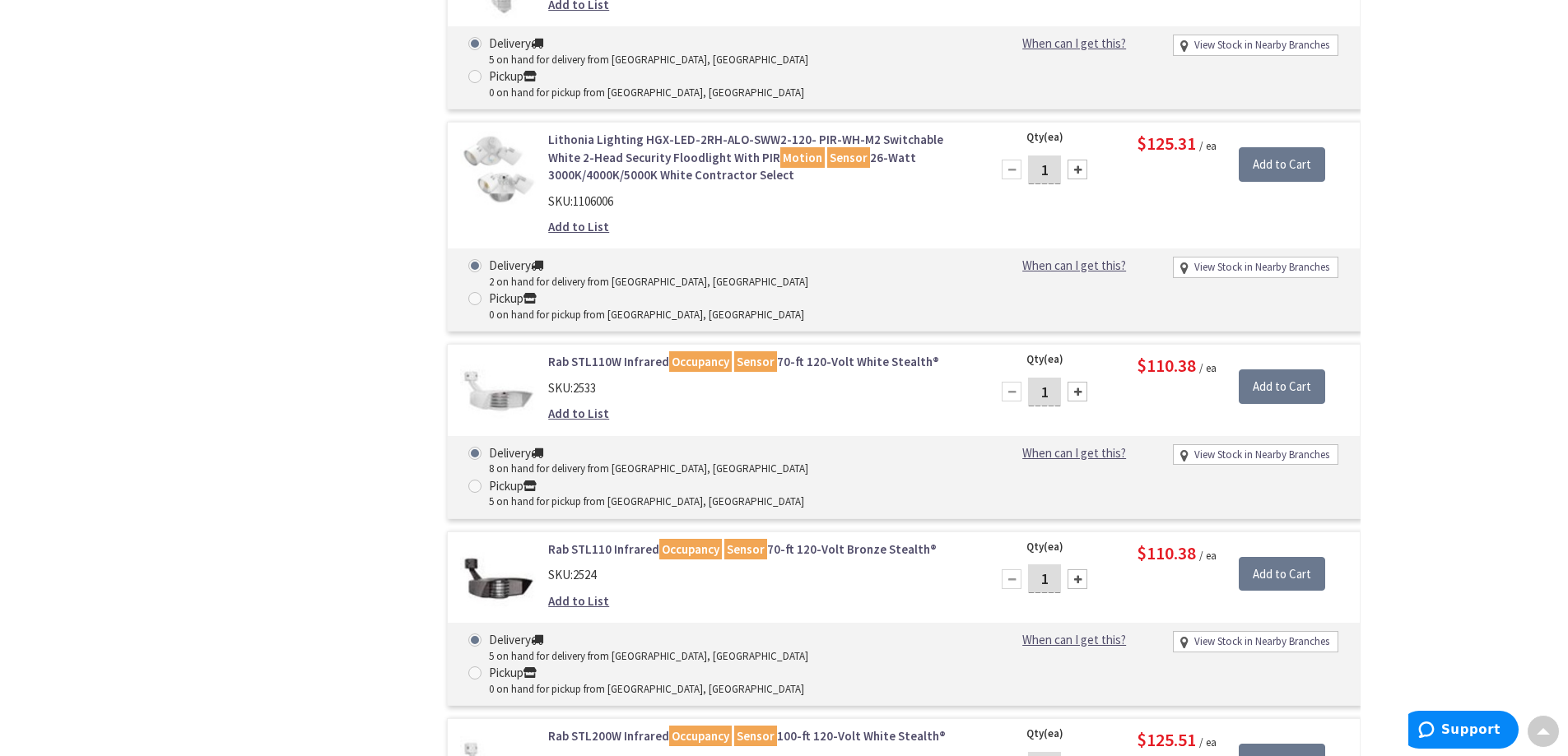
scroll to position [2138, 0]
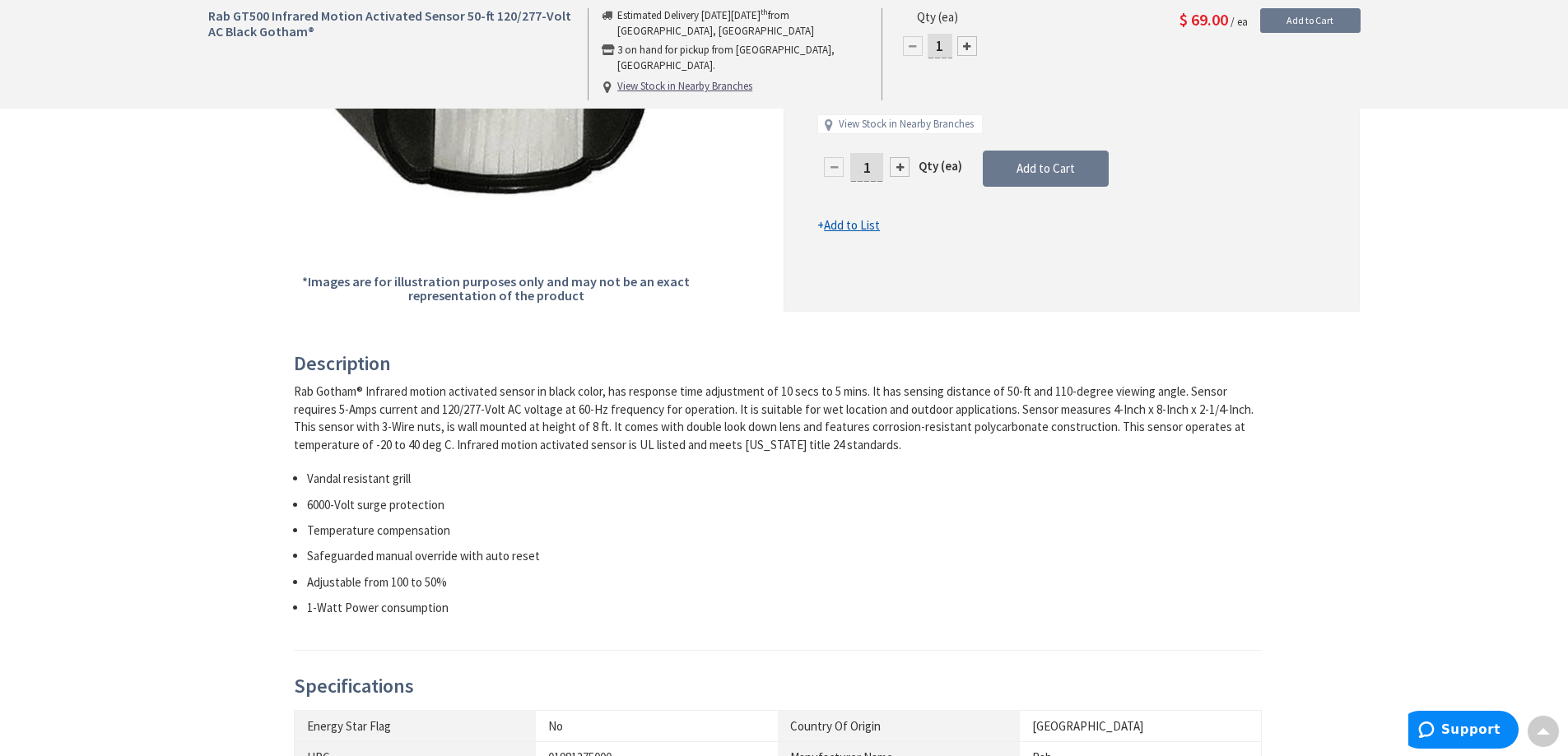
scroll to position [82, 0]
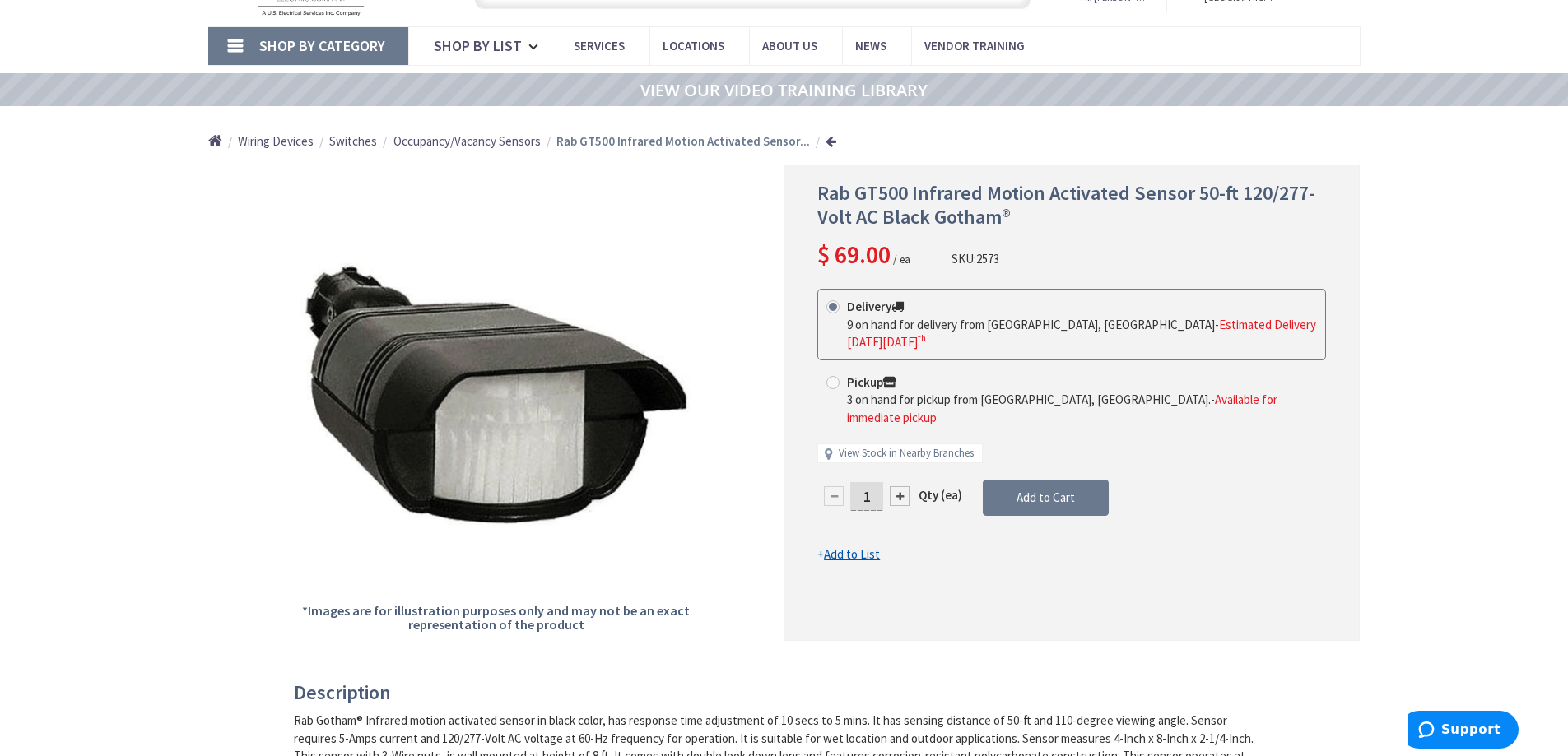
drag, startPoint x: 873, startPoint y: 459, endPoint x: 854, endPoint y: 474, distance: 24.2
click at [854, 482] on input "1" at bounding box center [867, 496] width 33 height 29
type input "4"
click at [1053, 473] on form "This product is Discontinued Delivery 9 on hand for delivery from Cranbury, NJ …" at bounding box center [1071, 426] width 509 height 275
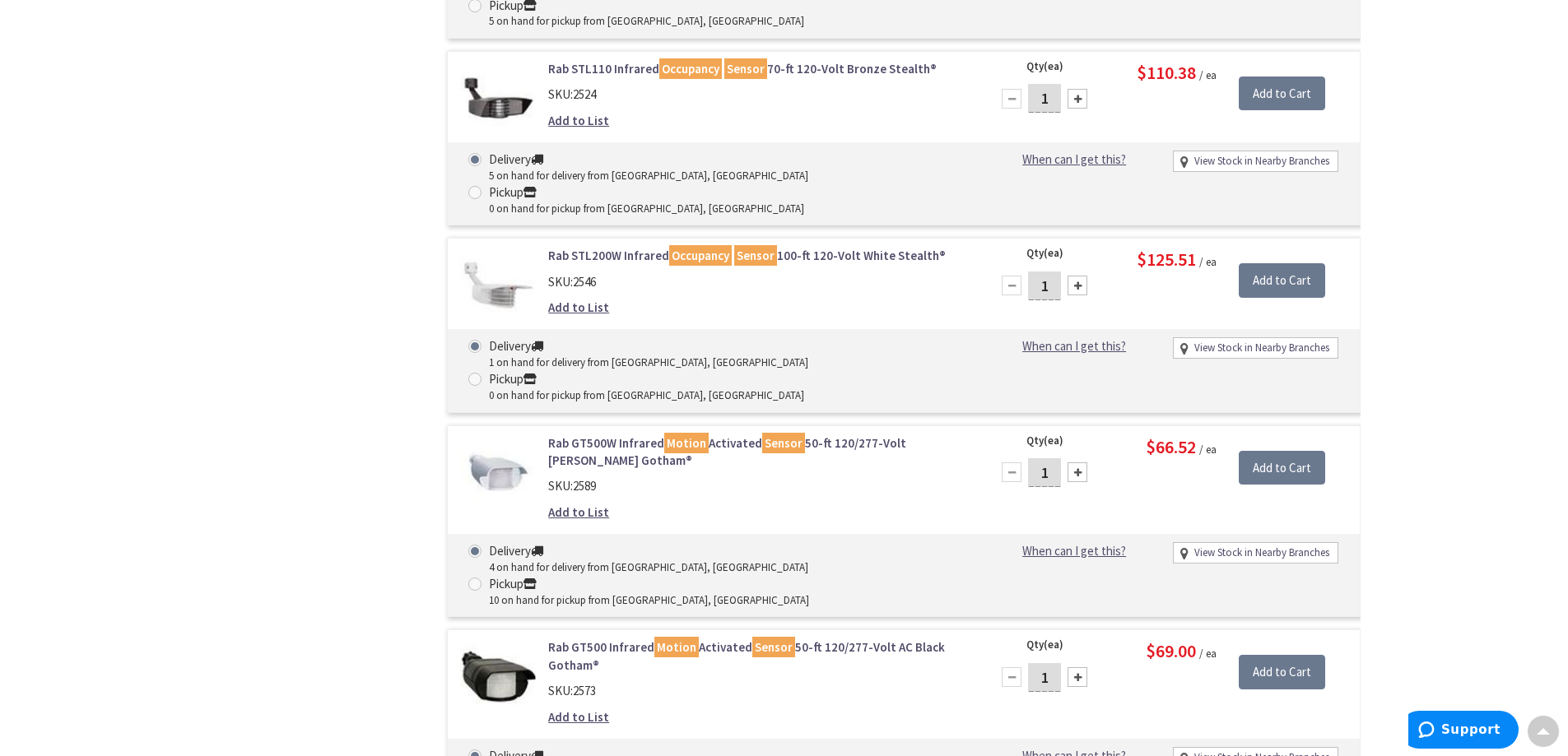
scroll to position [2434, 0]
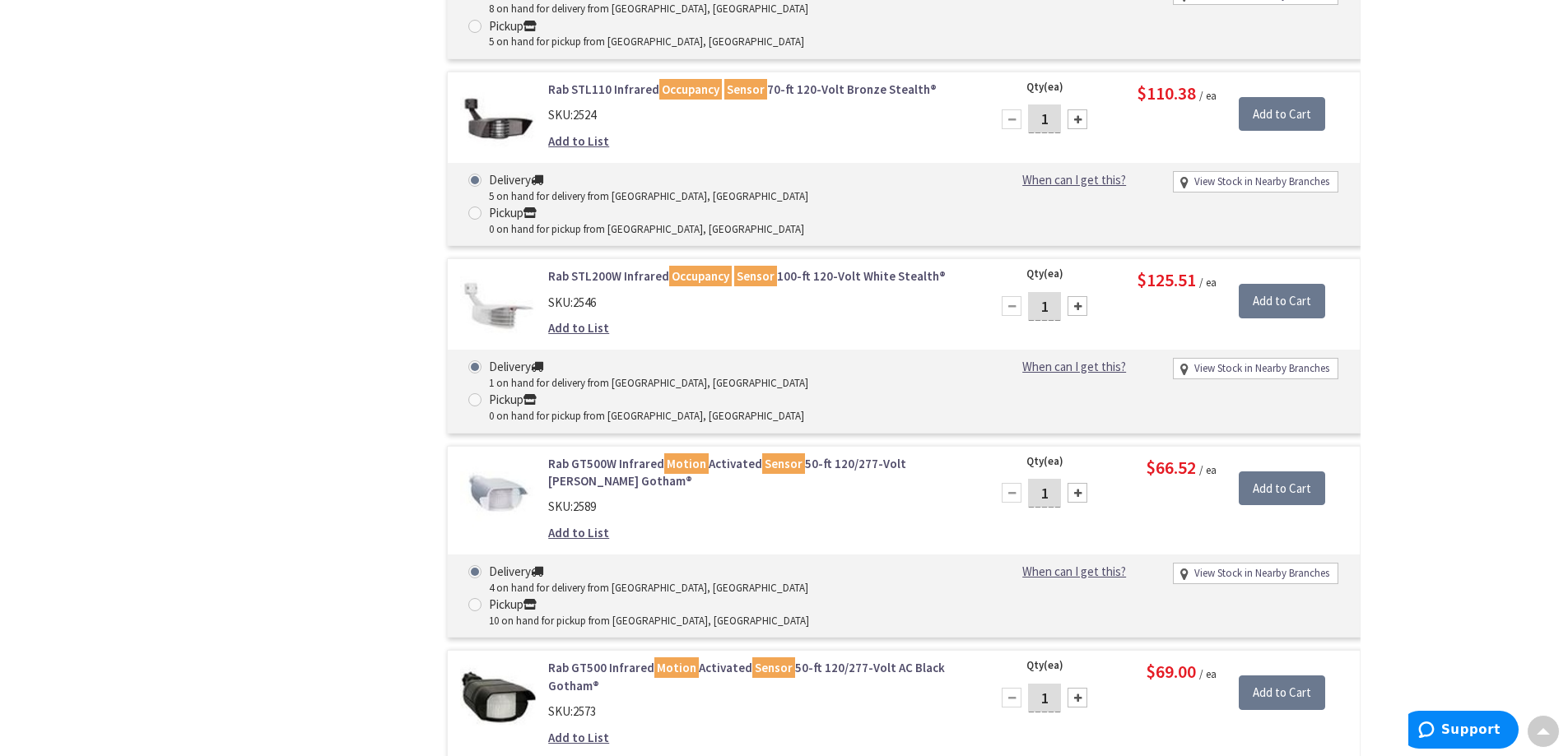
click at [612, 659] on link "Rab GT500 Infrared Motion Activated Sensor 50-ft 120/277-Volt AC Black Gotham®" at bounding box center [757, 676] width 419 height 35
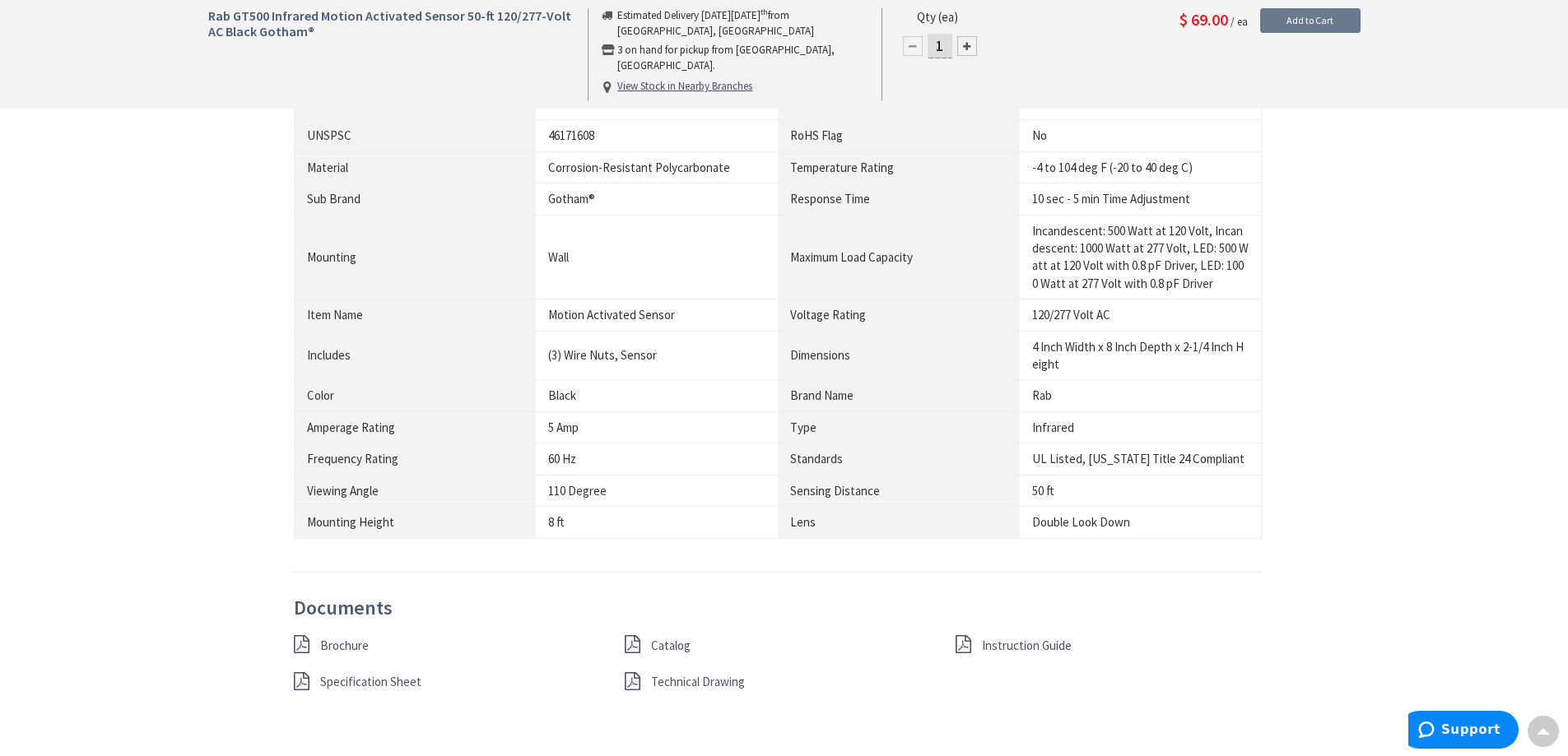
scroll to position [1151, 0]
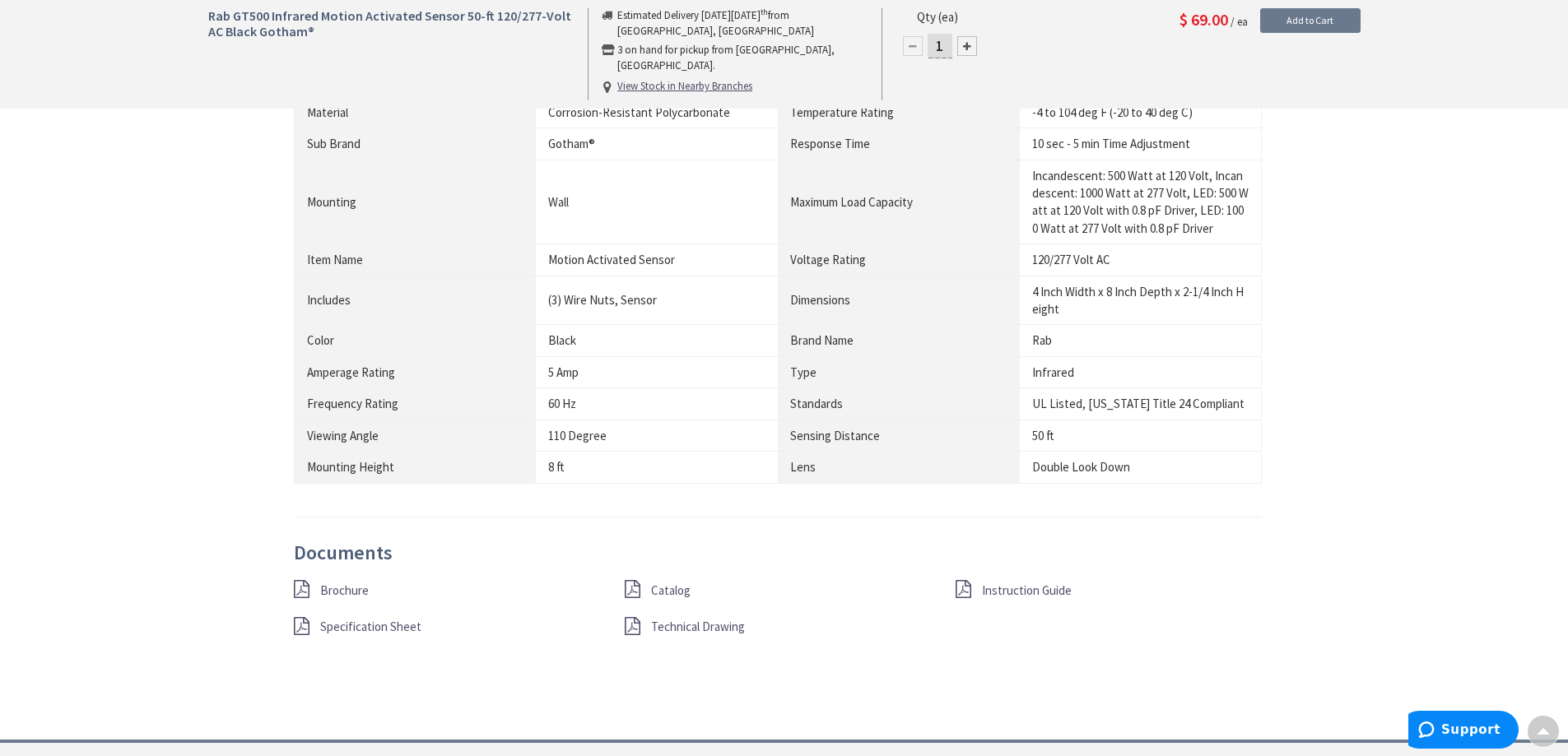
click at [979, 589] on div "Instruction Guide" at bounding box center [1109, 590] width 331 height 20
click at [993, 590] on span "Instruction Guide" at bounding box center [1026, 590] width 89 height 16
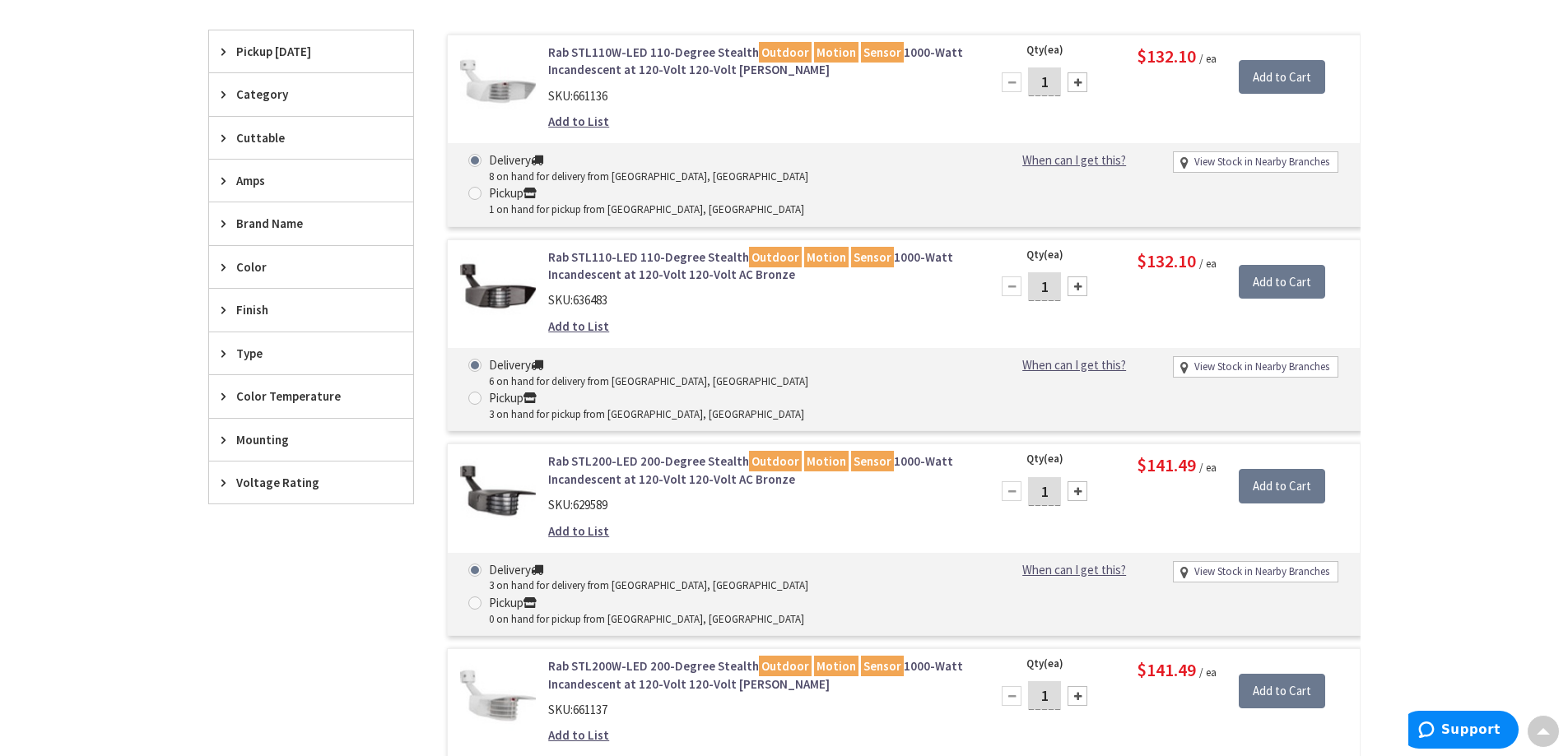
scroll to position [213, 0]
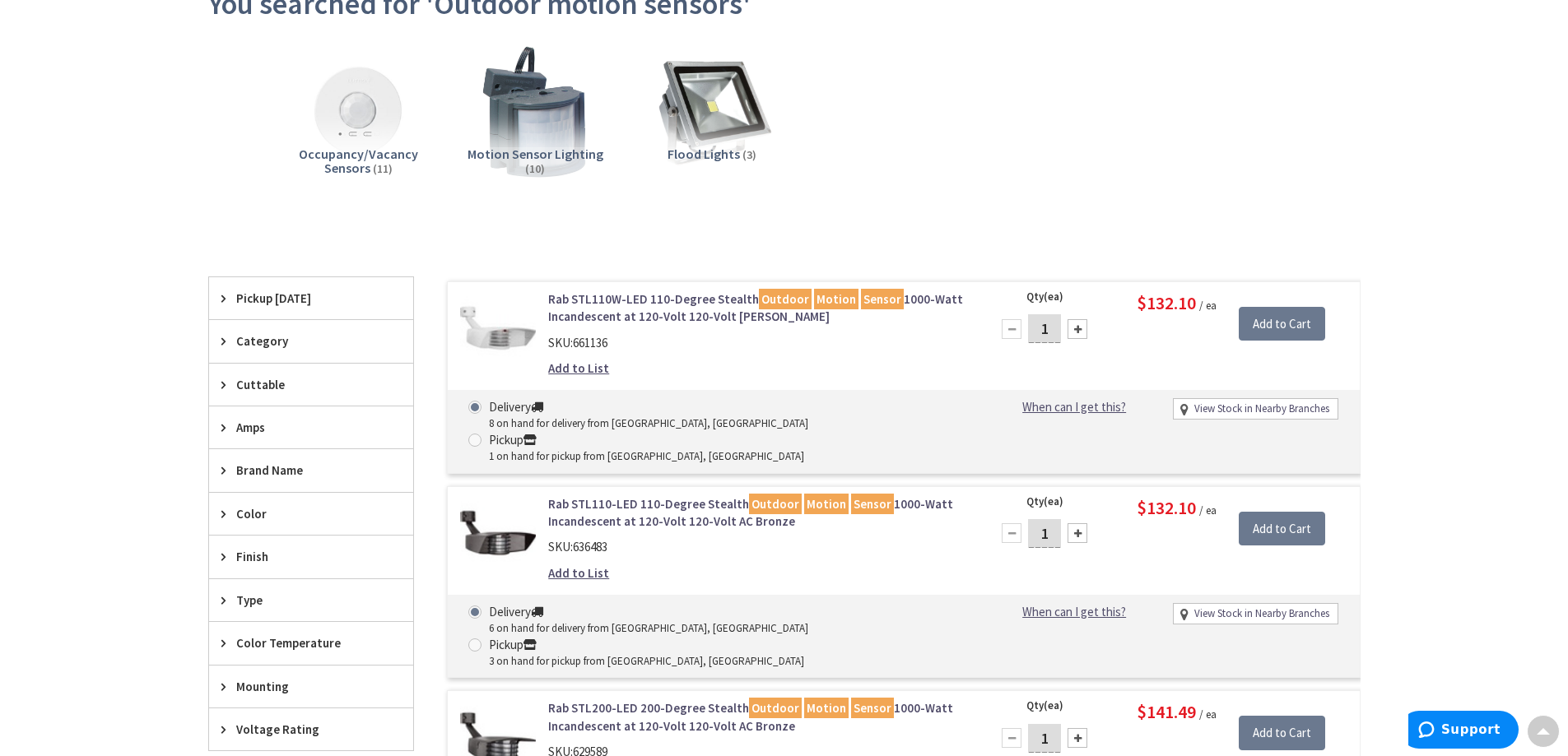
click at [669, 495] on link "Rab STL110-LED 110-Degree Stealth Outdoor Motion Sensor 1000-Watt Incandescent …" at bounding box center [757, 512] width 419 height 35
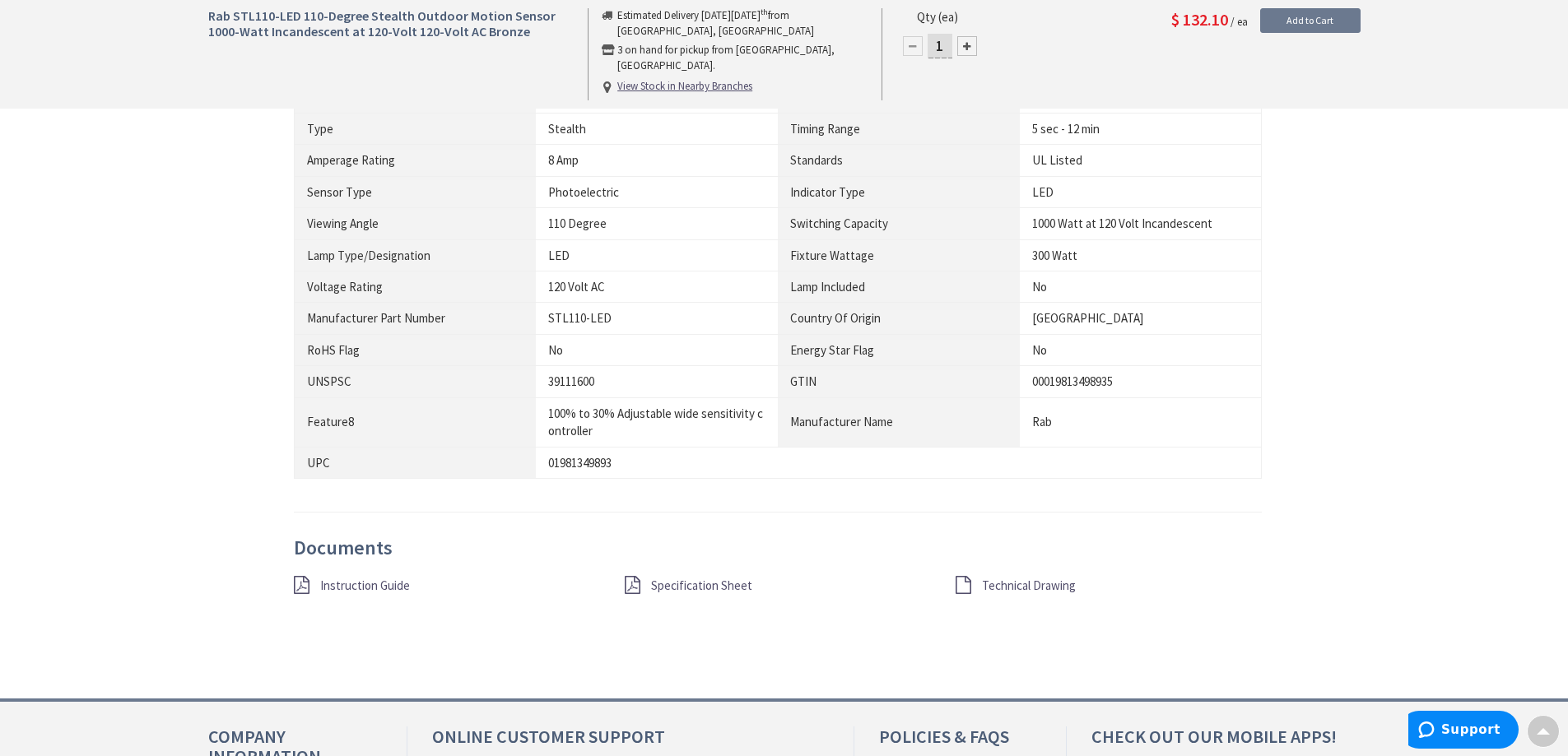
scroll to position [1234, 0]
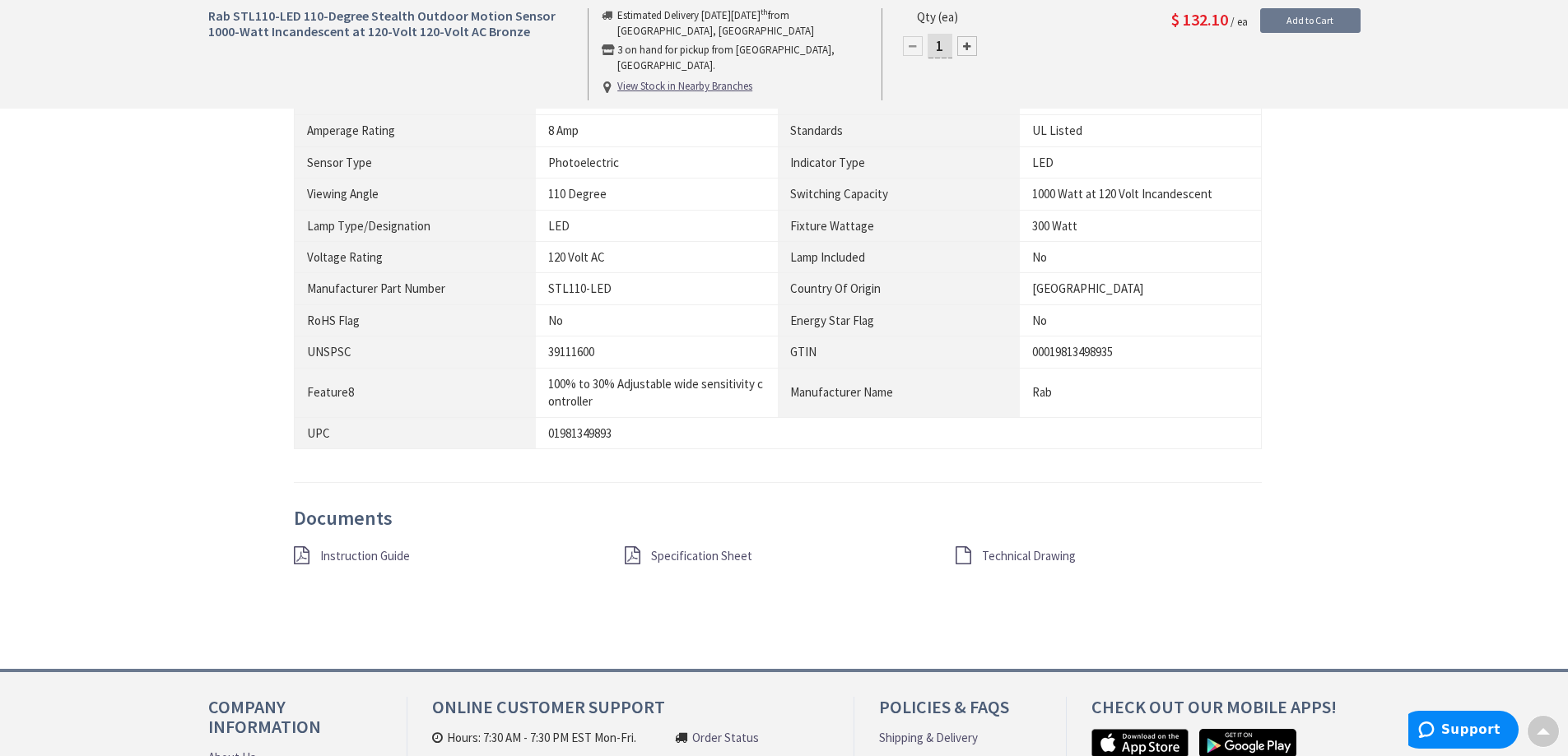
click at [686, 560] on span "Specification Sheet" at bounding box center [701, 556] width 101 height 16
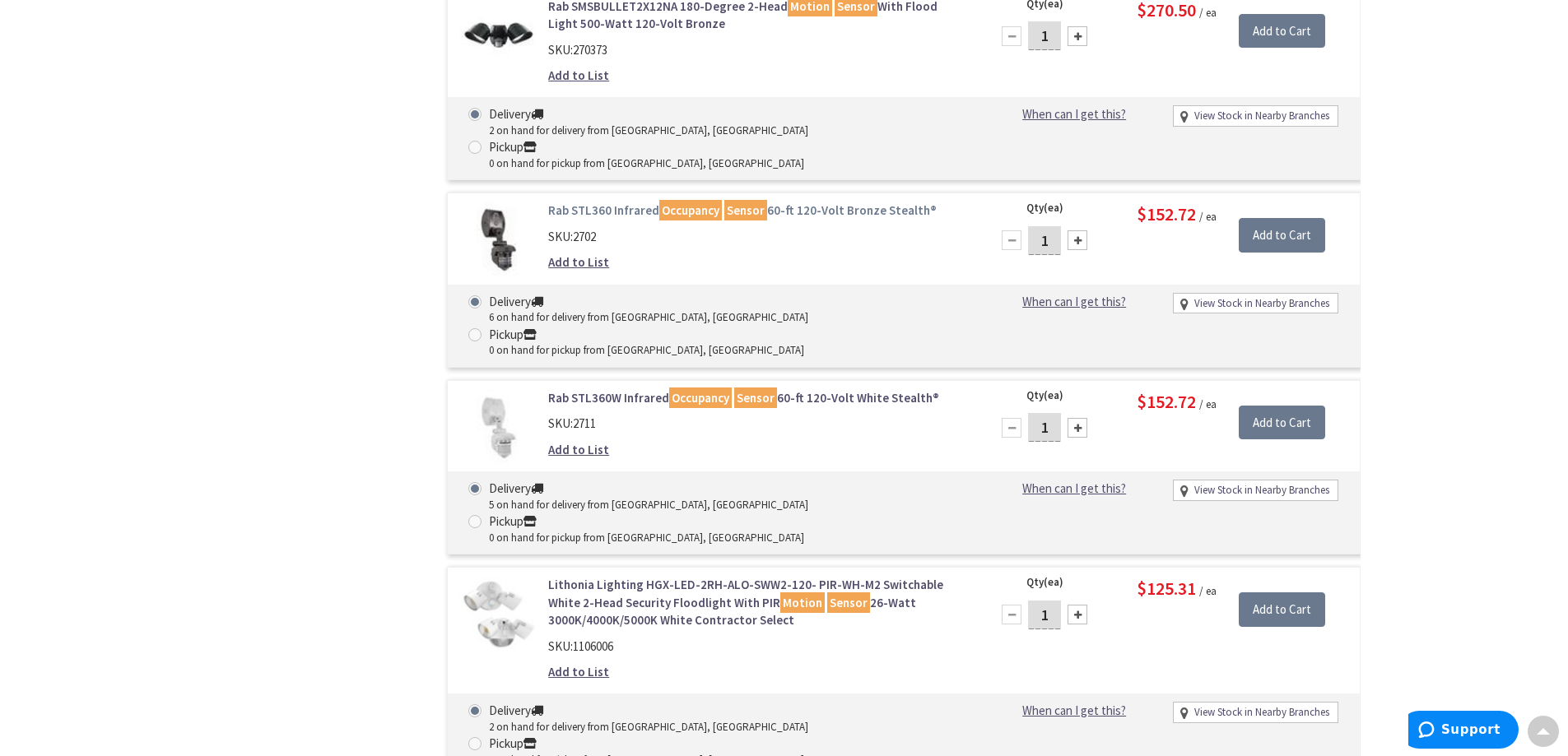
scroll to position [1694, 0]
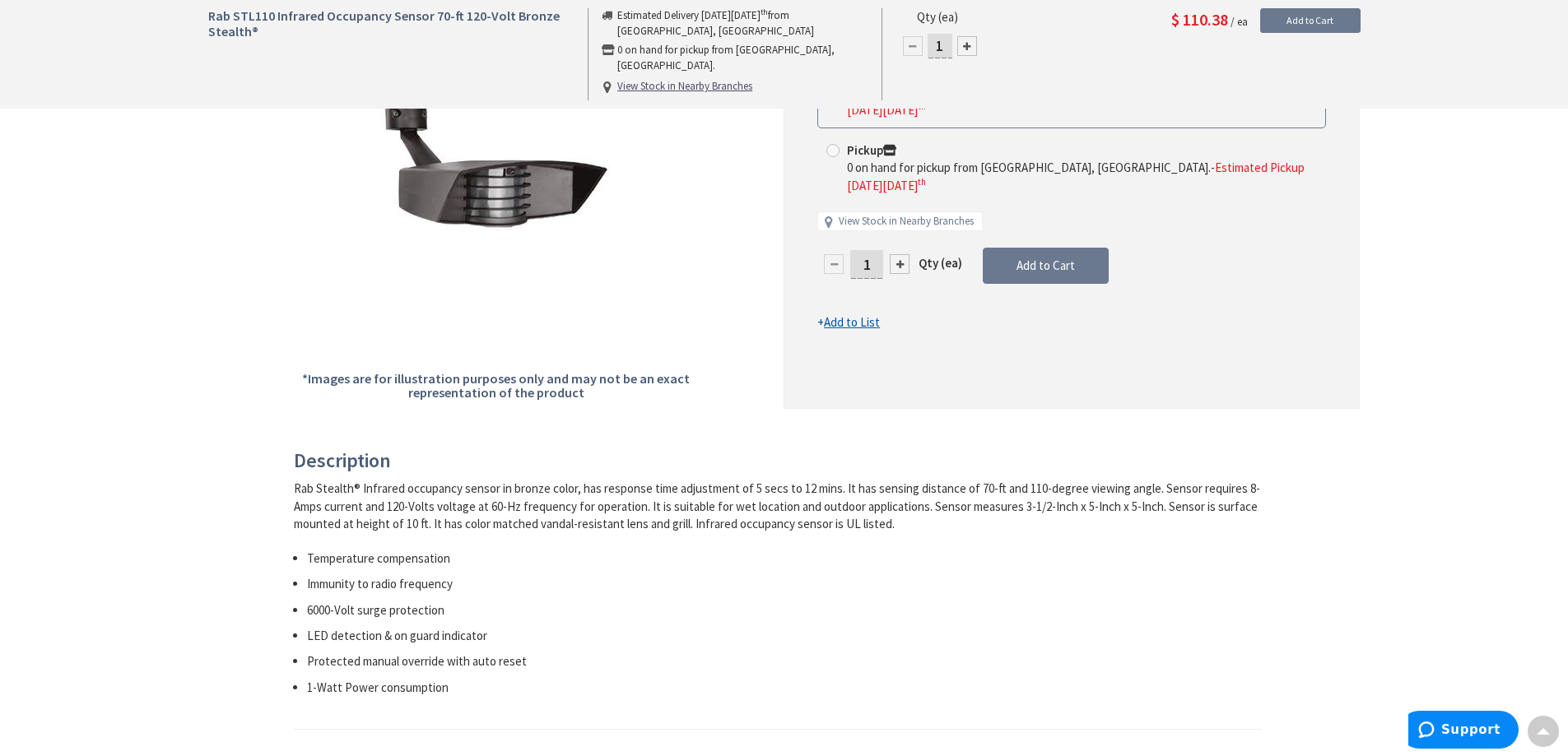
scroll to position [411, 0]
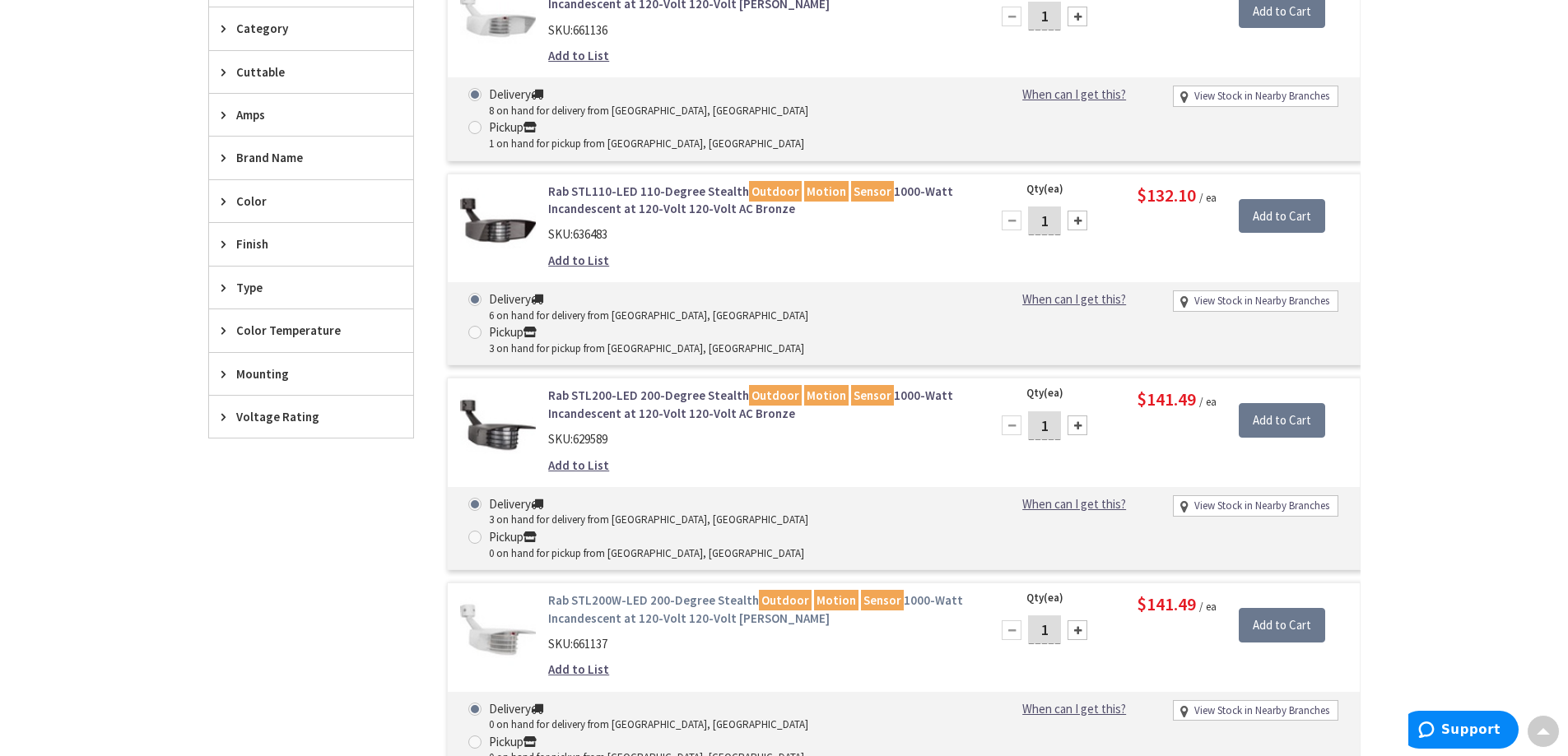
scroll to position [576, 0]
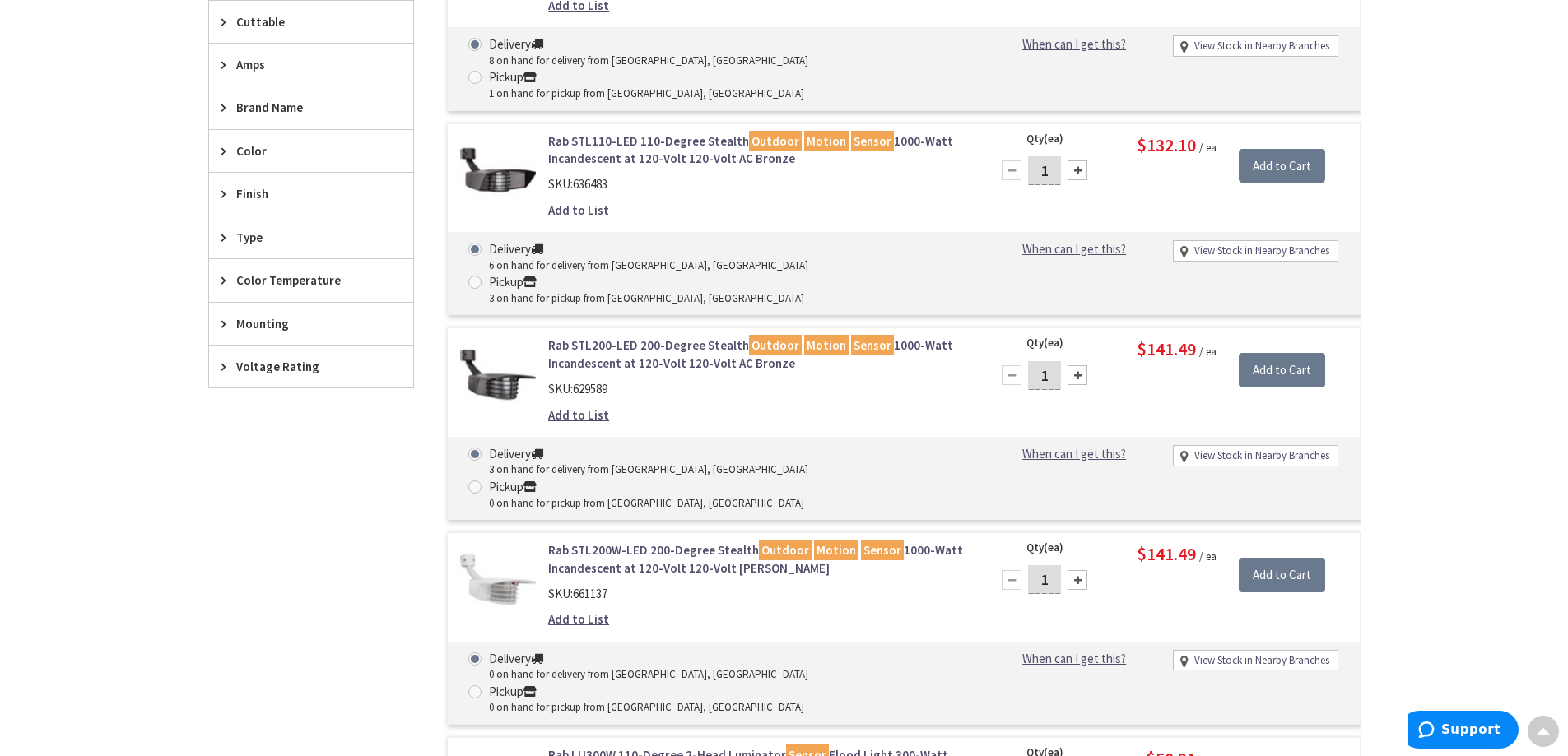
click at [630, 337] on link "Rab STL200-LED 200-Degree Stealth Outdoor Motion Sensor 1000-Watt Incandescent …" at bounding box center [757, 354] width 419 height 35
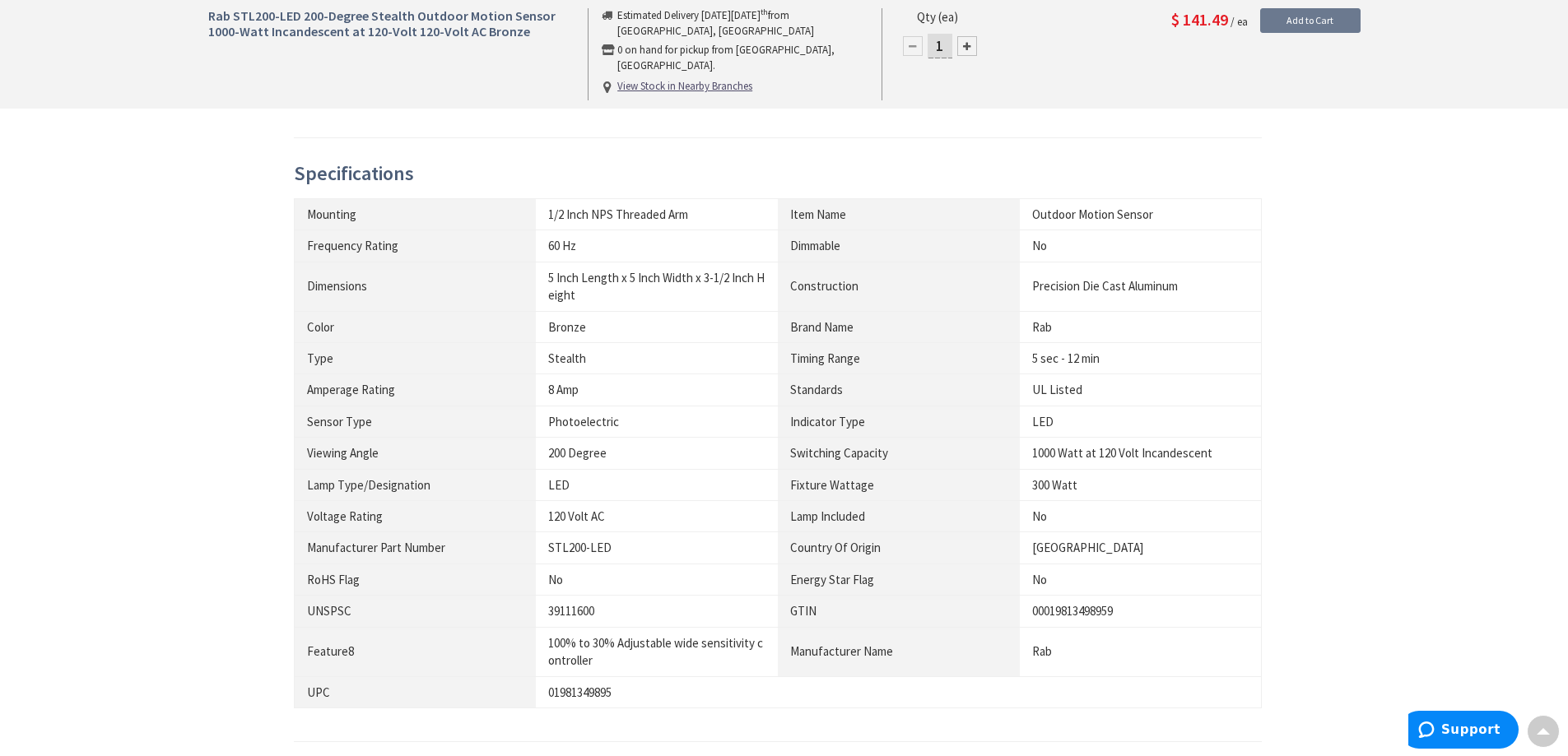
scroll to position [987, 0]
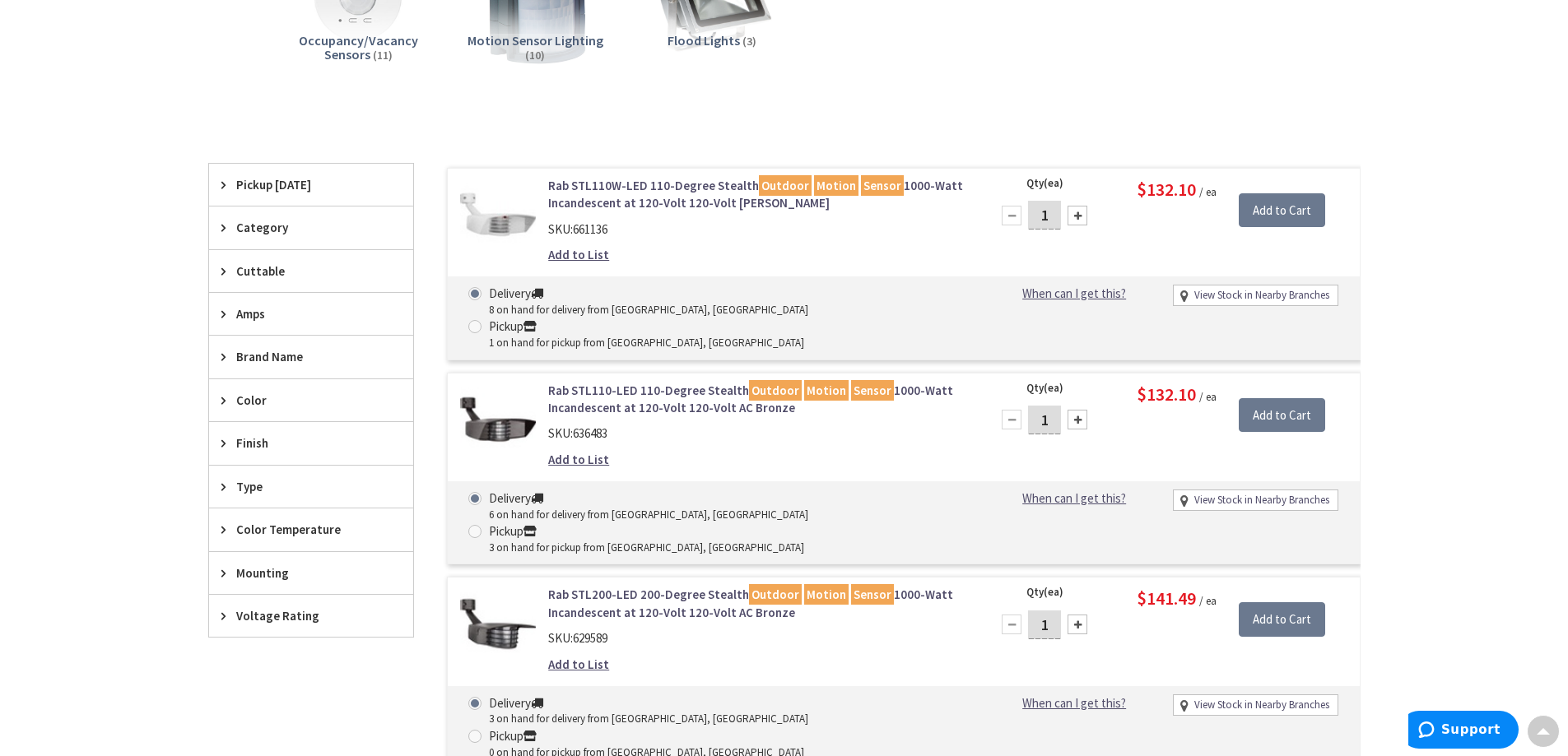
scroll to position [246, 0]
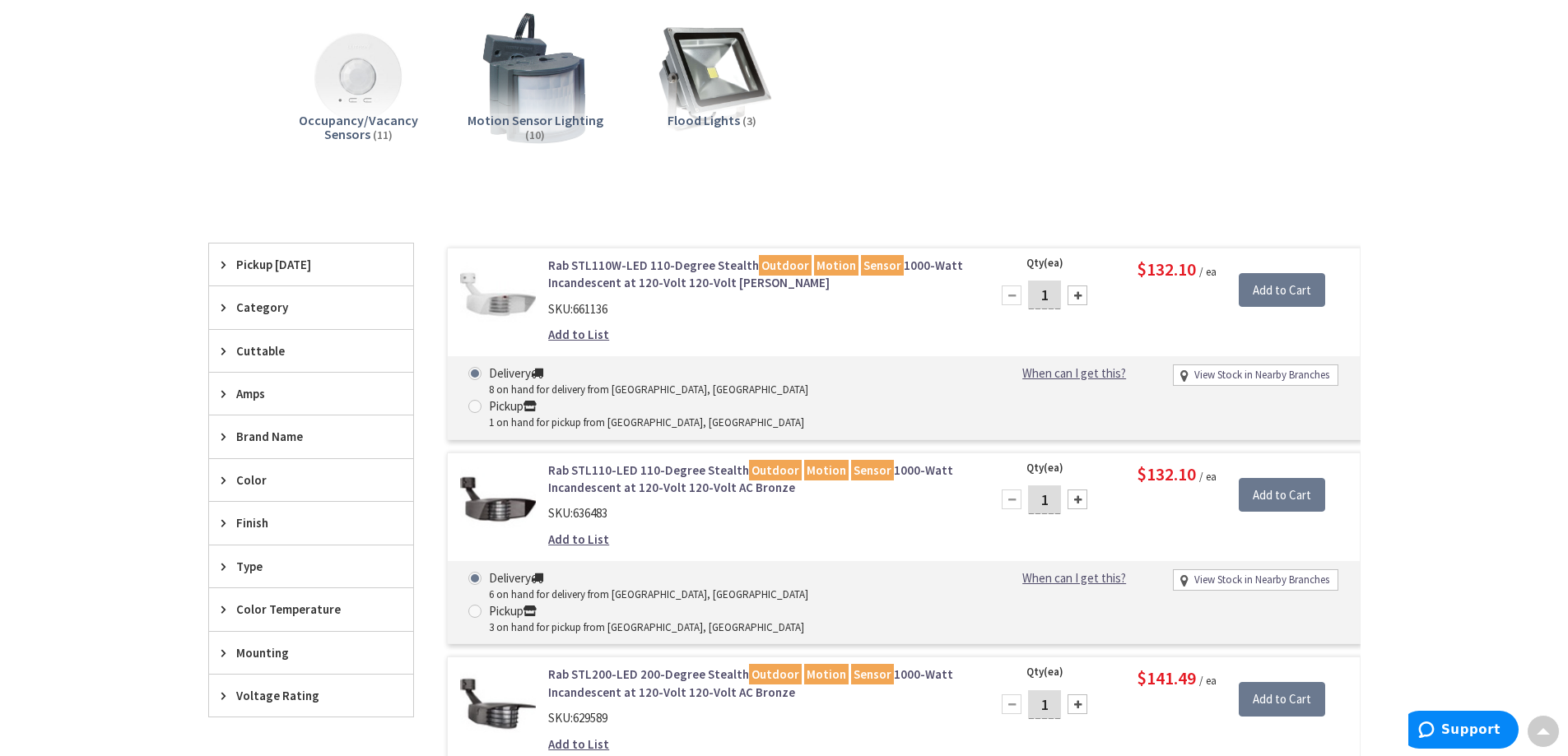
drag, startPoint x: 1052, startPoint y: 466, endPoint x: 1025, endPoint y: 482, distance: 31.4
click at [1021, 483] on div "1" at bounding box center [1043, 499] width 98 height 33
click at [684, 462] on link "Rab STL110-LED 110-Degree Stealth Outdoor Motion Sensor 1000-Watt Incandescent …" at bounding box center [757, 479] width 419 height 35
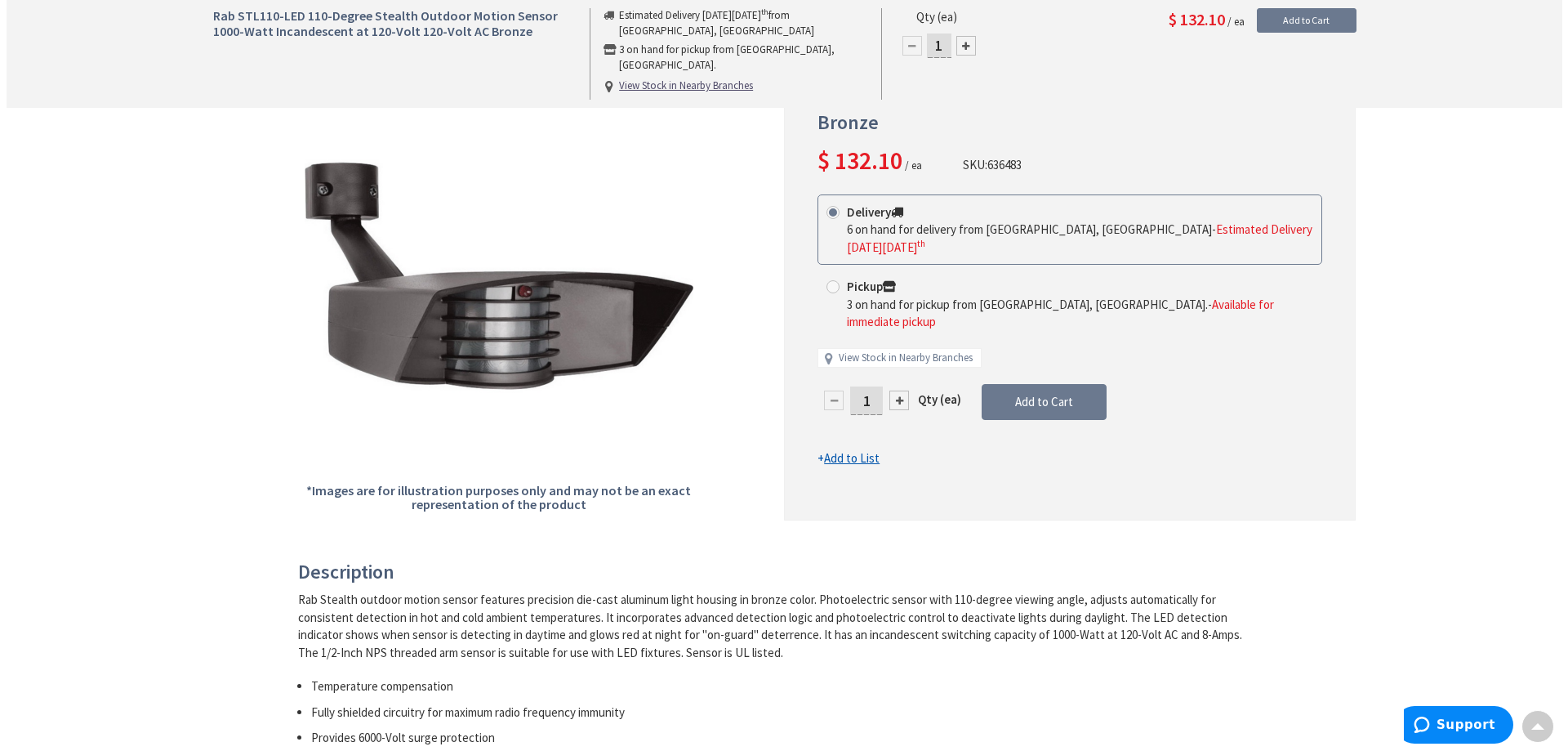
scroll to position [164, 0]
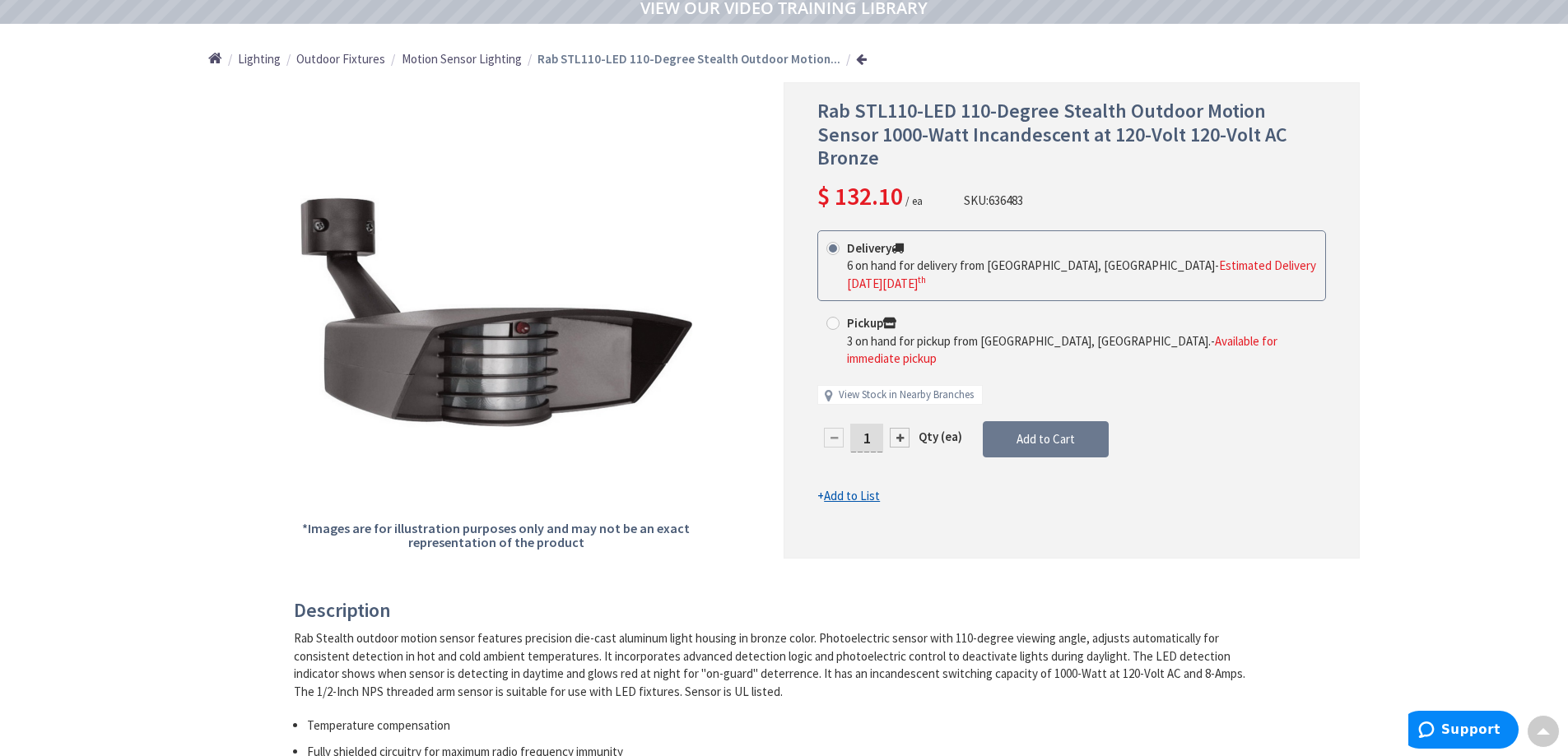
drag, startPoint x: 870, startPoint y: 383, endPoint x: 846, endPoint y: 394, distance: 26.4
click at [841, 421] on div "1" at bounding box center [866, 438] width 98 height 33
type input "4"
click at [1050, 370] on form "This product is Discontinued Delivery 6 on hand for delivery from Cranbury, NJ …" at bounding box center [1071, 367] width 509 height 275
click at [1045, 431] on span "Add to Cart" at bounding box center [1046, 439] width 59 height 16
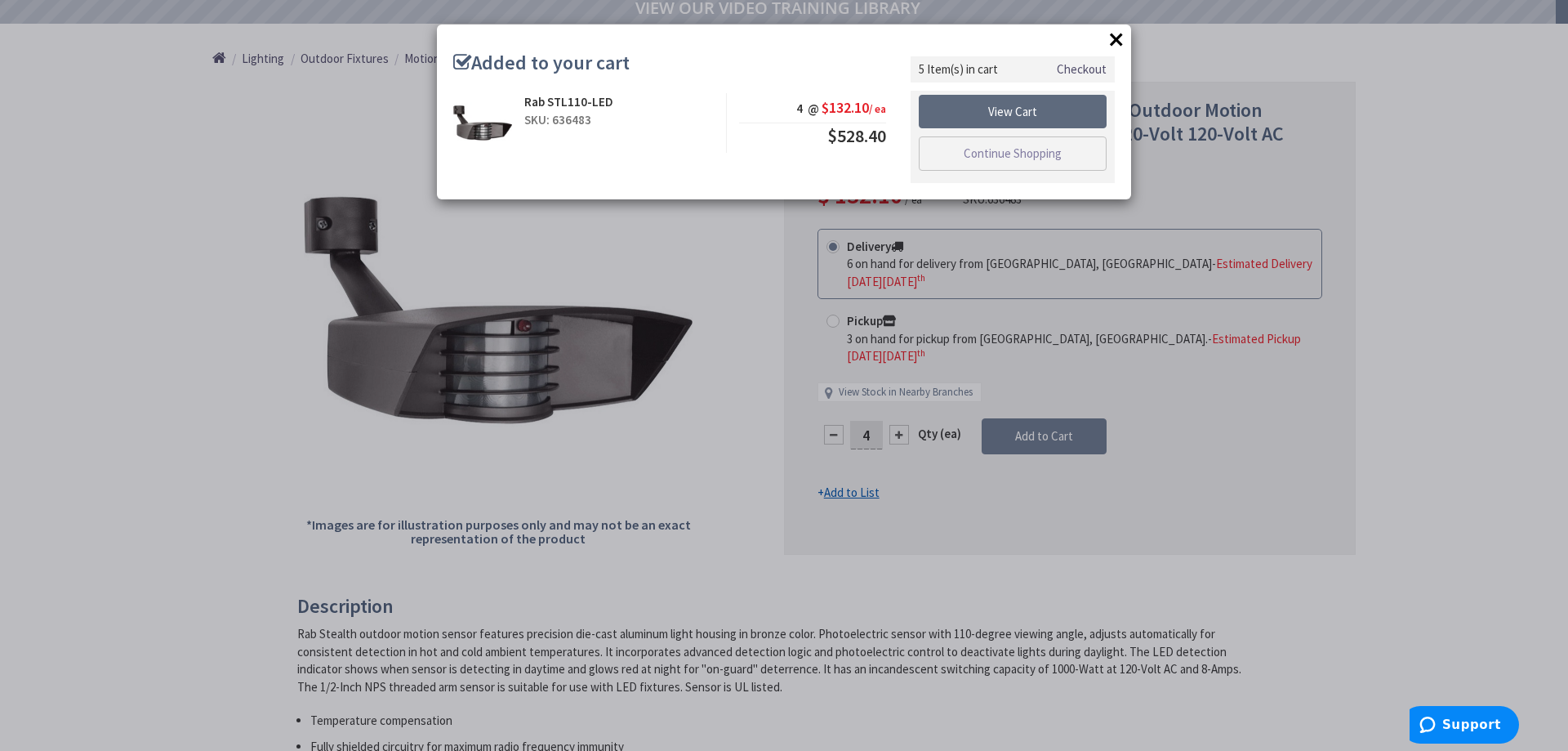
click at [1019, 112] on link "View Cart" at bounding box center [1013, 112] width 188 height 35
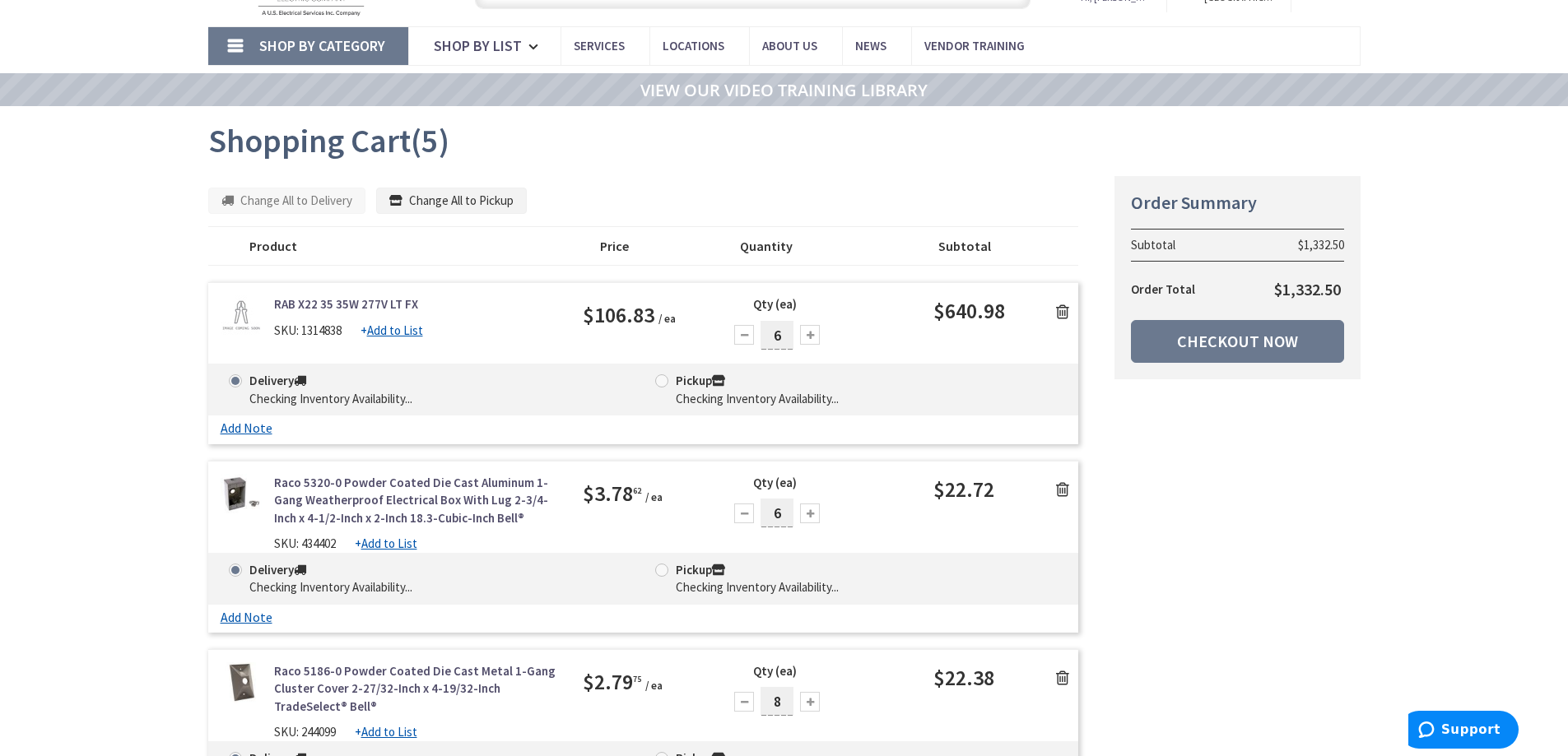
click at [371, 302] on link "RAB X22 35 35W 277V LT FX" at bounding box center [346, 304] width 144 height 17
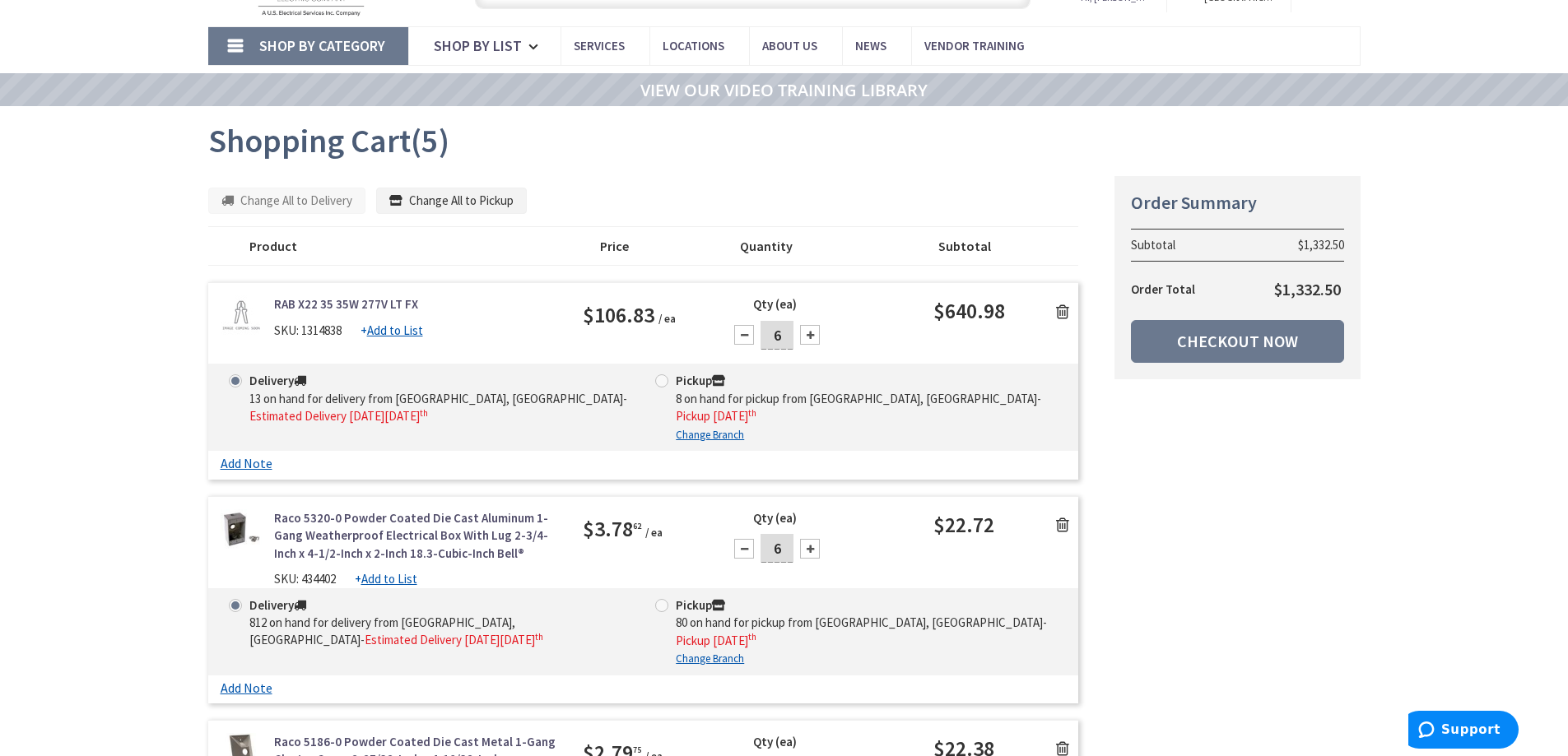
click at [373, 308] on link "RAB X22 35 35W 277V LT FX" at bounding box center [346, 304] width 144 height 17
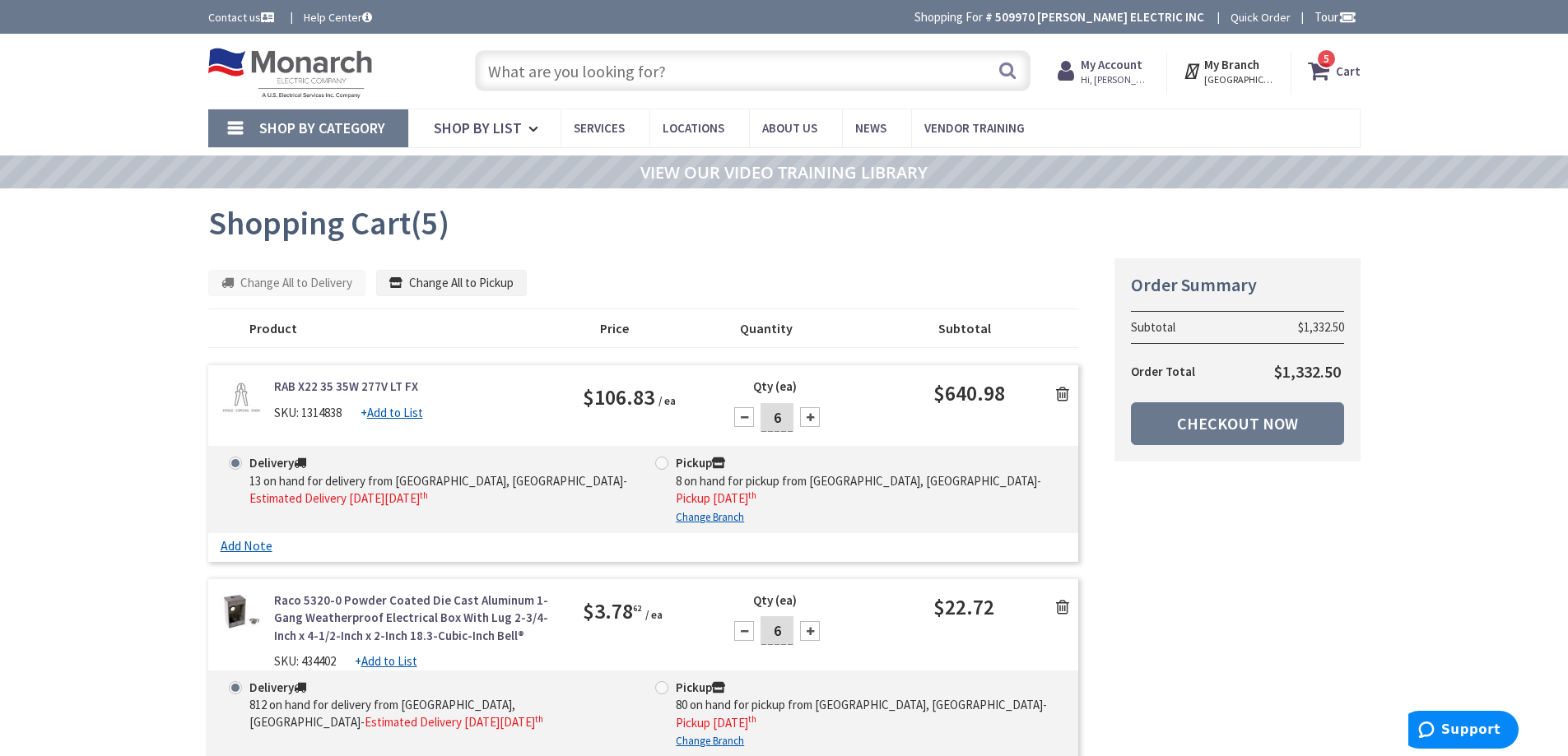
click at [557, 66] on input "text" at bounding box center [753, 71] width 556 height 41
click at [531, 73] on input "text" at bounding box center [753, 71] width 556 height 41
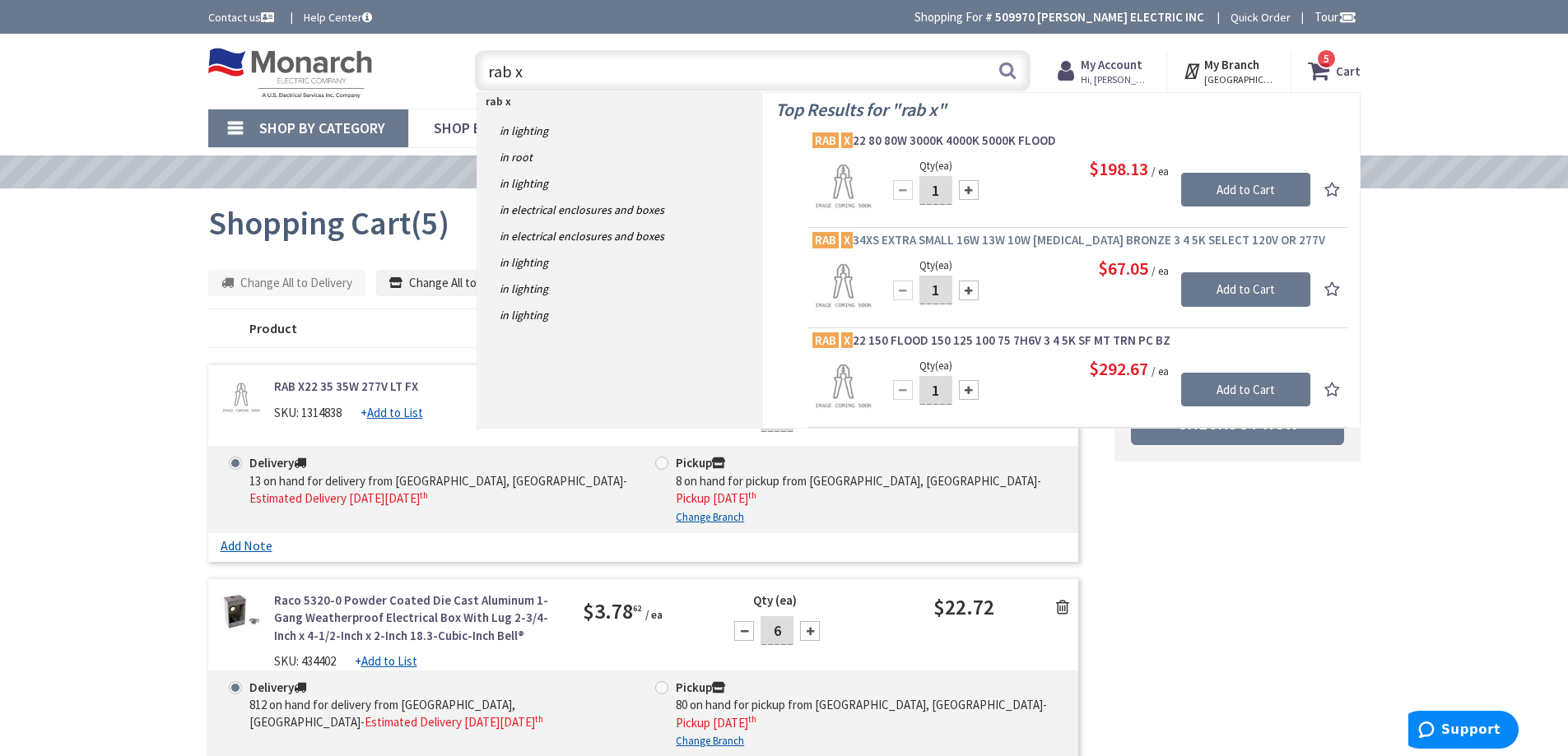
type input "rab x"
click at [975, 242] on span "RAB X 34XS EXTRA SMALL 16W 13W 10W [MEDICAL_DATA] BRONZE 3 4 5K SELECT 120V OR …" at bounding box center [1078, 240] width 531 height 17
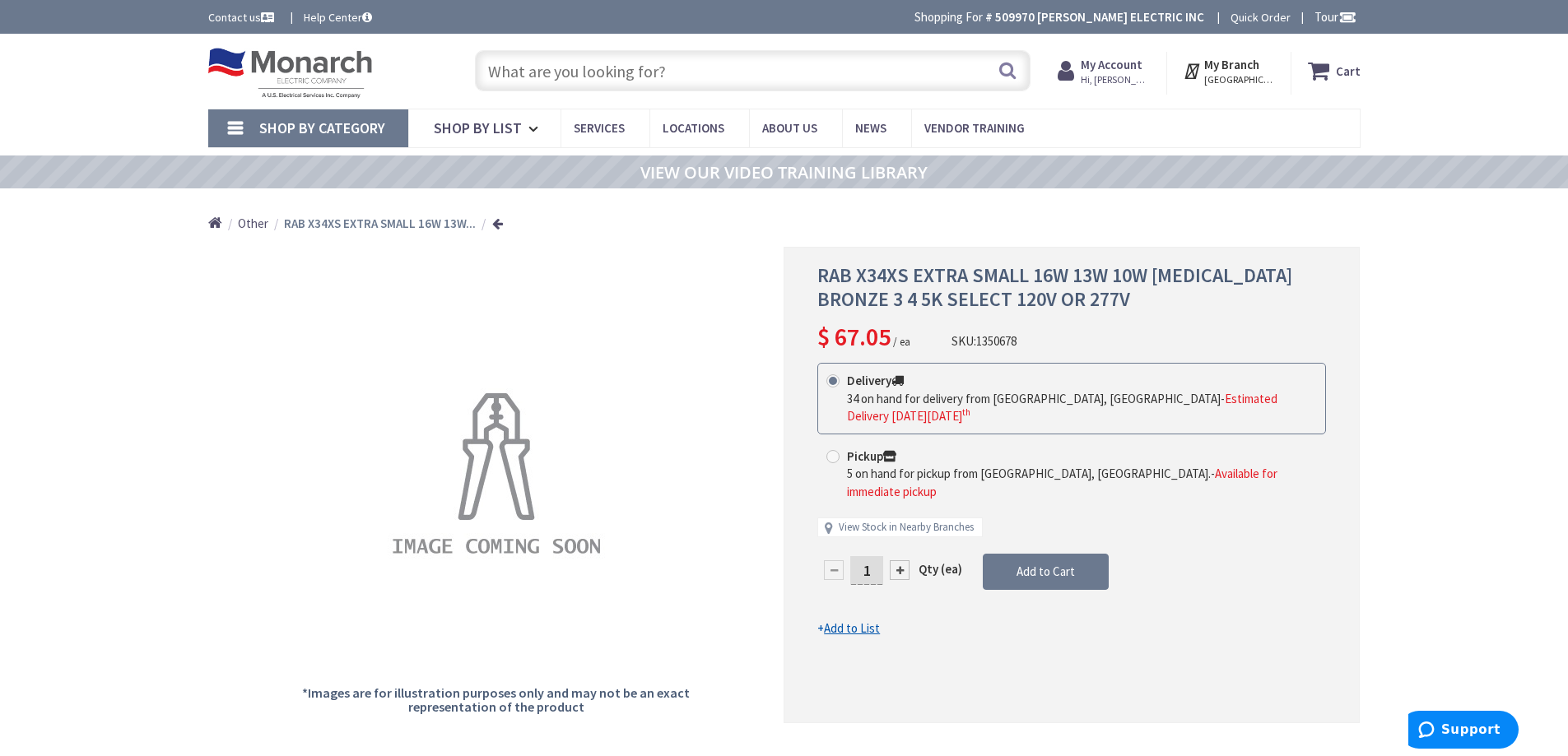
drag, startPoint x: 870, startPoint y: 537, endPoint x: 860, endPoint y: 551, distance: 17.2
click at [855, 556] on input "1" at bounding box center [867, 570] width 33 height 29
type input "5"
click at [1036, 538] on form "This product is Discontinued Delivery 34 on hand for delivery from Cranbury, NJ…" at bounding box center [1071, 499] width 509 height 275
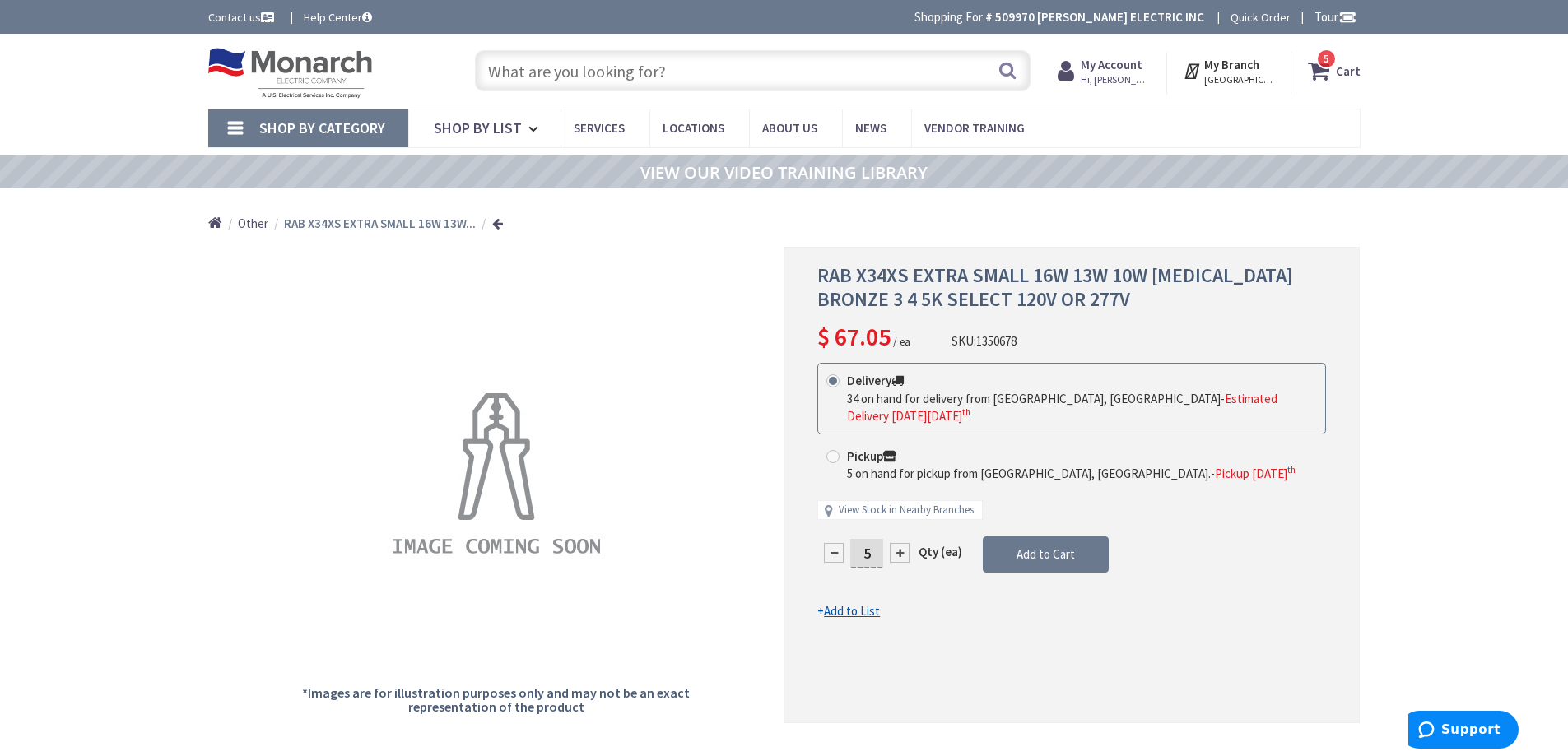
click at [1336, 74] on icon at bounding box center [1321, 71] width 28 height 29
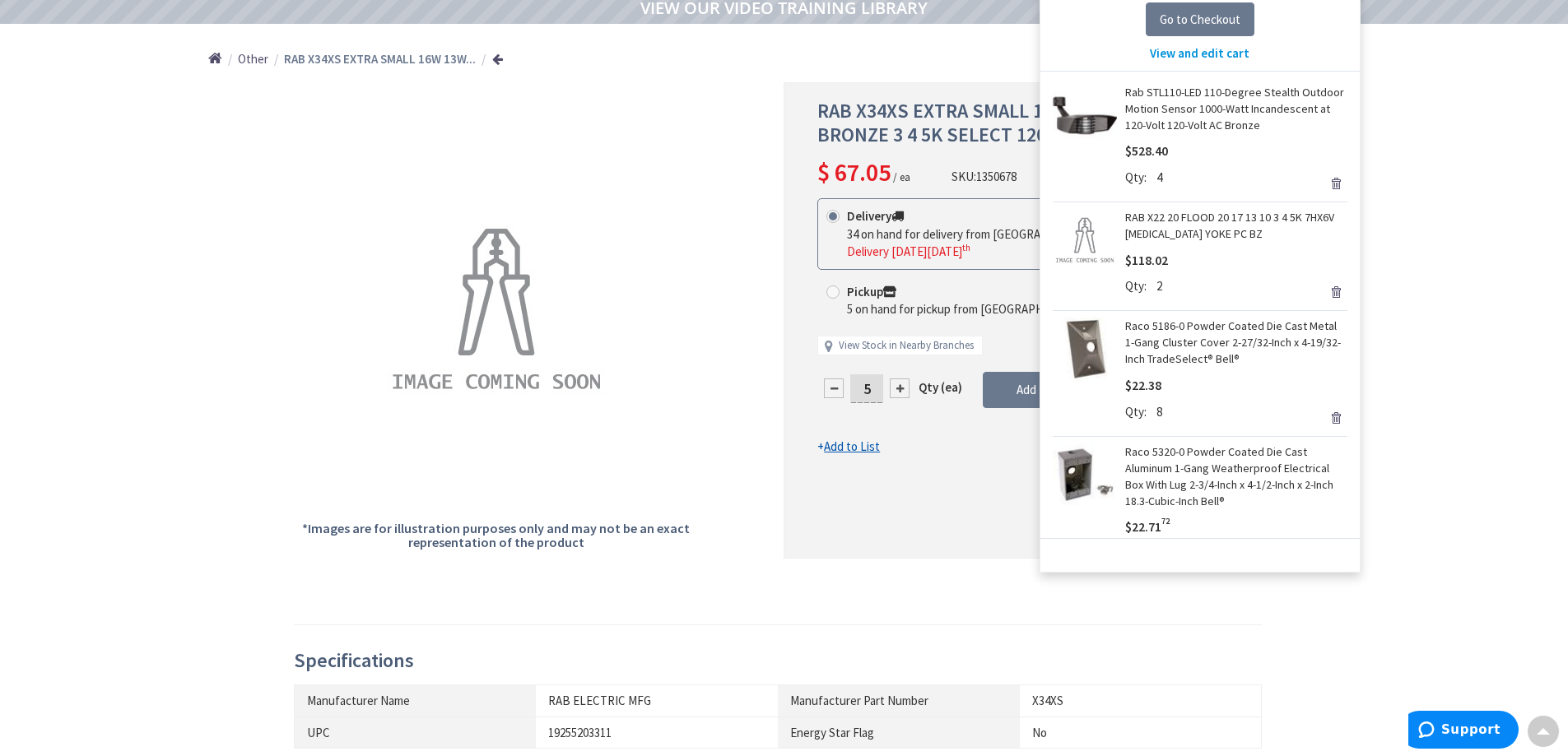
scroll to position [82, 0]
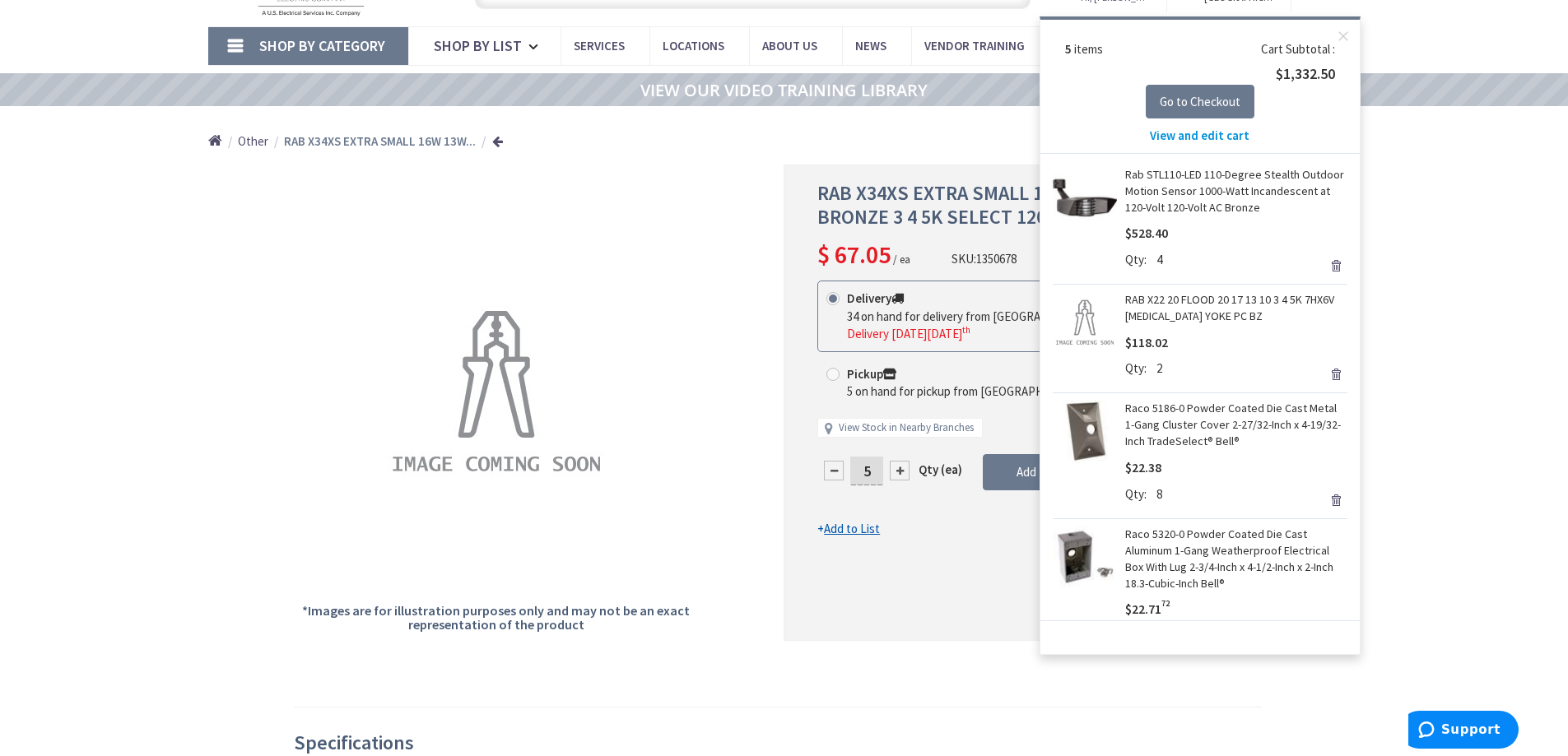
click at [955, 129] on div "Home Other RAB X34XS EXTRA SMALL 16W 13W..." at bounding box center [785, 135] width 1235 height 59
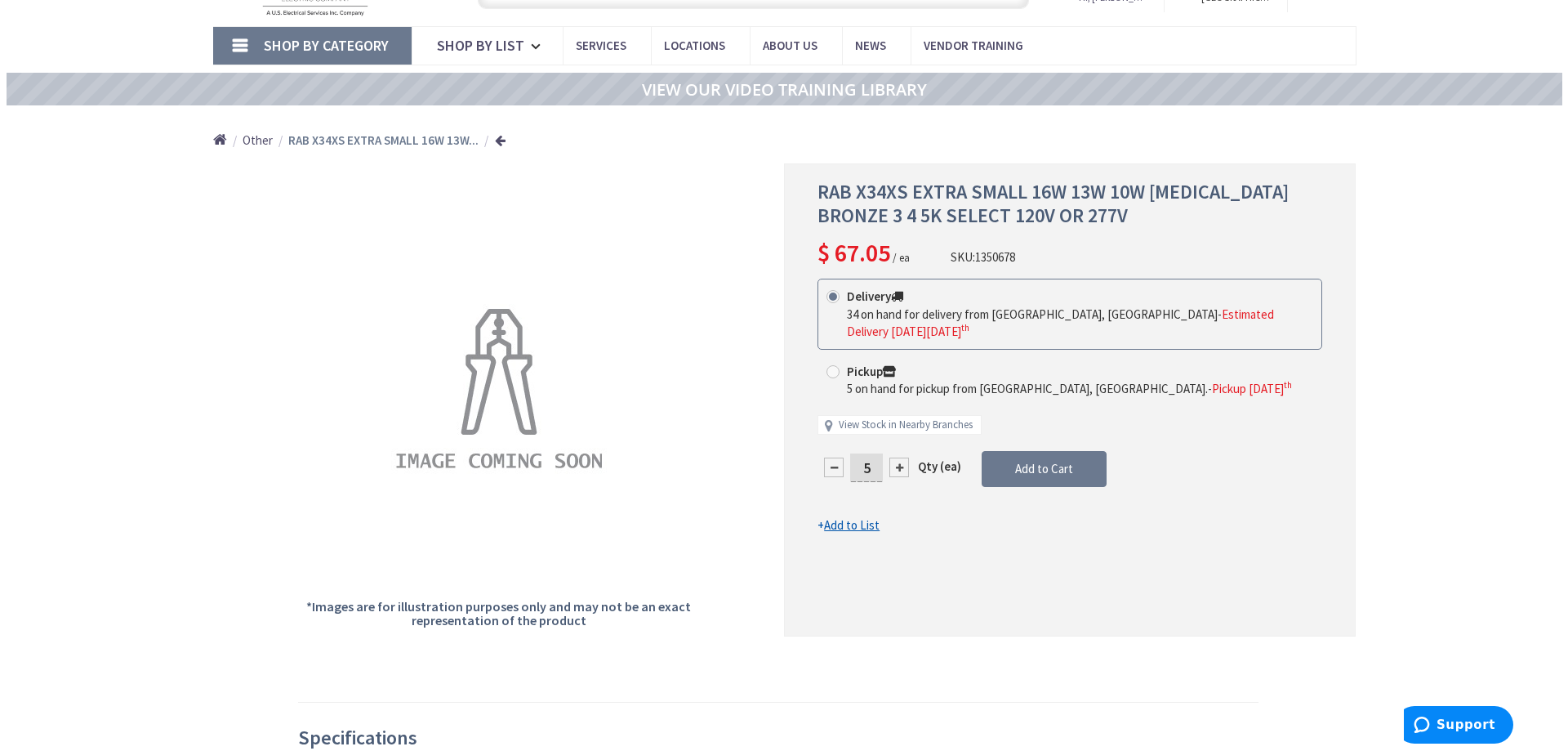
scroll to position [56, 0]
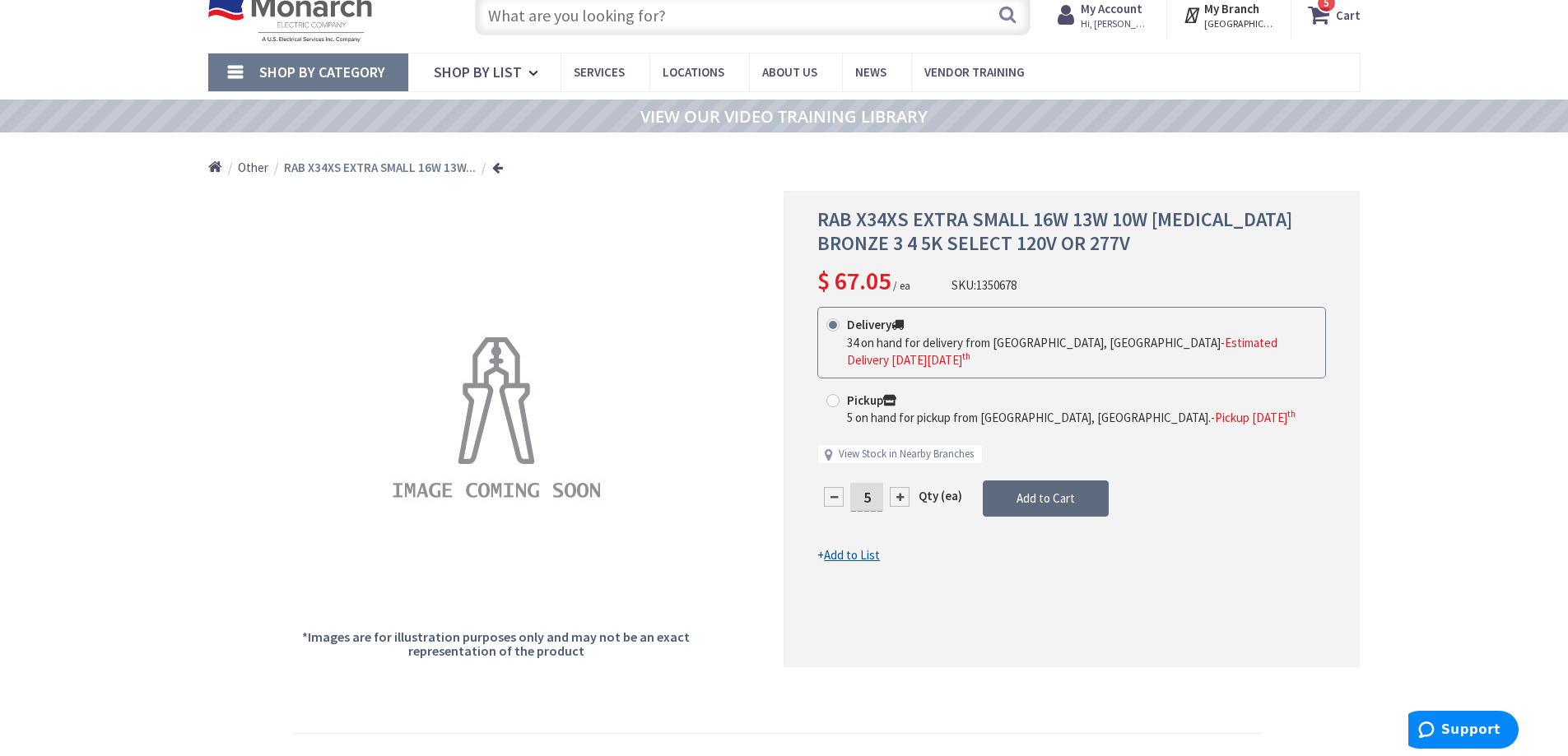
click at [1036, 490] on span "Add to Cart" at bounding box center [1046, 498] width 59 height 16
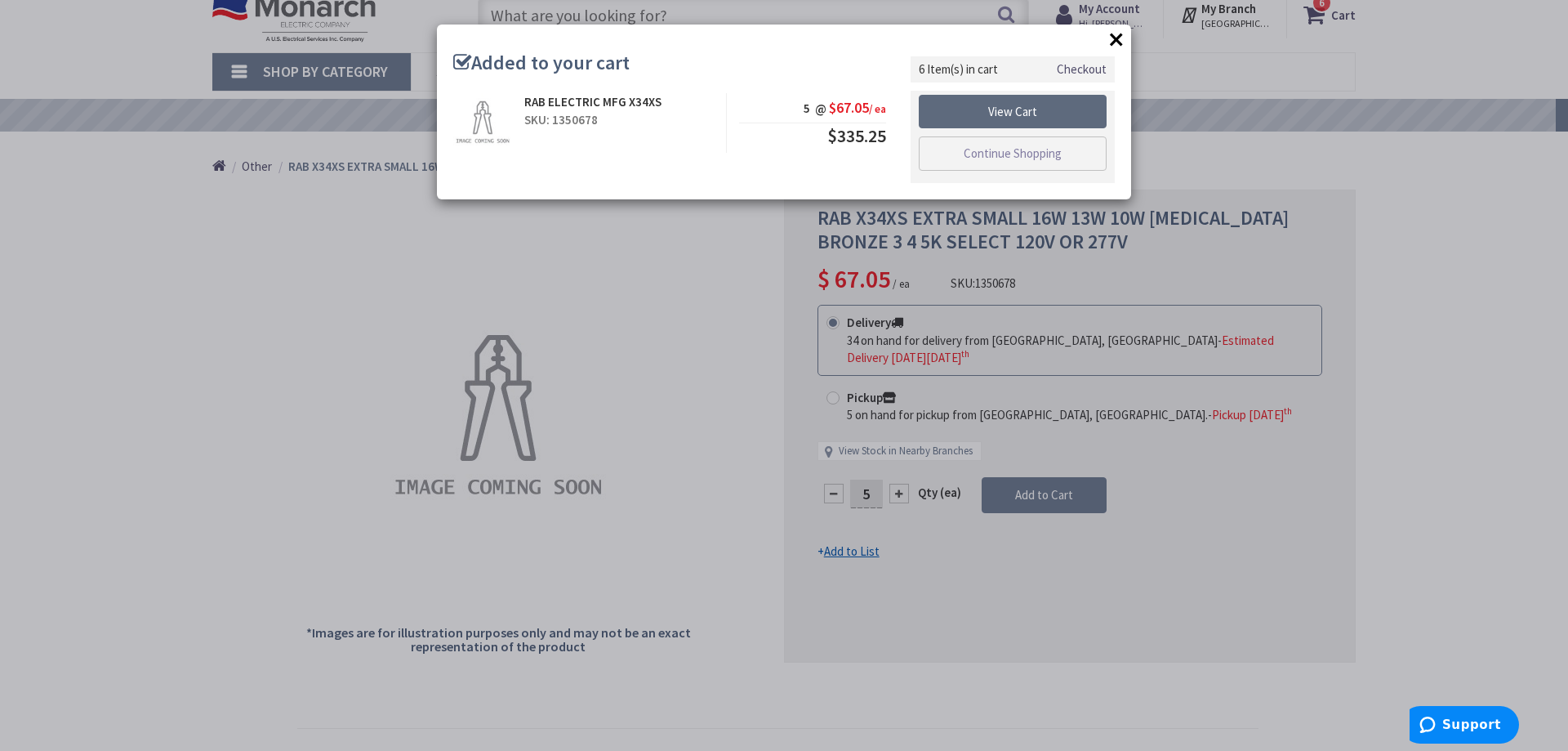
click at [1004, 112] on link "View Cart" at bounding box center [1013, 112] width 188 height 35
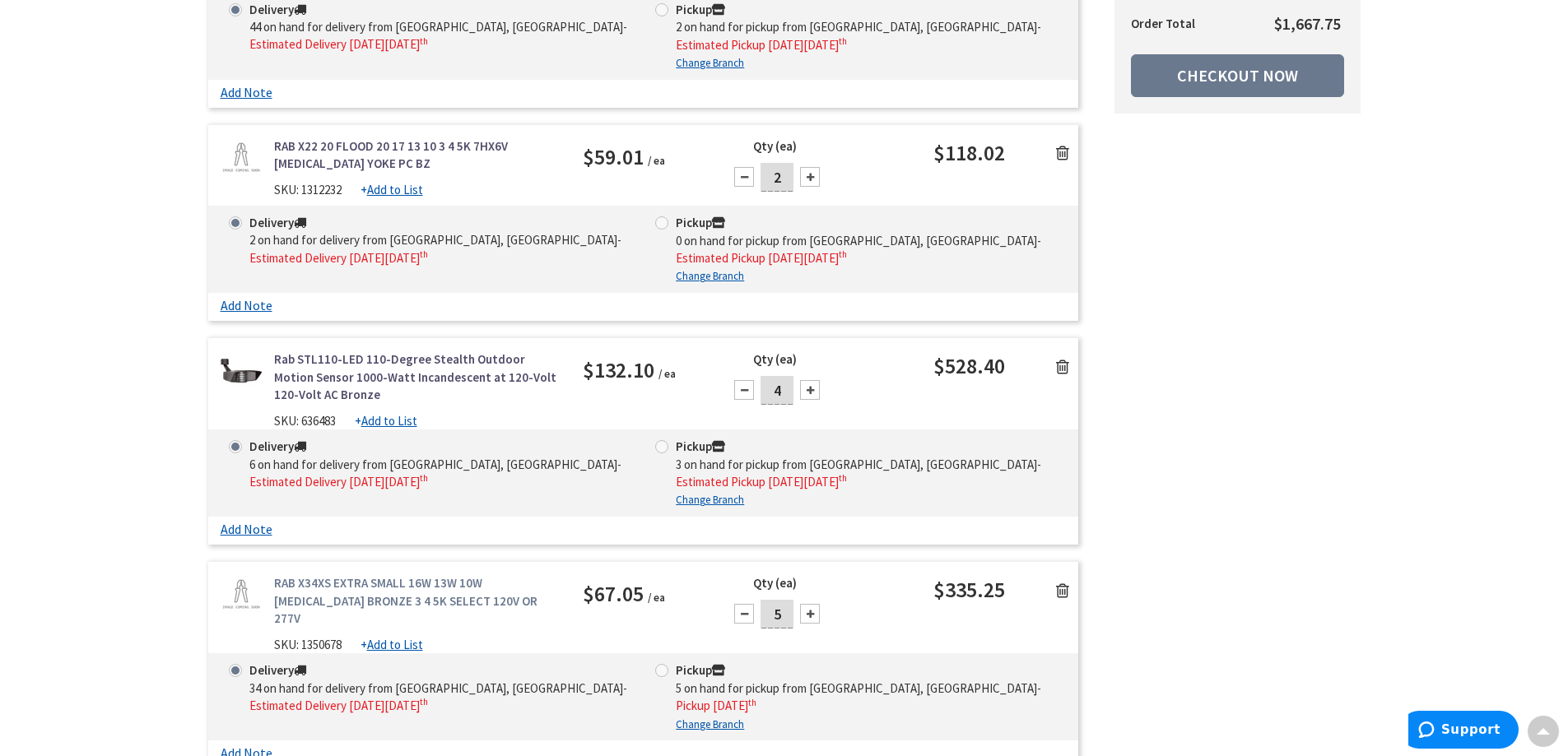
scroll to position [822, 0]
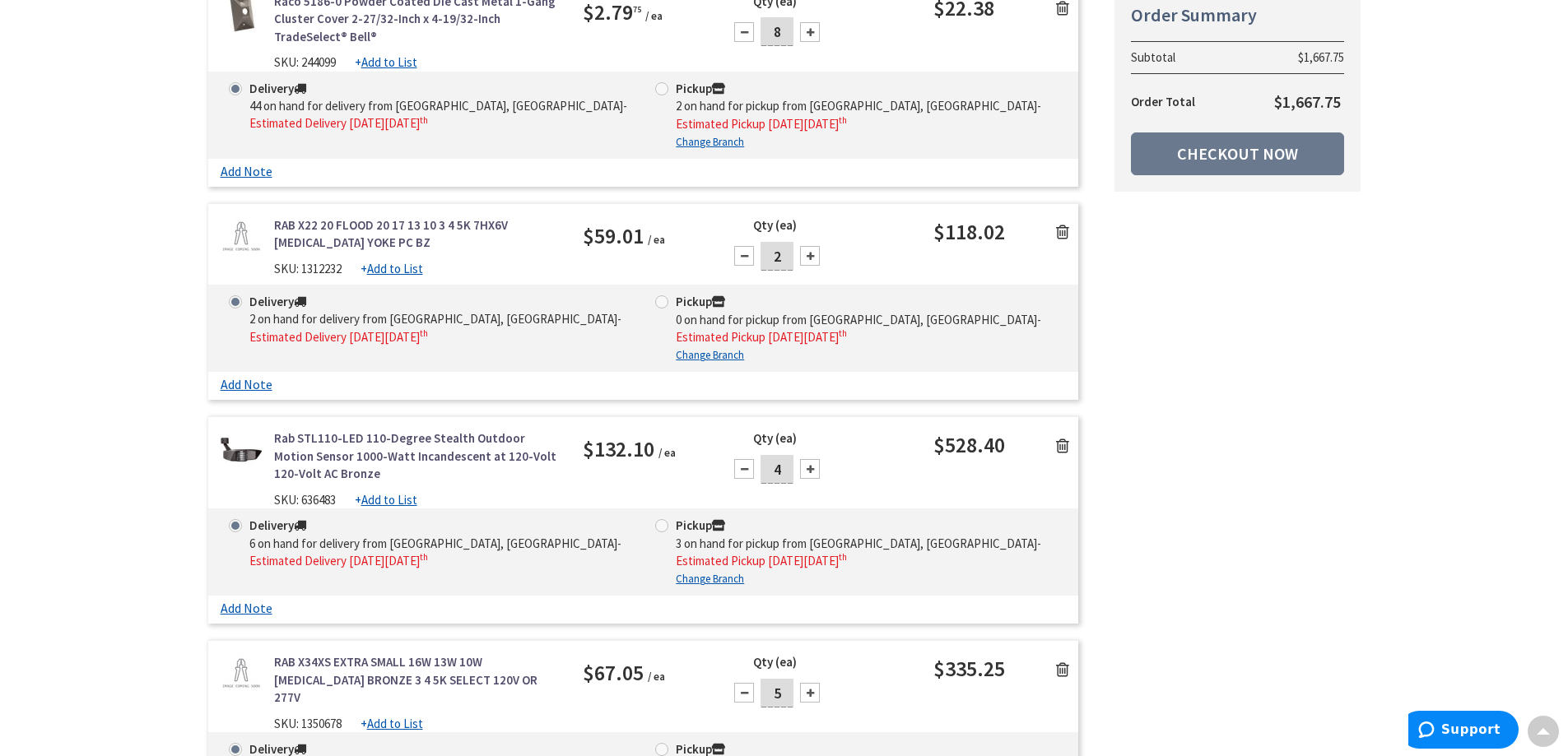
click at [1069, 219] on link at bounding box center [1063, 231] width 31 height 25
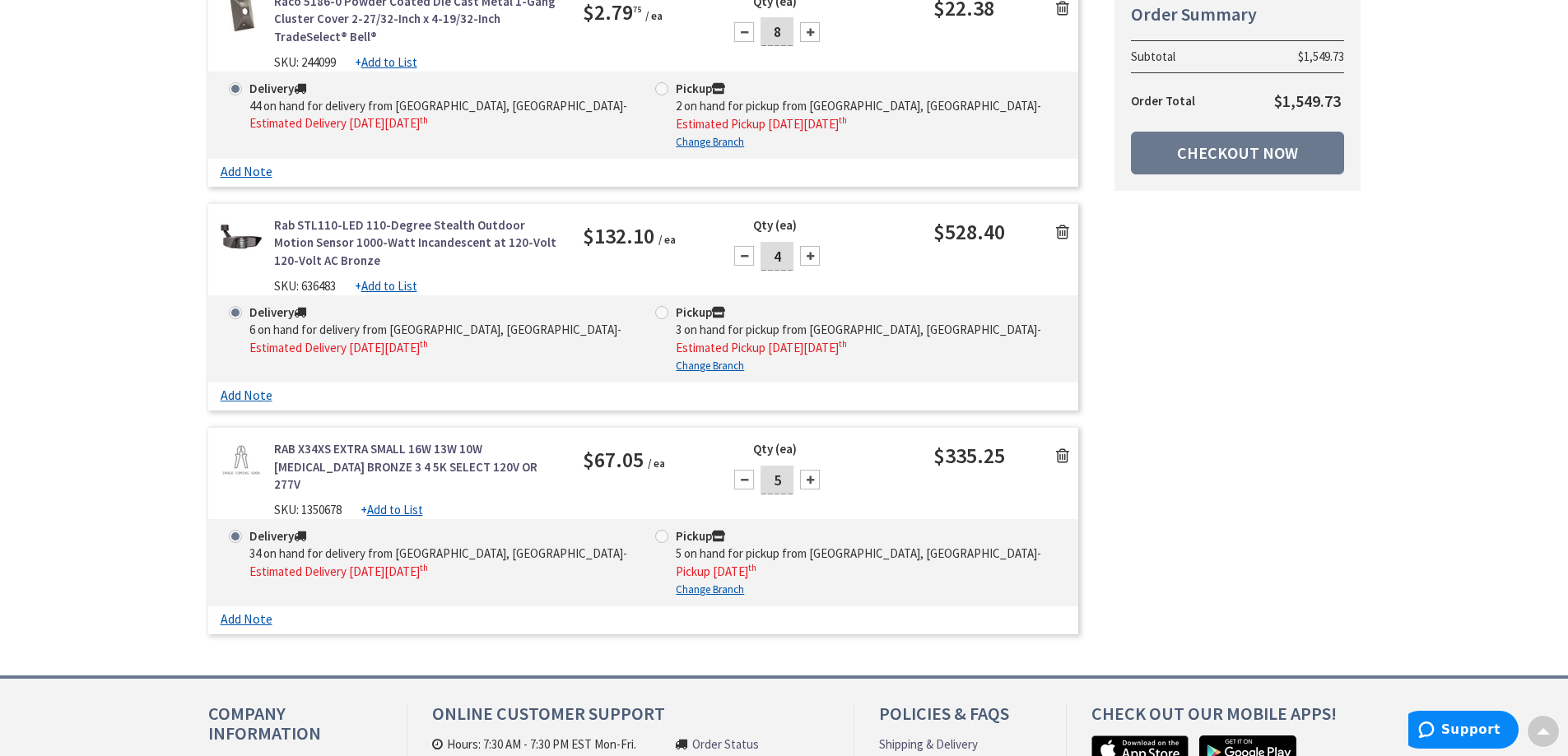
scroll to position [659, 0]
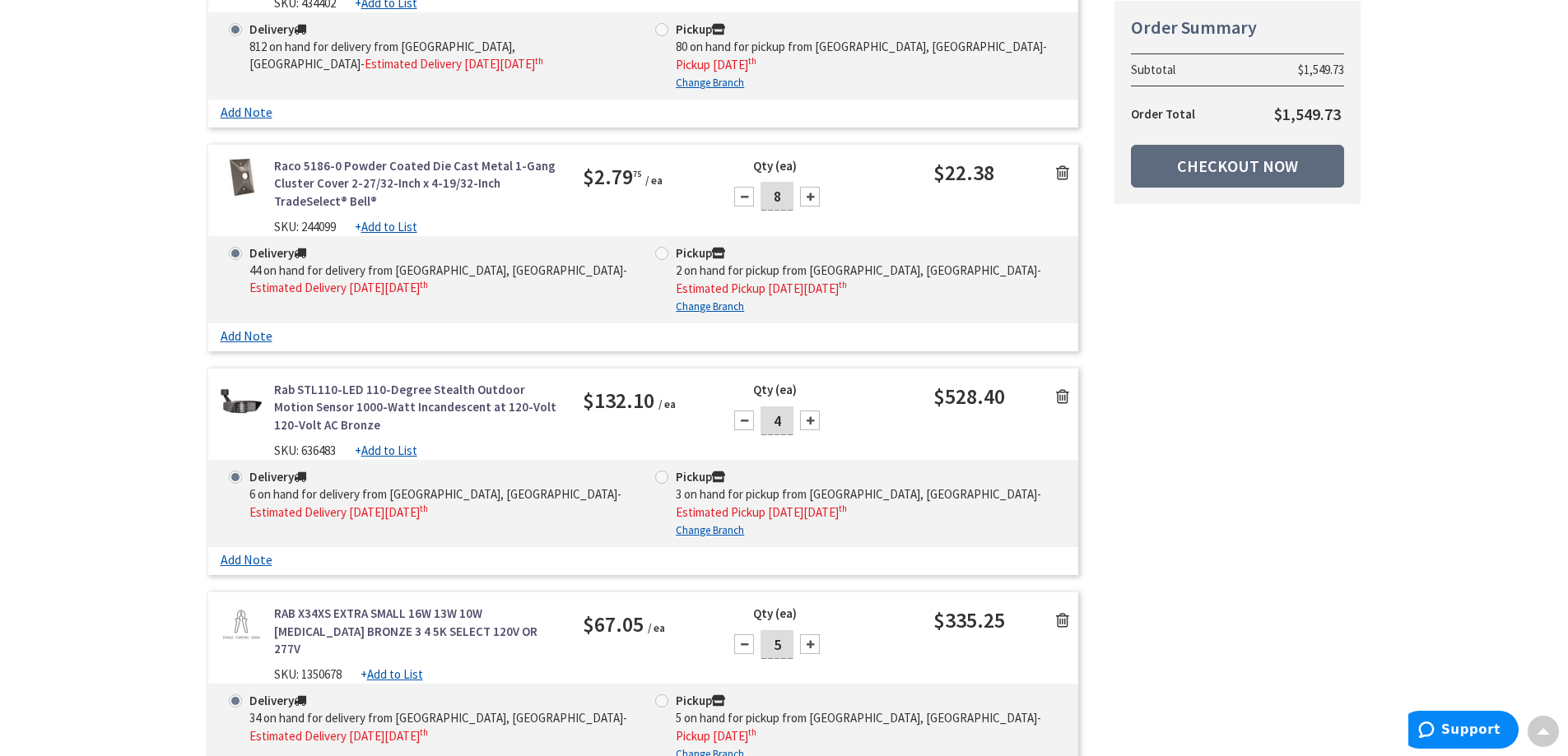
click at [1252, 166] on link "Checkout Now" at bounding box center [1238, 166] width 213 height 43
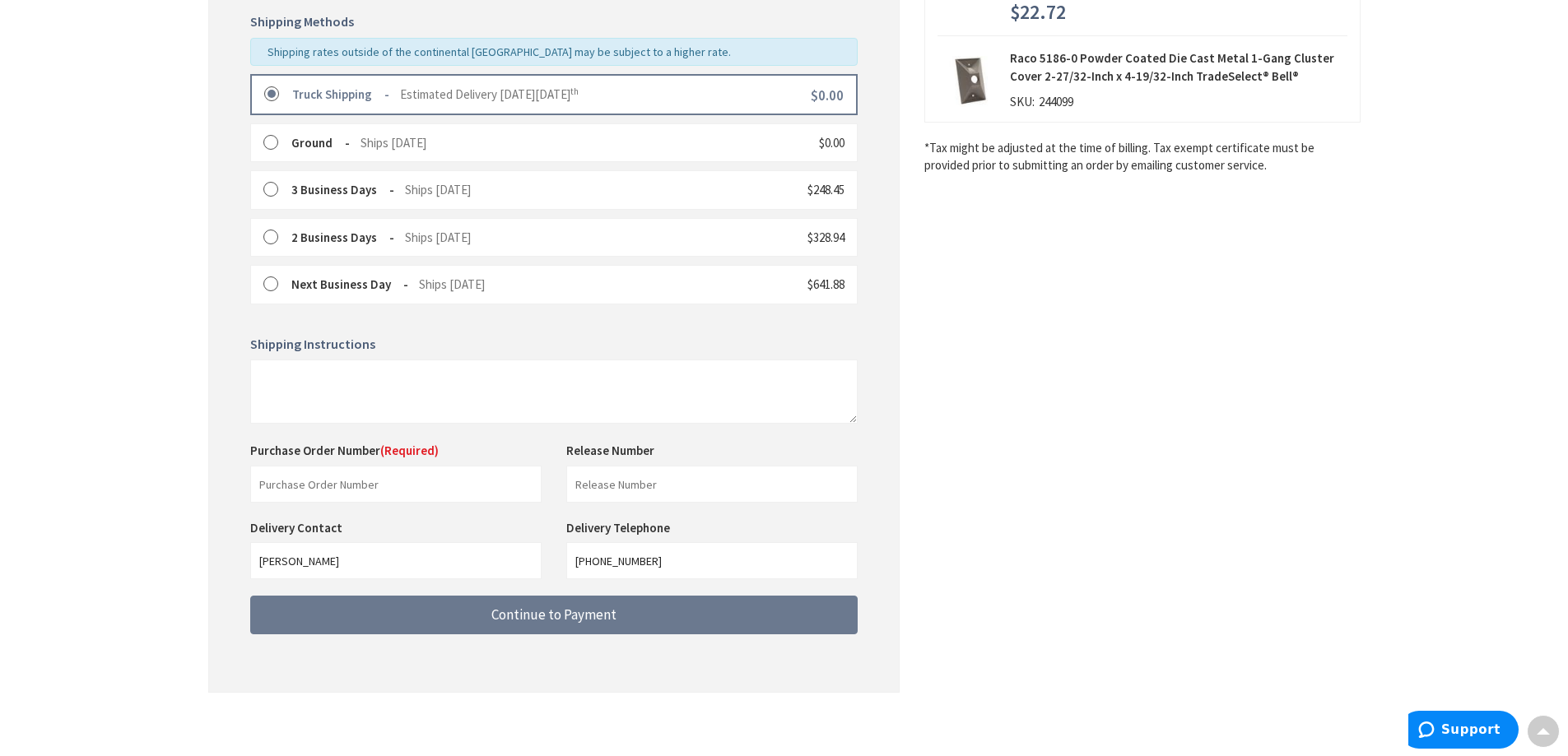
scroll to position [413, 0]
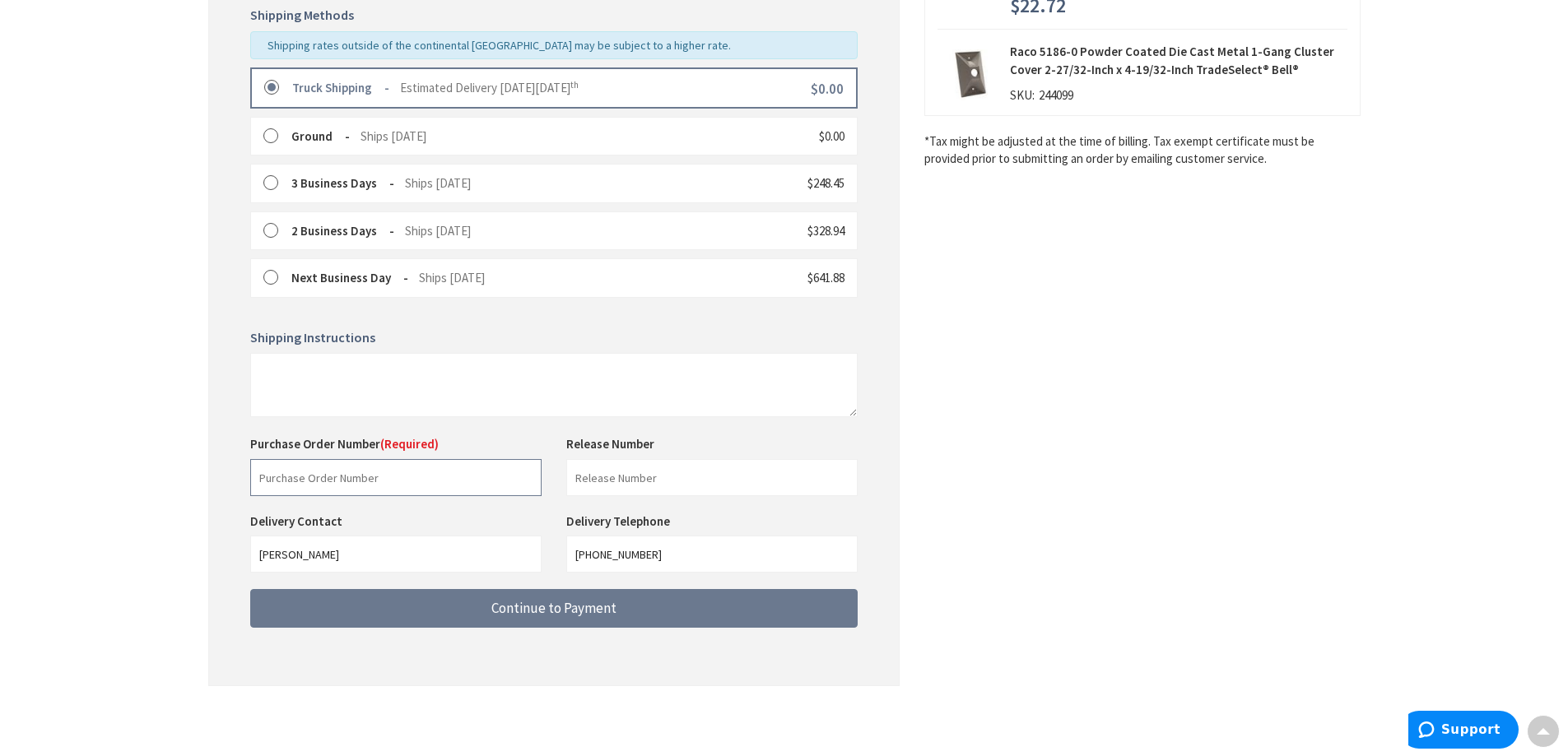
click at [388, 475] on input "text" at bounding box center [396, 477] width 292 height 37
type input "88146"
click at [605, 478] on input "text" at bounding box center [711, 477] width 292 height 37
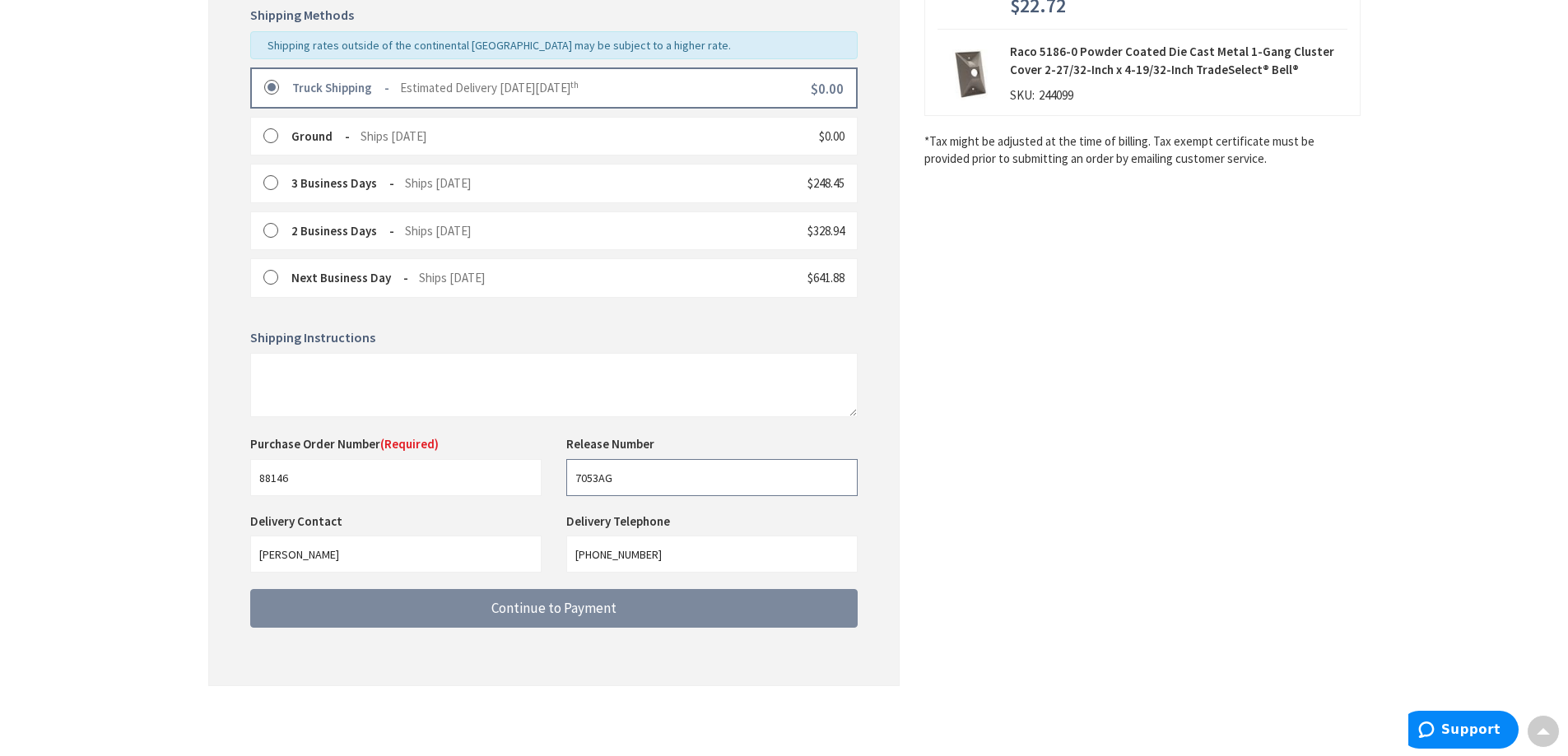
type input "7053AG"
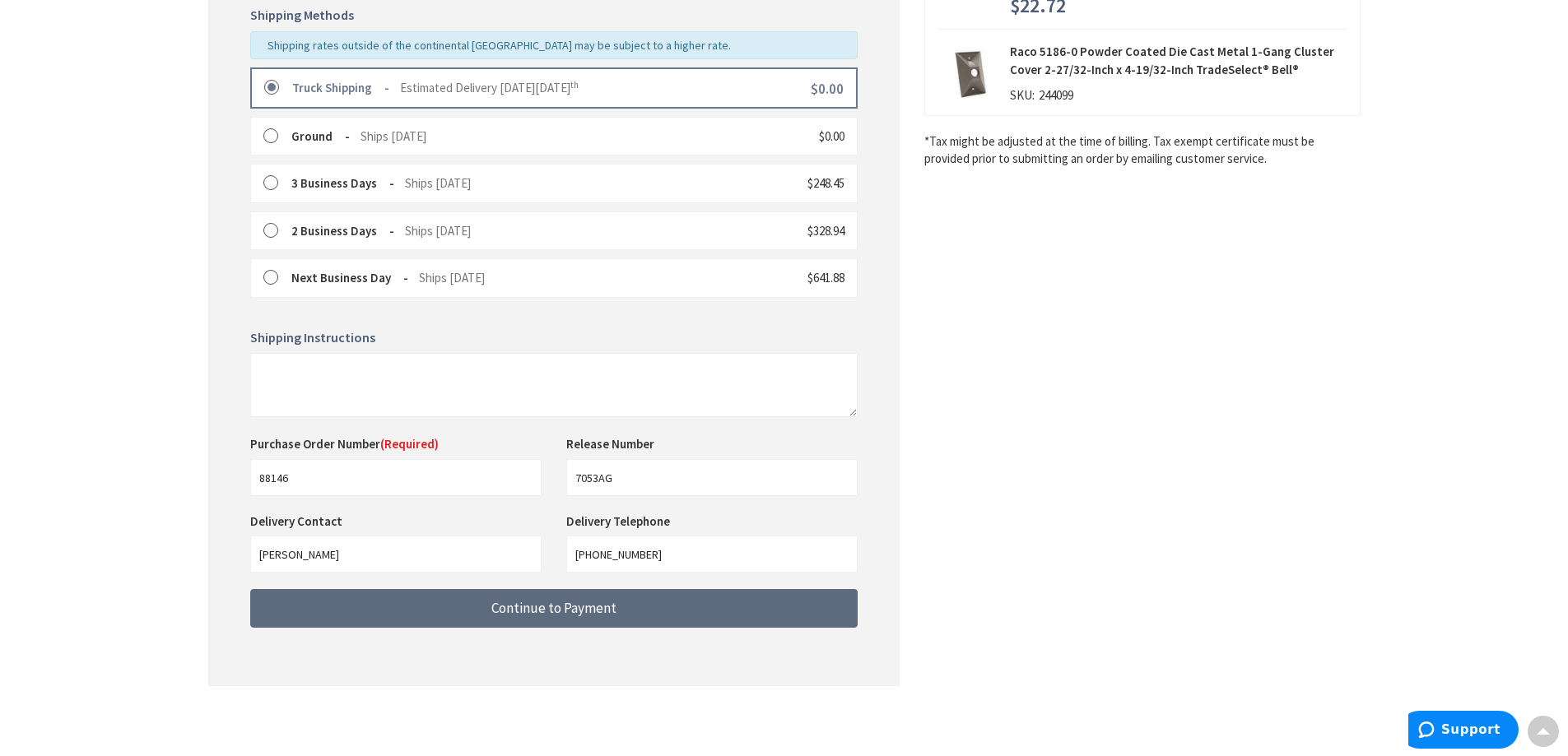
click at [571, 612] on span "Continue to Payment" at bounding box center [554, 608] width 125 height 18
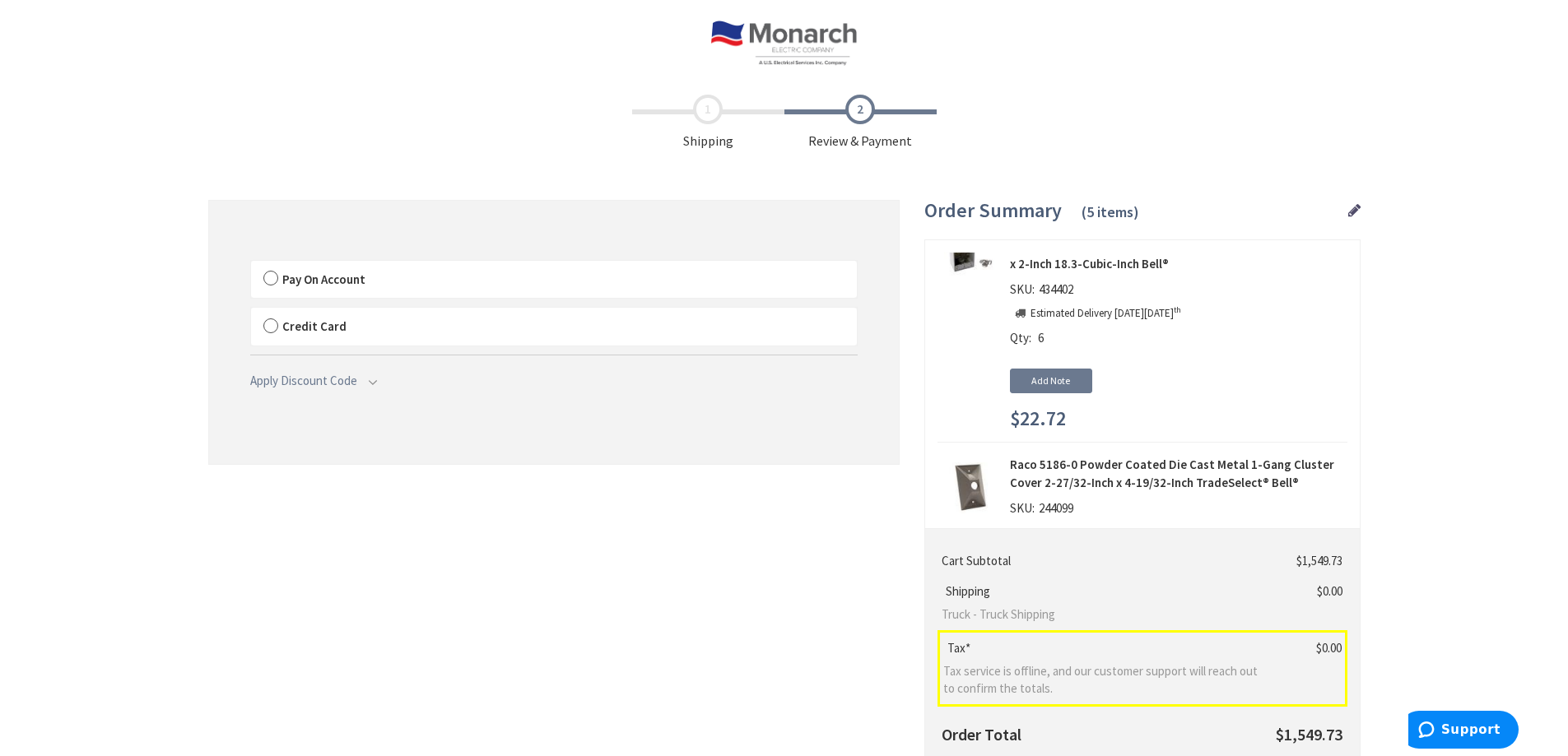
click at [276, 280] on label "Pay On Account" at bounding box center [554, 280] width 605 height 38
click at [251, 264] on input "Pay On Account" at bounding box center [251, 264] width 0 height 0
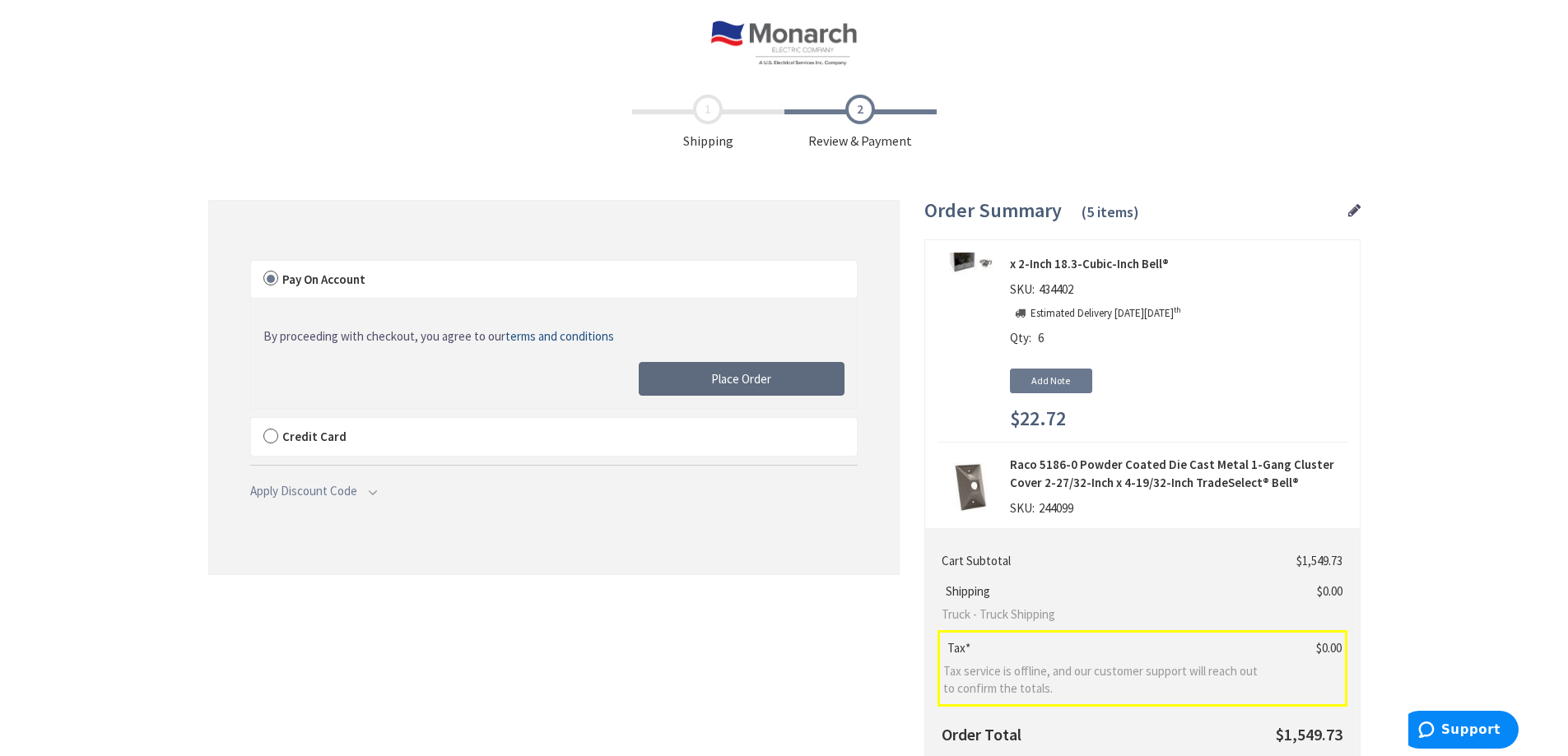
click at [715, 375] on span "Place Order" at bounding box center [741, 378] width 60 height 16
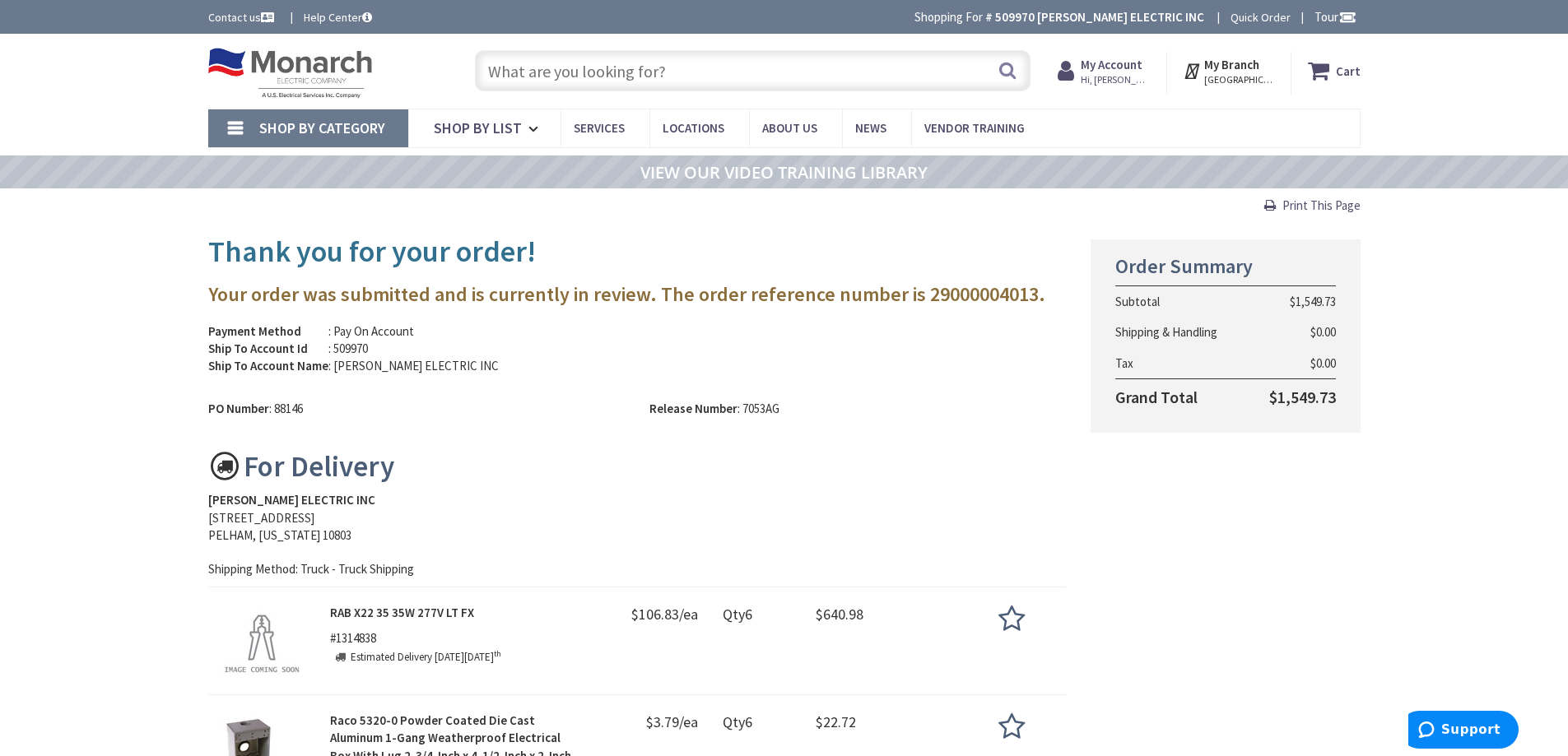
click at [1324, 201] on span "Print This Page" at bounding box center [1321, 205] width 78 height 16
